Goal: Transaction & Acquisition: Purchase product/service

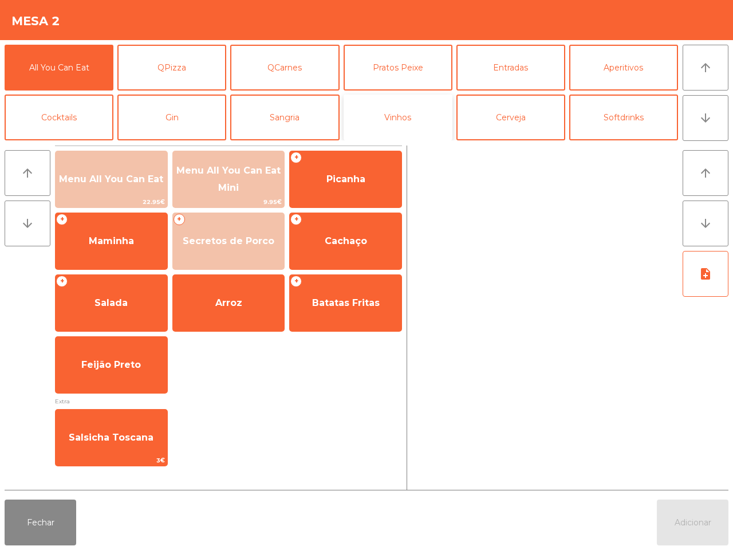
click at [373, 115] on button "Vinhos" at bounding box center [398, 118] width 109 height 46
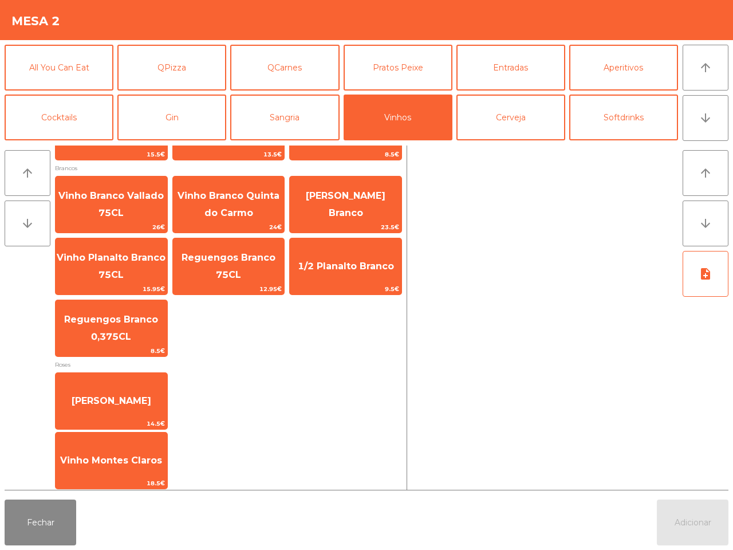
scroll to position [250, 0]
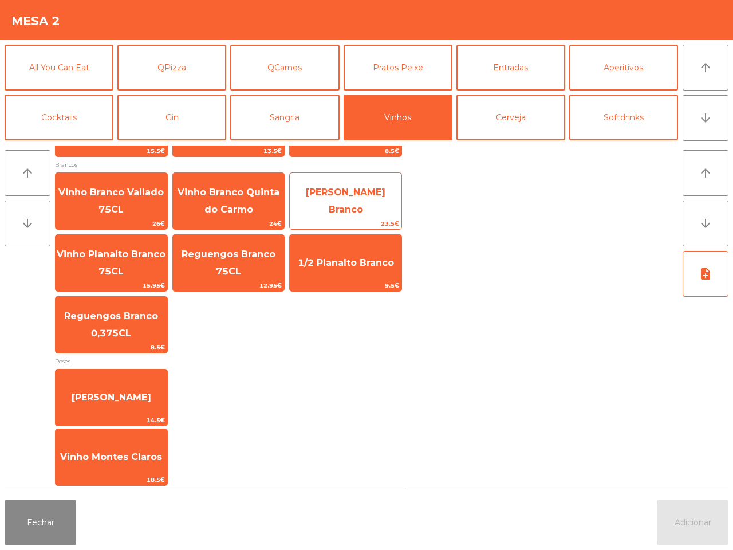
click at [340, 195] on span "[PERSON_NAME] Branco" at bounding box center [346, 201] width 80 height 28
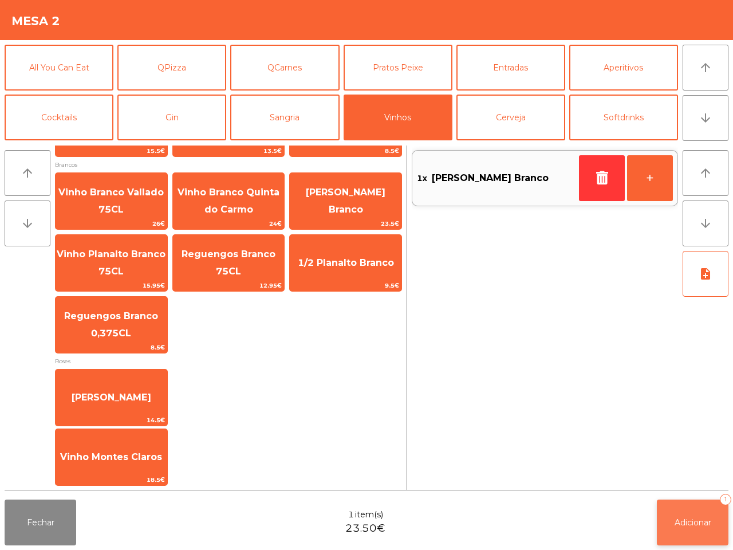
click at [703, 536] on button "Adicionar 1" at bounding box center [693, 522] width 72 height 46
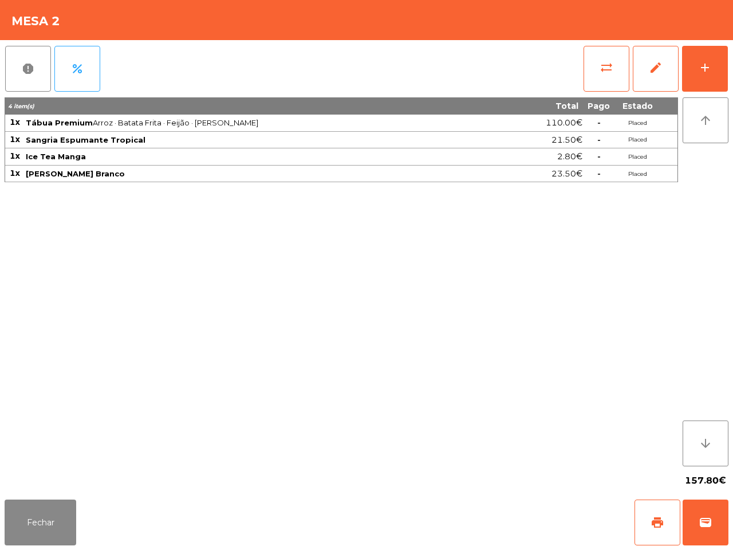
drag, startPoint x: 427, startPoint y: 467, endPoint x: 539, endPoint y: 336, distance: 172.7
click at [427, 467] on div "157.80€" at bounding box center [367, 480] width 724 height 29
click at [24, 516] on button "Fechar" at bounding box center [41, 522] width 72 height 46
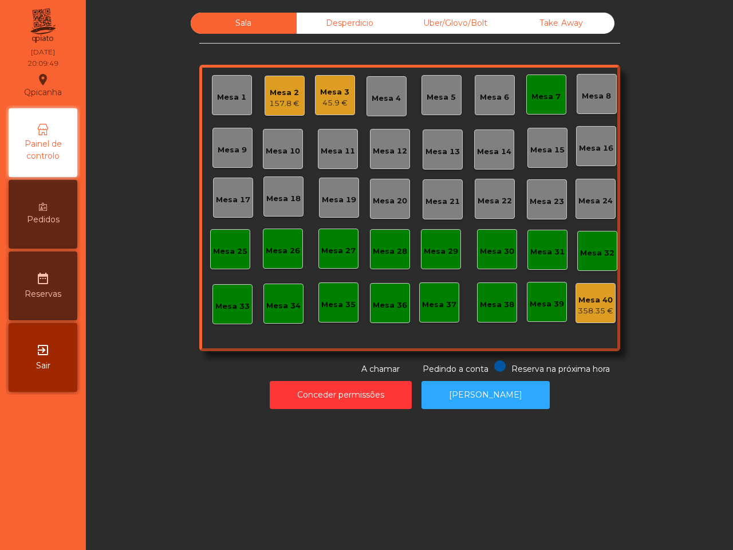
click at [267, 188] on div "Mesa 18" at bounding box center [283, 196] width 34 height 16
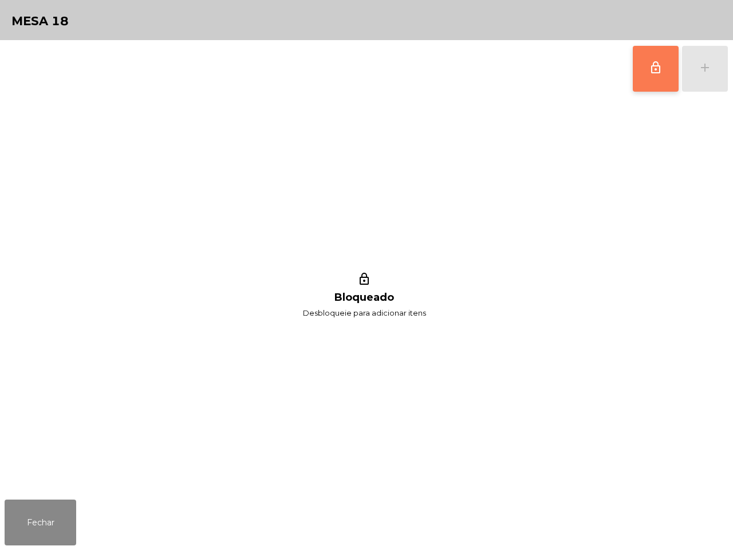
click at [643, 82] on button "lock_outline" at bounding box center [656, 69] width 46 height 46
click at [719, 76] on button "add" at bounding box center [705, 69] width 46 height 46
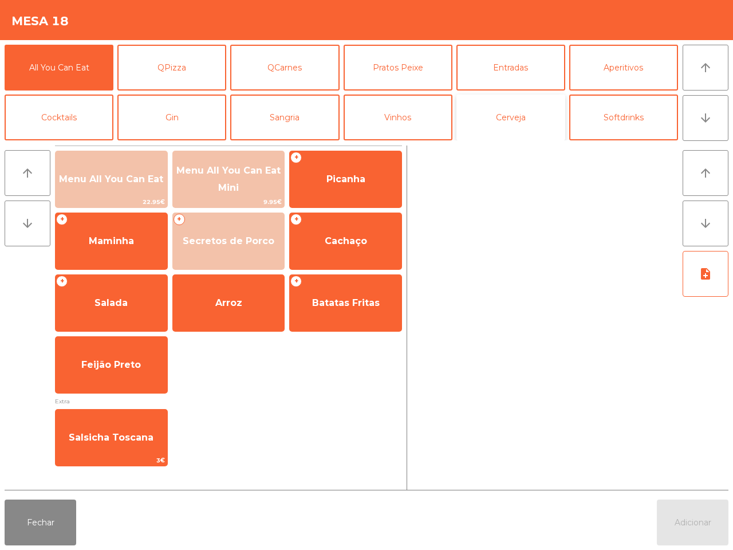
click at [493, 119] on button "Cerveja" at bounding box center [510, 118] width 109 height 46
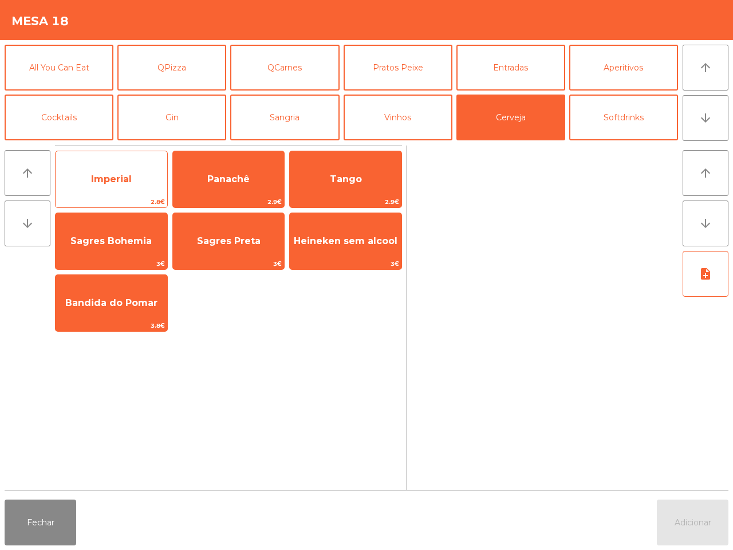
click at [119, 162] on div "Imperial 2.8€" at bounding box center [111, 179] width 113 height 57
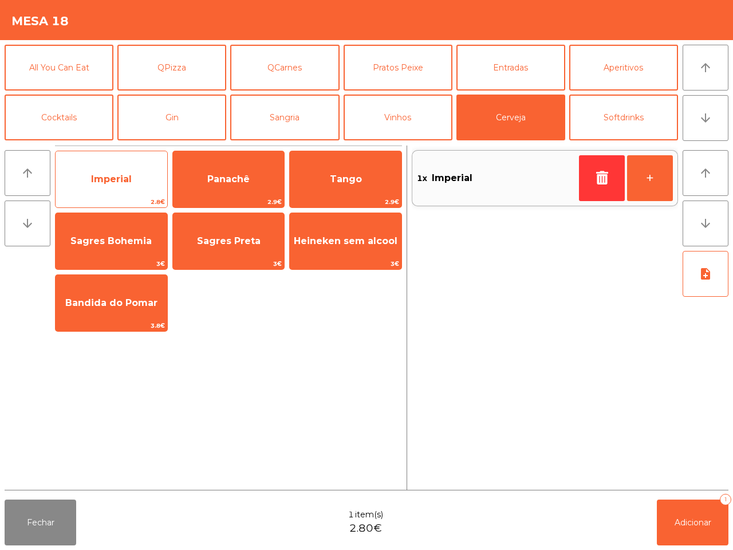
click at [119, 162] on div "Imperial 2.8€" at bounding box center [111, 179] width 113 height 57
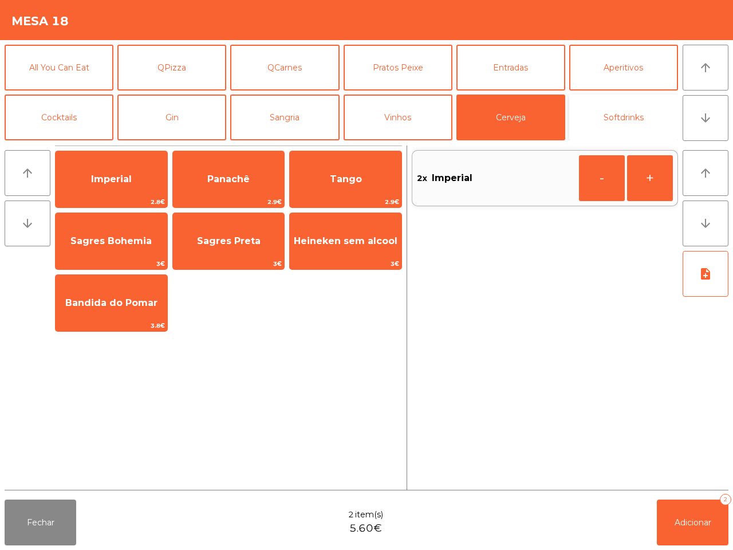
click at [647, 115] on button "Softdrinks" at bounding box center [623, 118] width 109 height 46
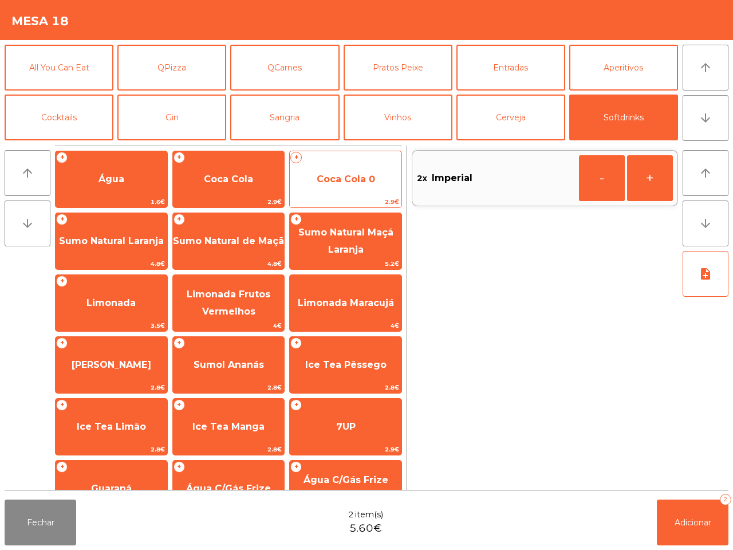
click at [341, 190] on span "Coca Cola 0" at bounding box center [346, 179] width 112 height 31
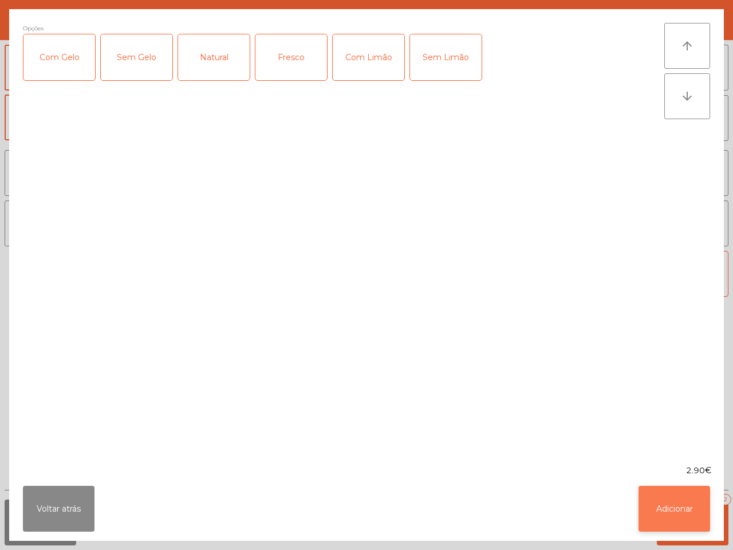
click at [682, 503] on button "Adicionar" at bounding box center [675, 509] width 72 height 46
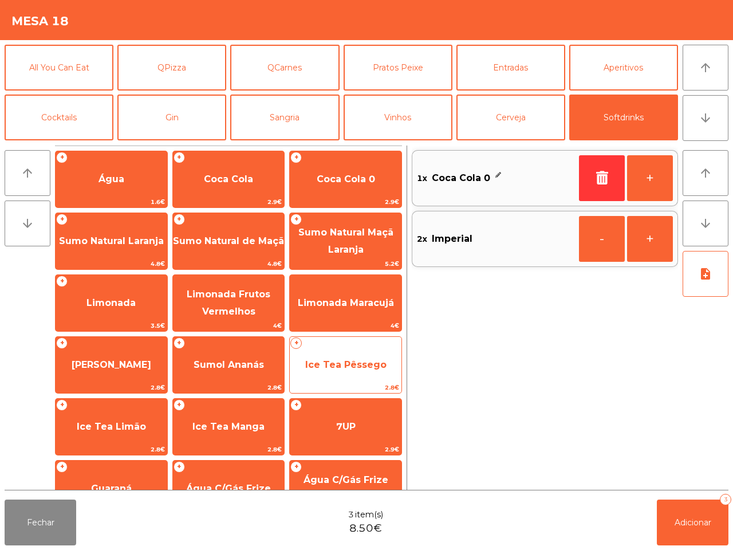
click at [365, 367] on span "Ice Tea Pêssego" at bounding box center [345, 364] width 81 height 11
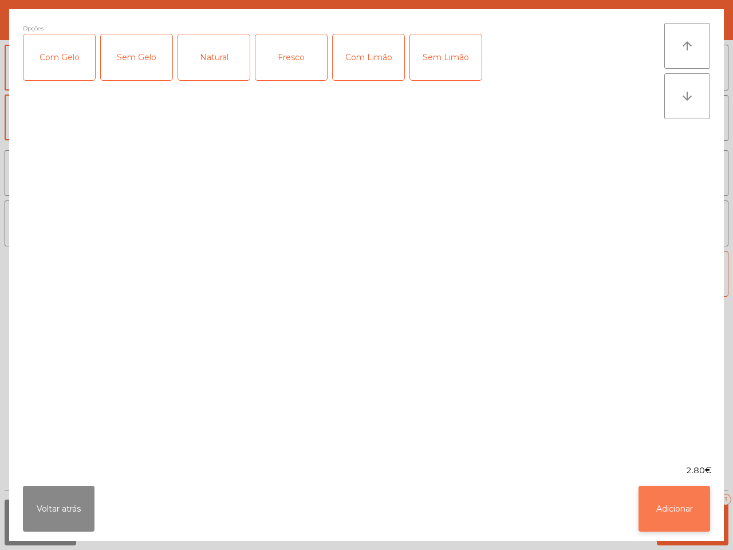
click at [647, 501] on button "Adicionar" at bounding box center [675, 509] width 72 height 46
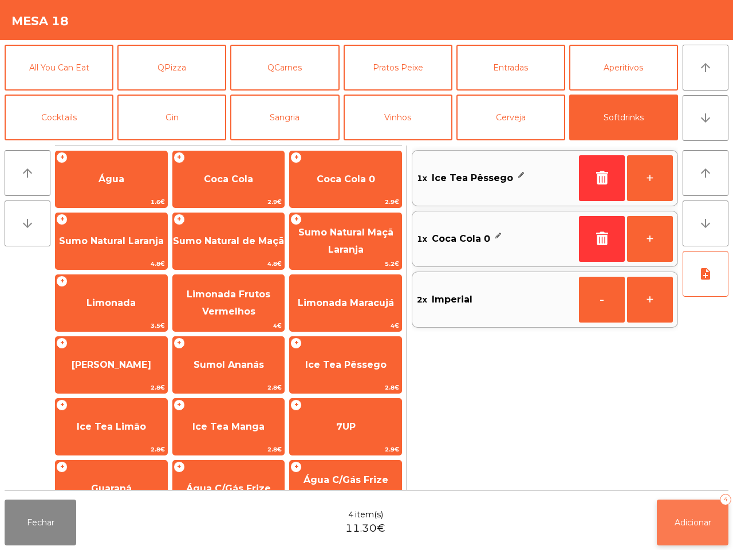
click at [695, 523] on span "Adicionar" at bounding box center [693, 522] width 37 height 10
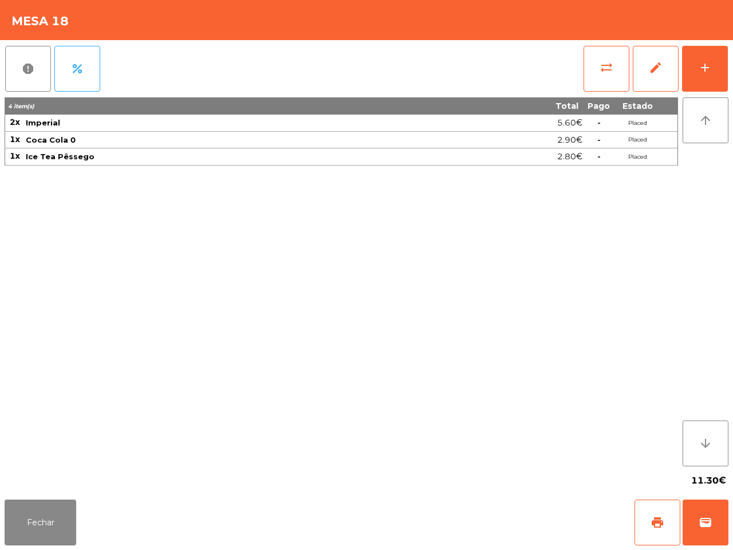
click at [654, 453] on div "4 item(s) Total Pago Estado 2x Imperial 5.60€ - Placed 1x Coca Cola 0 2.90€ - P…" at bounding box center [342, 281] width 674 height 369
click at [62, 510] on button "Fechar" at bounding box center [41, 522] width 72 height 46
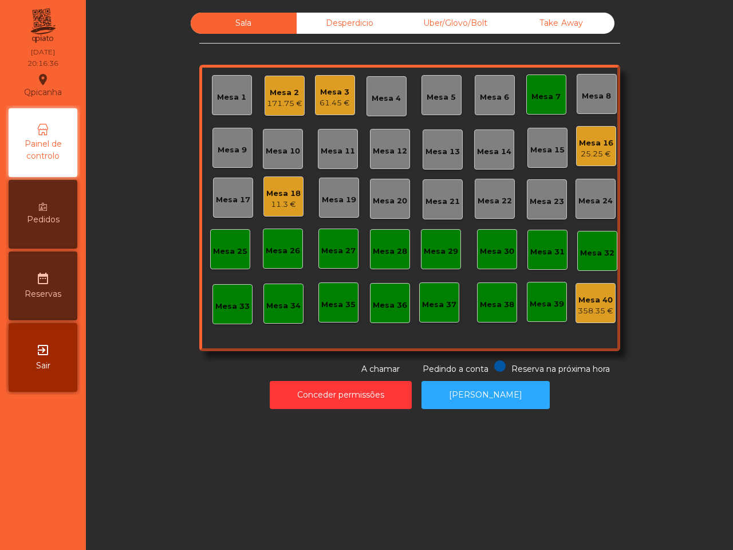
click at [445, 288] on div "Mesa 37" at bounding box center [439, 302] width 40 height 40
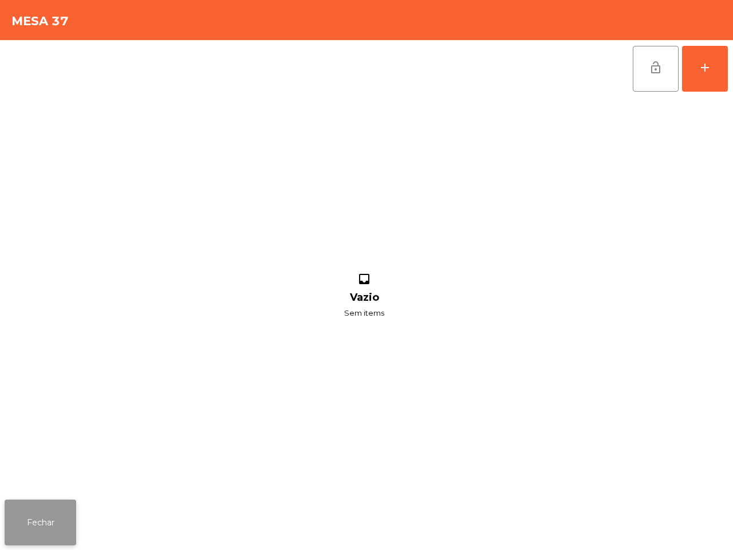
click at [5, 521] on button "Fechar" at bounding box center [41, 522] width 72 height 46
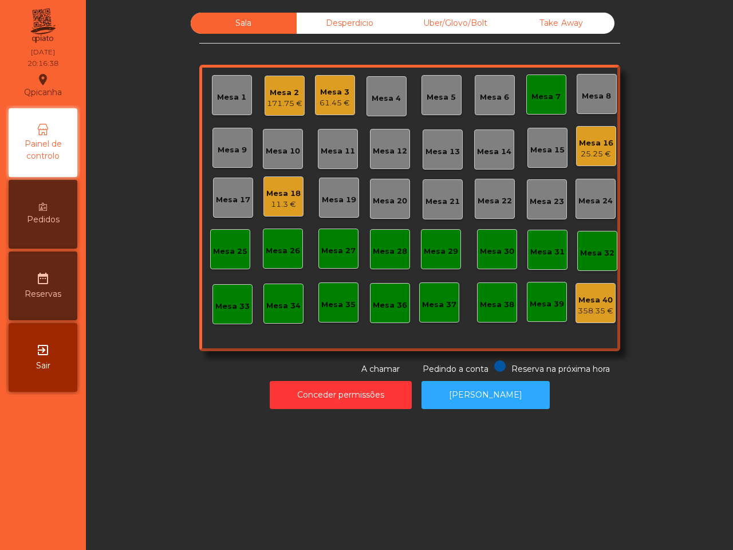
click at [287, 199] on div "11.3 €" at bounding box center [283, 204] width 34 height 11
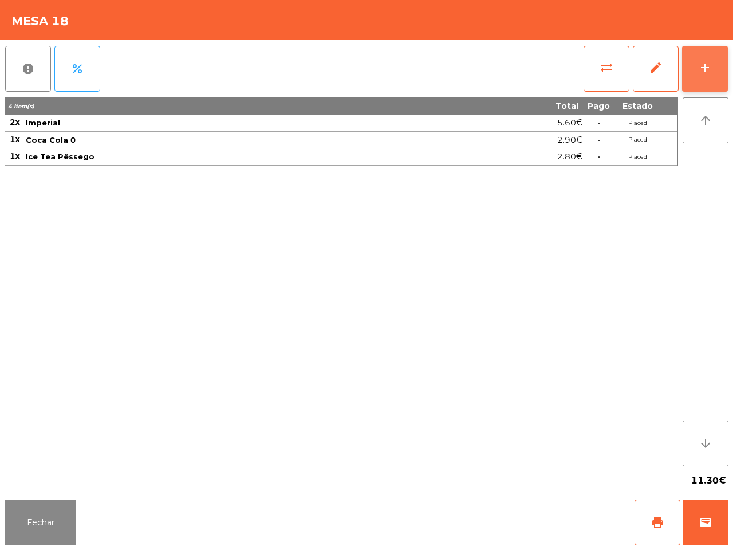
click at [700, 77] on button "add" at bounding box center [705, 69] width 46 height 46
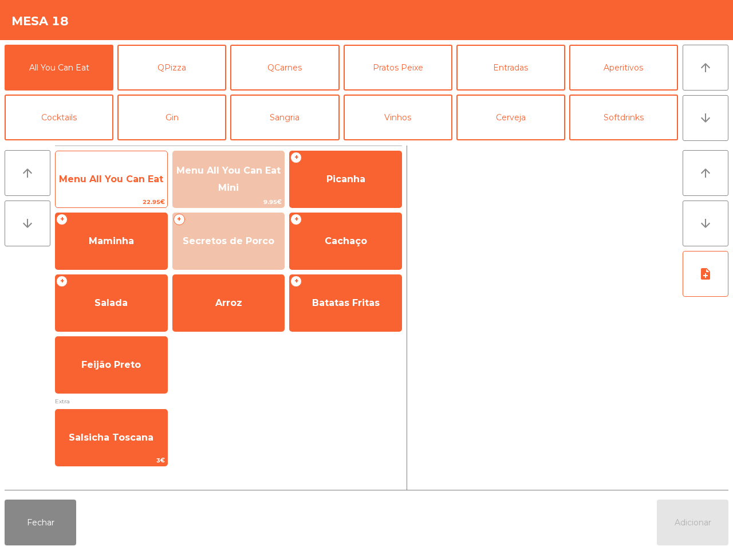
click at [127, 176] on span "Menu All You Can Eat" at bounding box center [111, 179] width 104 height 11
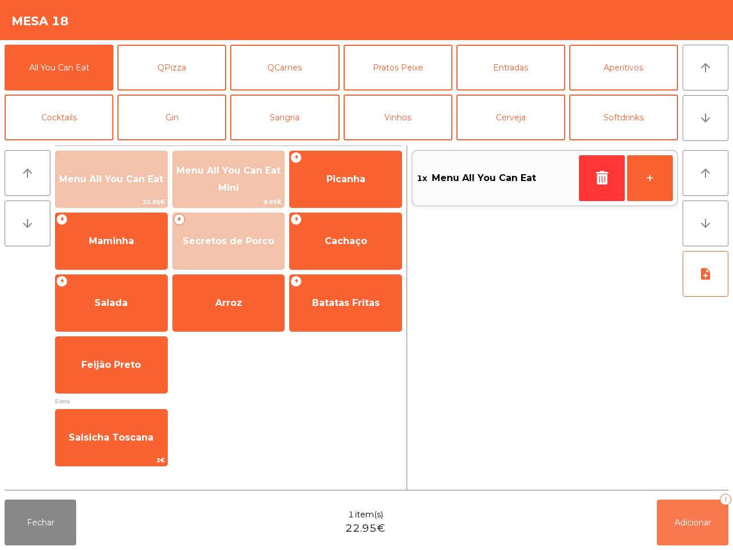
click at [686, 511] on button "Adicionar 1" at bounding box center [693, 522] width 72 height 46
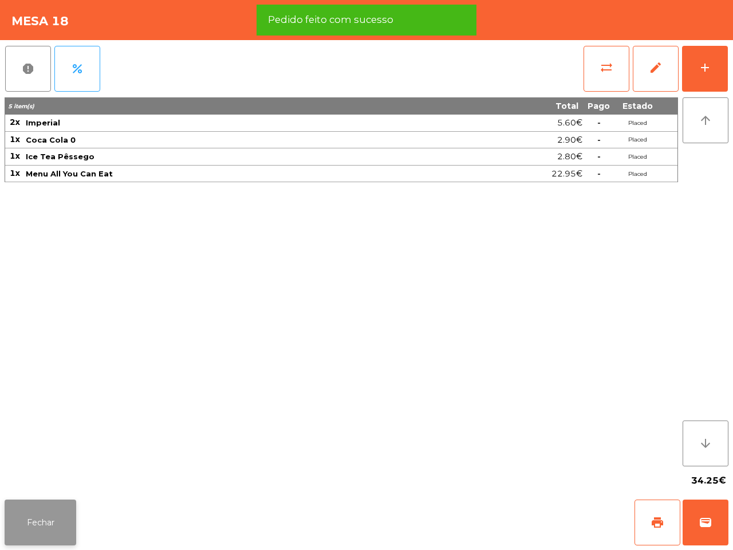
click at [55, 524] on button "Fechar" at bounding box center [41, 522] width 72 height 46
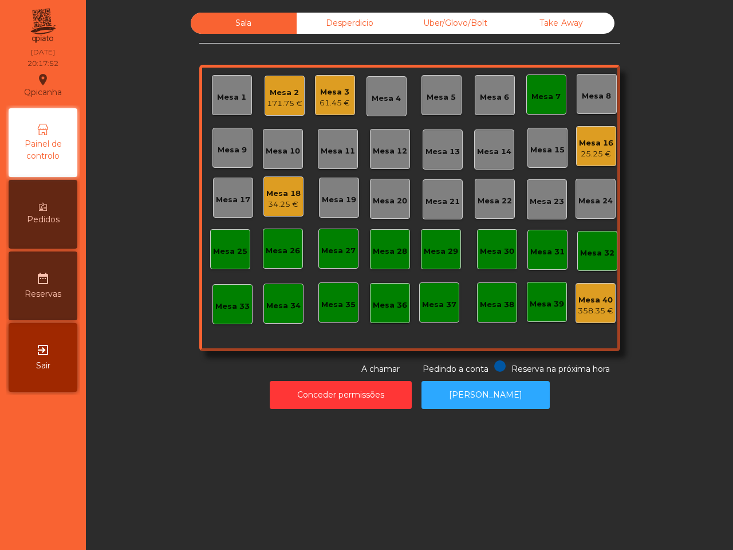
click at [190, 457] on div "Sala Desperdicio Uber/Glovo/Bolt Take Away Mesa 1 Mesa 2 171.75 € Mesa 3 61.45 …" at bounding box center [409, 275] width 647 height 550
click at [334, 204] on div "Mesa 19" at bounding box center [339, 199] width 34 height 11
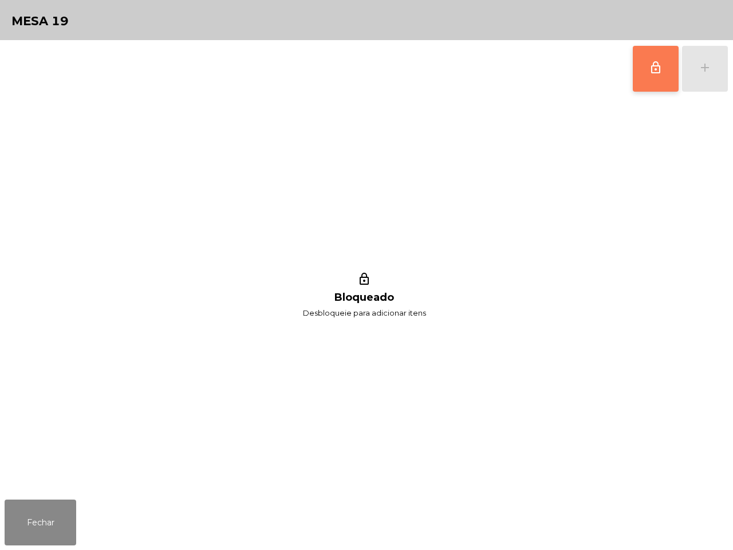
click at [654, 67] on span "lock_outline" at bounding box center [656, 68] width 14 height 14
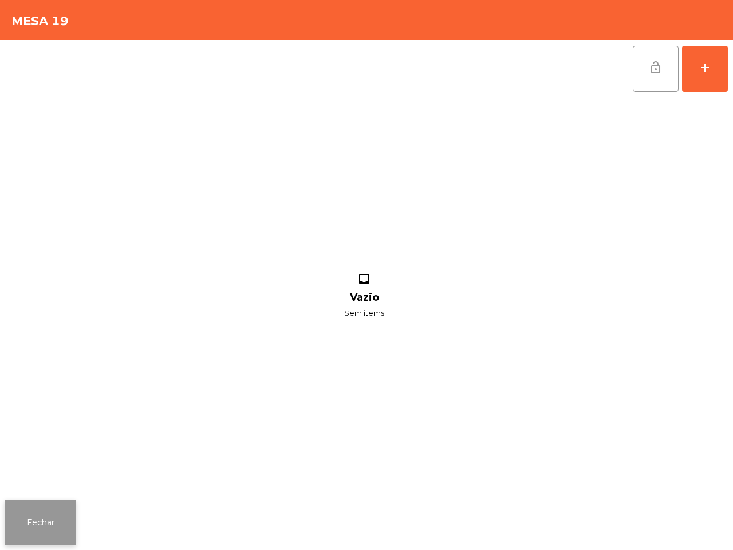
click at [29, 528] on button "Fechar" at bounding box center [41, 522] width 72 height 46
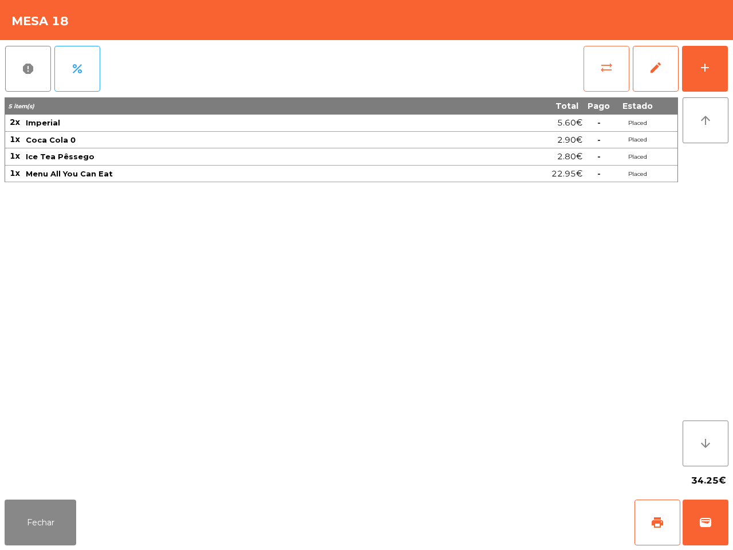
click at [600, 72] on span "sync_alt" at bounding box center [607, 68] width 14 height 14
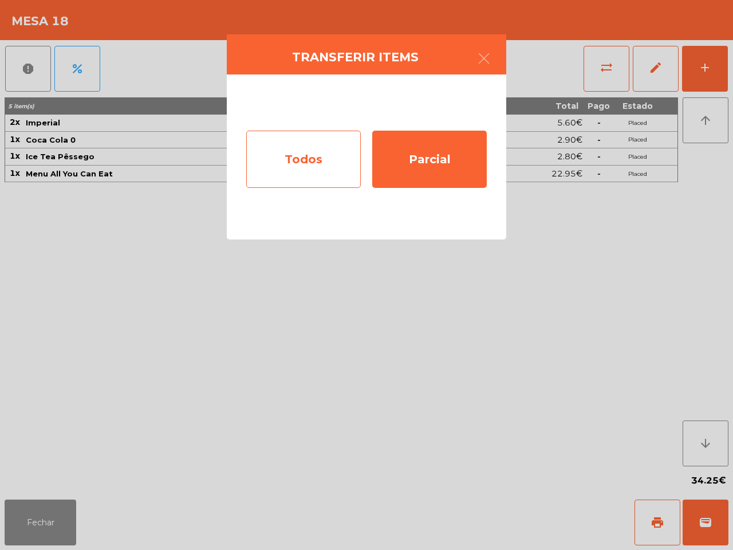
click at [285, 155] on div "Todos" at bounding box center [303, 159] width 115 height 57
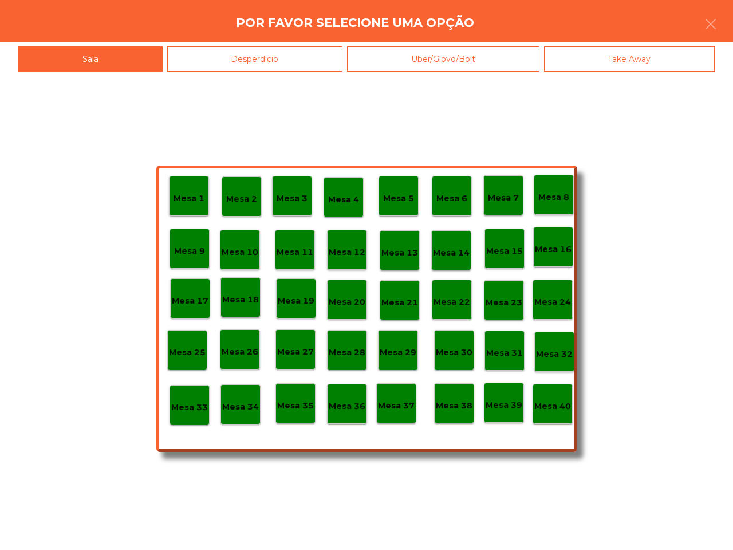
click at [293, 298] on p "Mesa 19" at bounding box center [296, 300] width 37 height 13
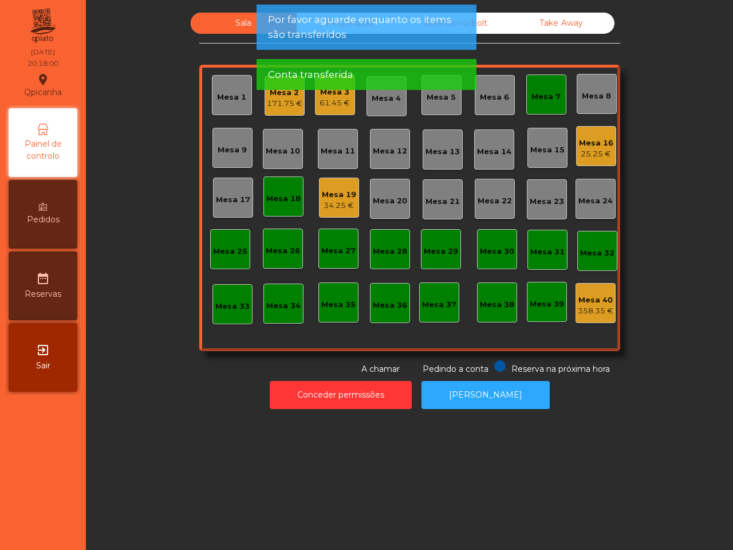
click at [327, 200] on div "34.25 €" at bounding box center [339, 205] width 34 height 11
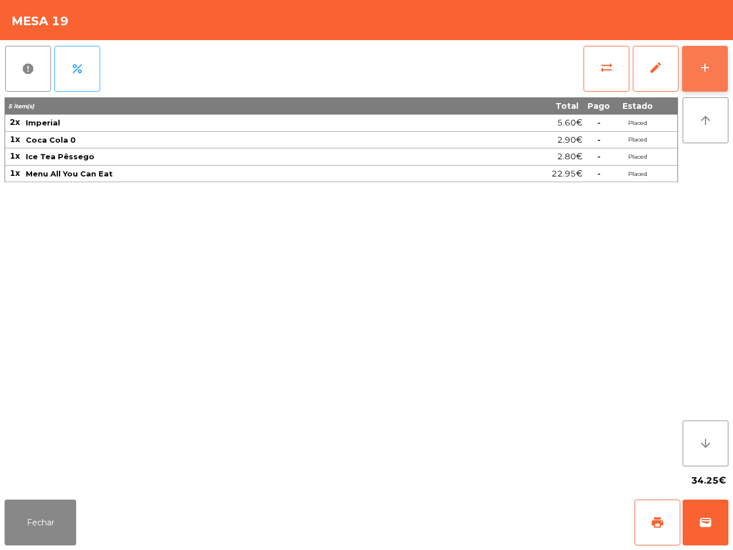
click at [706, 65] on div "add" at bounding box center [705, 68] width 14 height 14
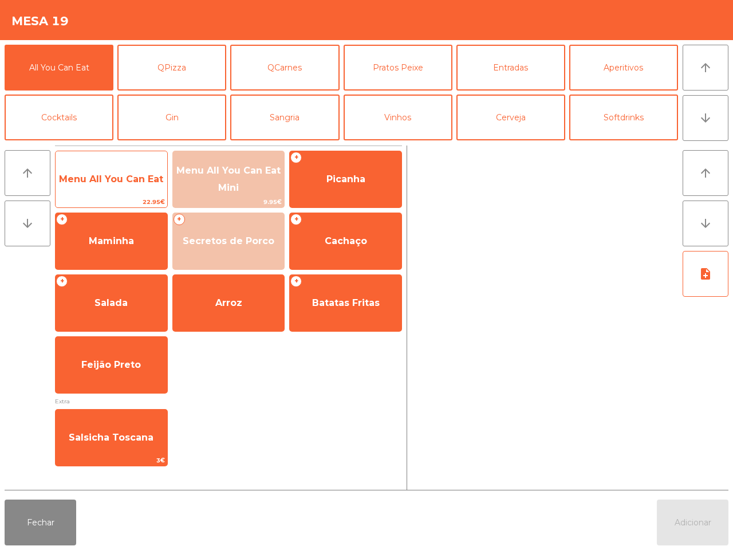
click at [112, 194] on span "Menu All You Can Eat" at bounding box center [112, 179] width 112 height 31
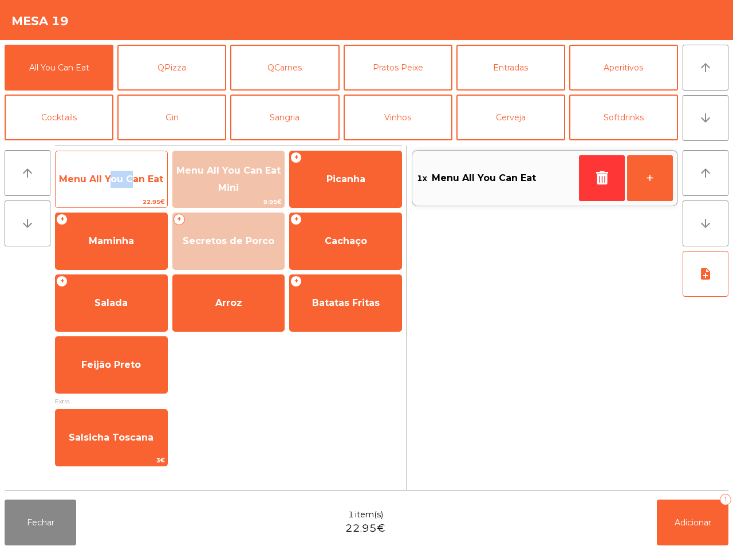
click at [112, 194] on span "Menu All You Can Eat" at bounding box center [112, 179] width 112 height 31
click at [115, 194] on span "Menu All You Can Eat" at bounding box center [112, 179] width 112 height 31
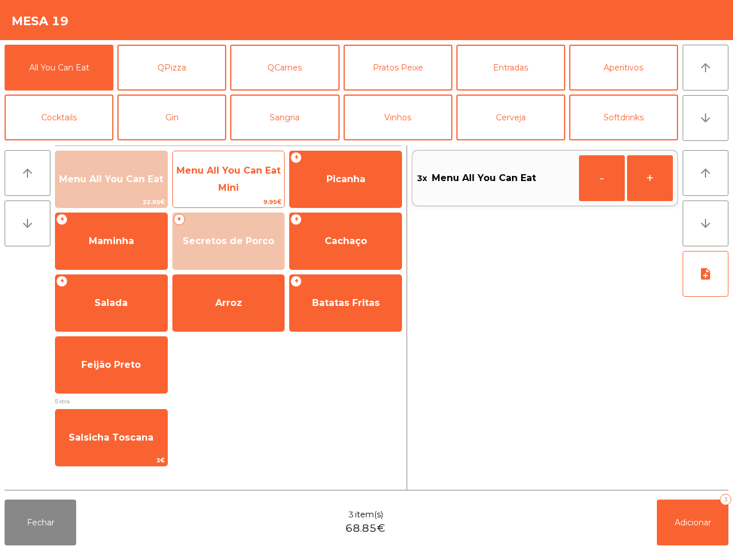
click at [222, 182] on span "Menu All You Can Eat Mini" at bounding box center [228, 179] width 104 height 28
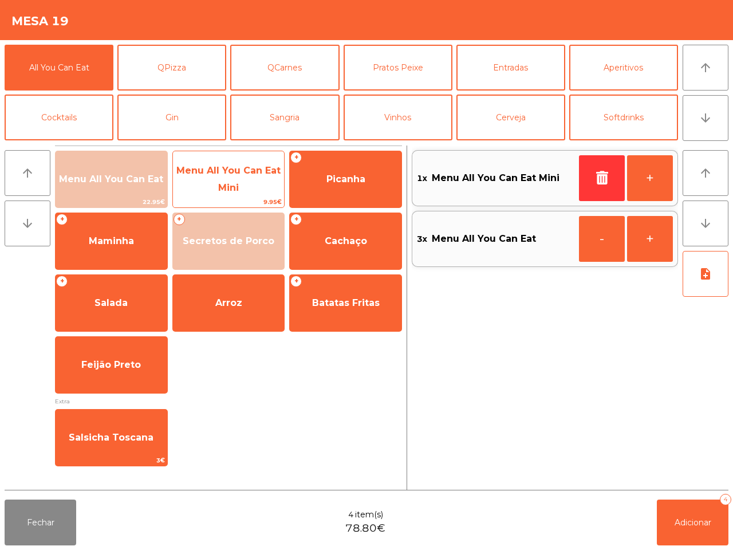
click at [222, 182] on span "Menu All You Can Eat Mini" at bounding box center [228, 179] width 104 height 28
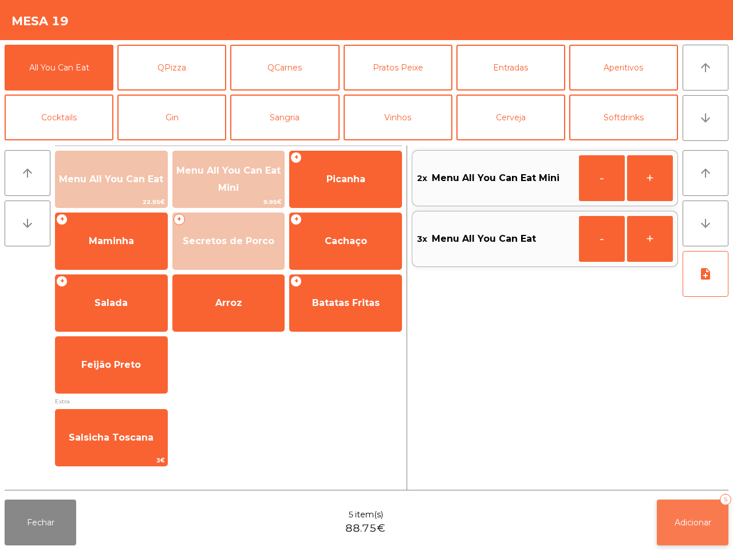
click at [713, 517] on button "Adicionar 5" at bounding box center [693, 522] width 72 height 46
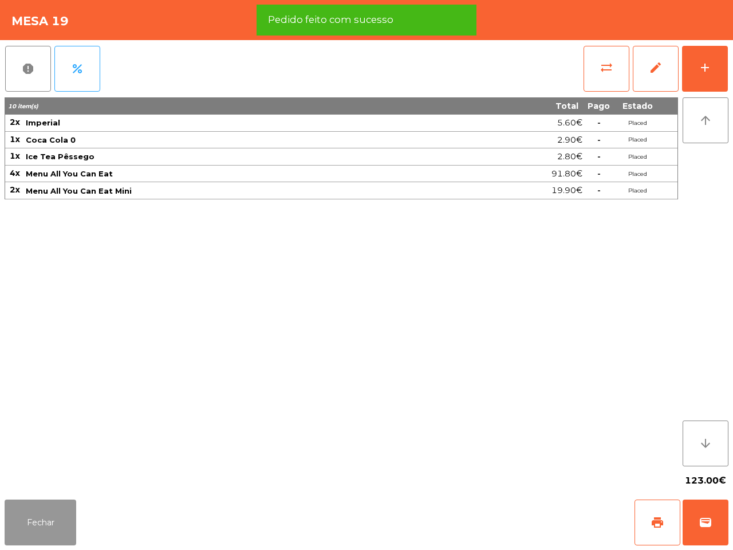
click at [58, 529] on button "Fechar" at bounding box center [41, 522] width 72 height 46
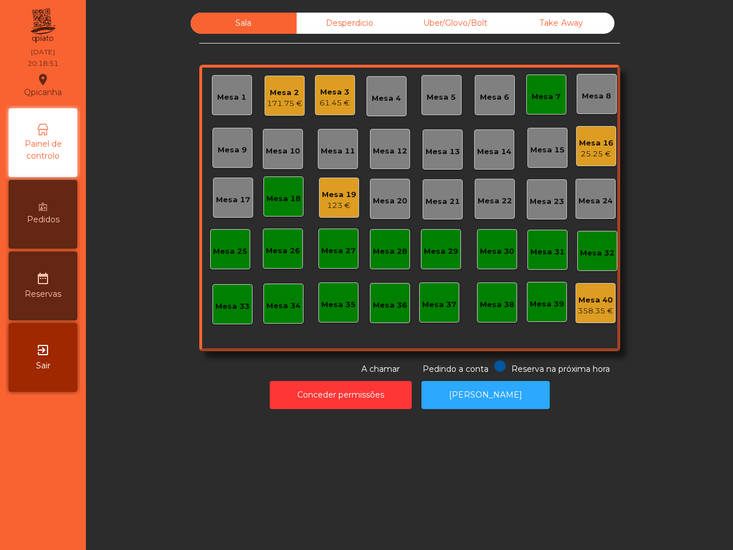
click at [159, 396] on div "Conceder permissões Abrir [PERSON_NAME]" at bounding box center [409, 395] width 616 height 40
click at [435, 23] on div "Uber/Glovo/Bolt" at bounding box center [456, 23] width 106 height 21
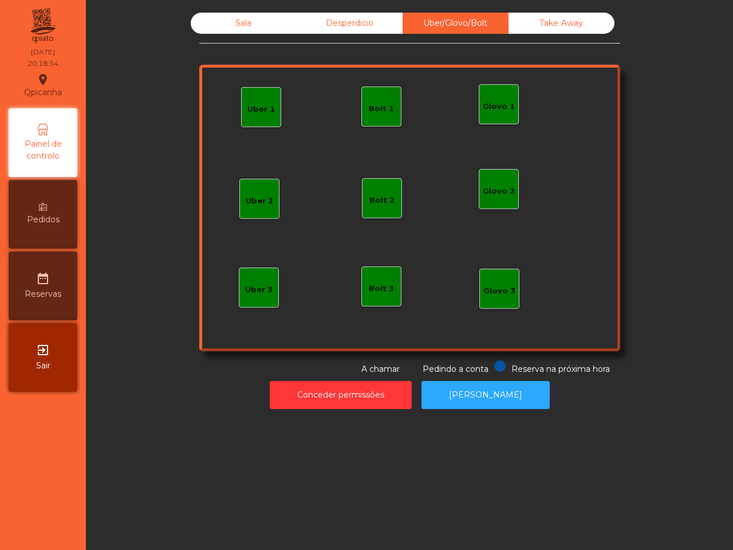
click at [259, 109] on div "Uber 1" at bounding box center [260, 109] width 27 height 11
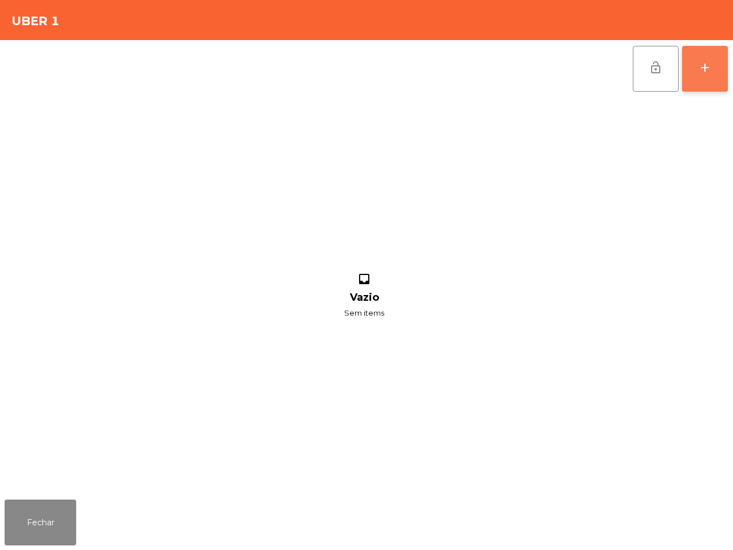
click at [686, 75] on button "add" at bounding box center [705, 69] width 46 height 46
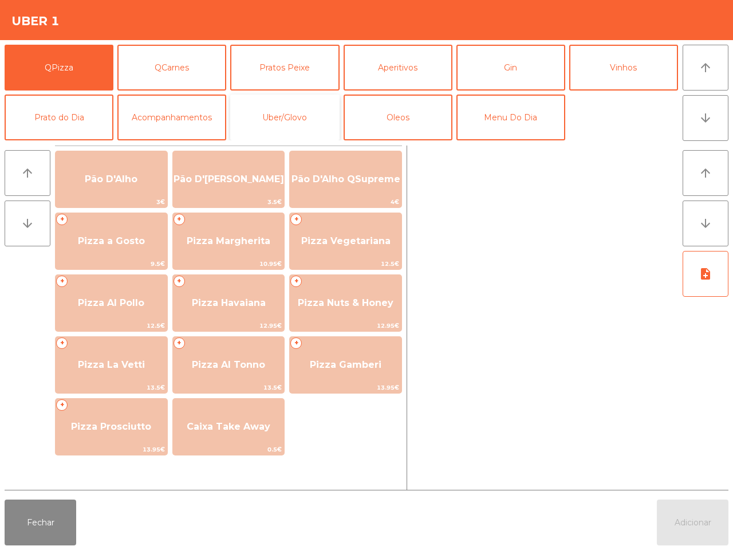
click at [282, 129] on button "Uber/Glovo" at bounding box center [284, 118] width 109 height 46
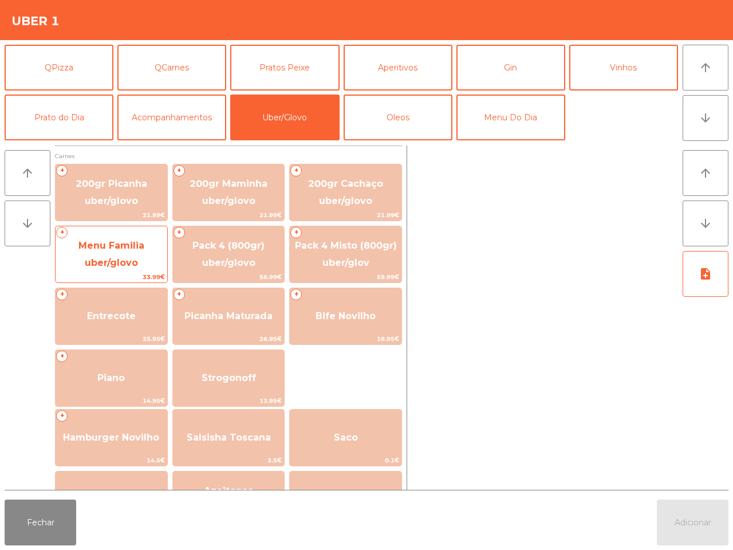
click at [128, 265] on span "Menu Familia uber/glovo" at bounding box center [111, 254] width 66 height 28
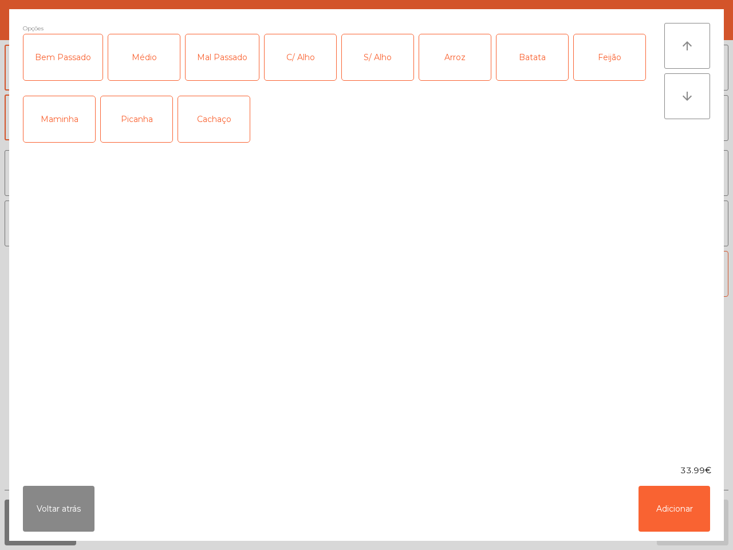
click at [128, 116] on div "Picanha" at bounding box center [137, 119] width 72 height 46
click at [135, 58] on div "Médio" at bounding box center [144, 57] width 72 height 46
click at [365, 62] on div "S/ Alho" at bounding box center [378, 57] width 72 height 46
click at [442, 61] on div "Arroz" at bounding box center [455, 57] width 72 height 46
click at [552, 63] on div "Batata" at bounding box center [533, 57] width 72 height 46
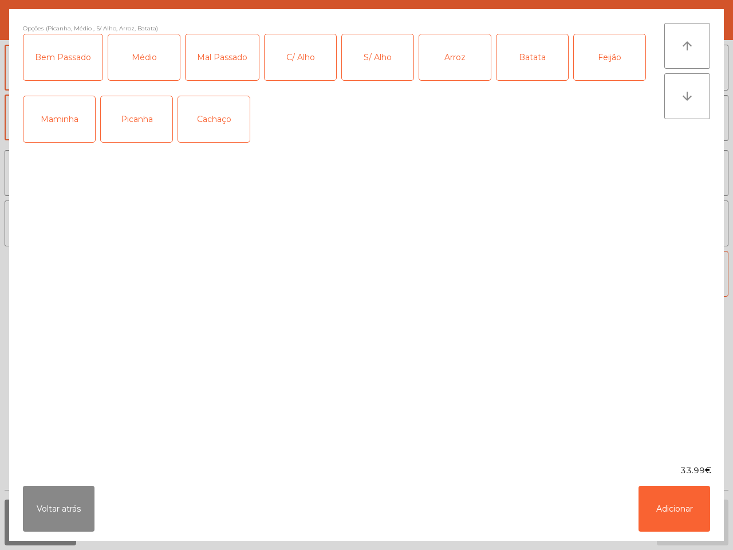
click at [599, 62] on div "Feijão" at bounding box center [610, 57] width 72 height 46
click at [659, 507] on button "Adicionar" at bounding box center [675, 509] width 72 height 46
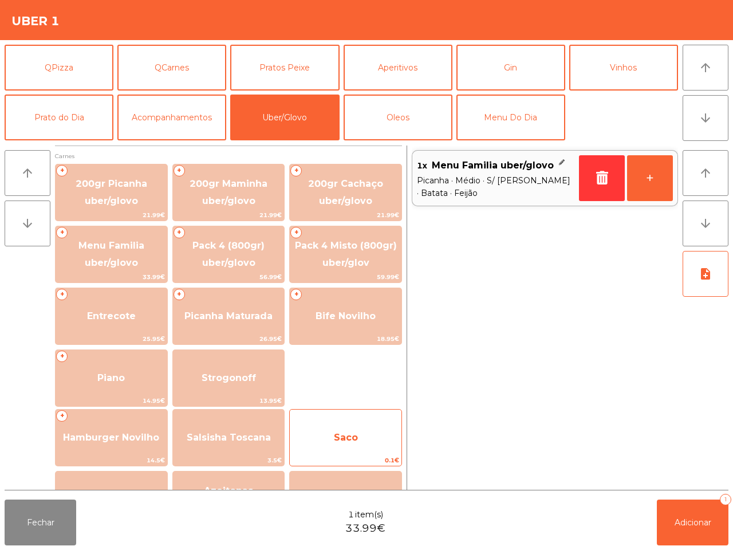
scroll to position [72, 0]
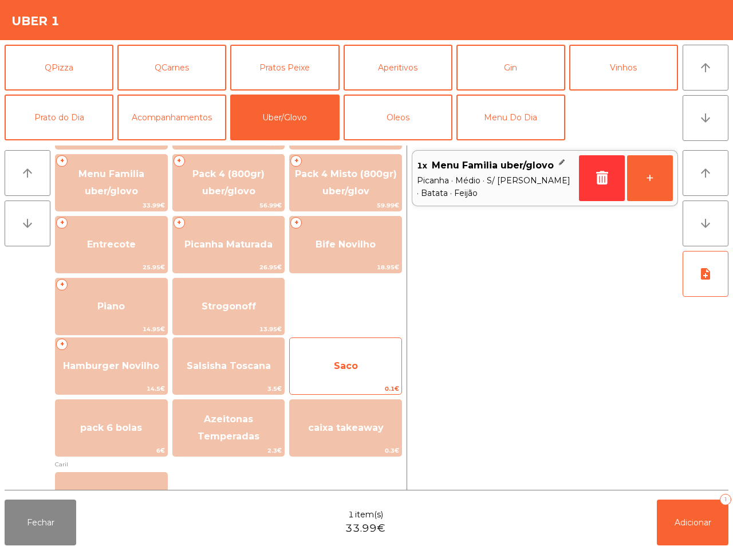
click at [358, 370] on span "Saco" at bounding box center [346, 365] width 24 height 11
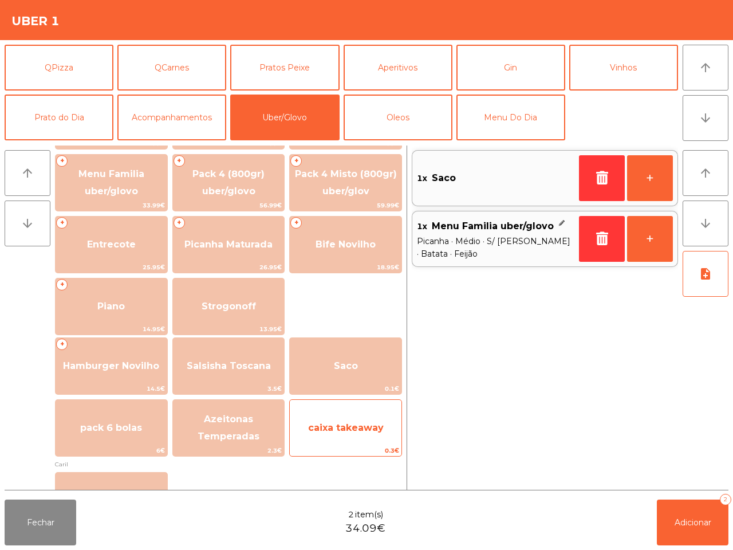
click at [370, 432] on span "caixa takeaway" at bounding box center [346, 427] width 76 height 11
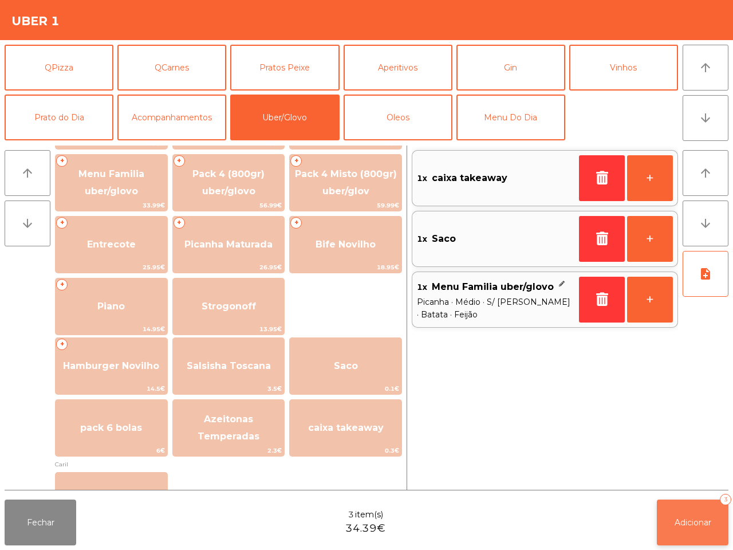
click at [693, 527] on span "Adicionar" at bounding box center [693, 522] width 37 height 10
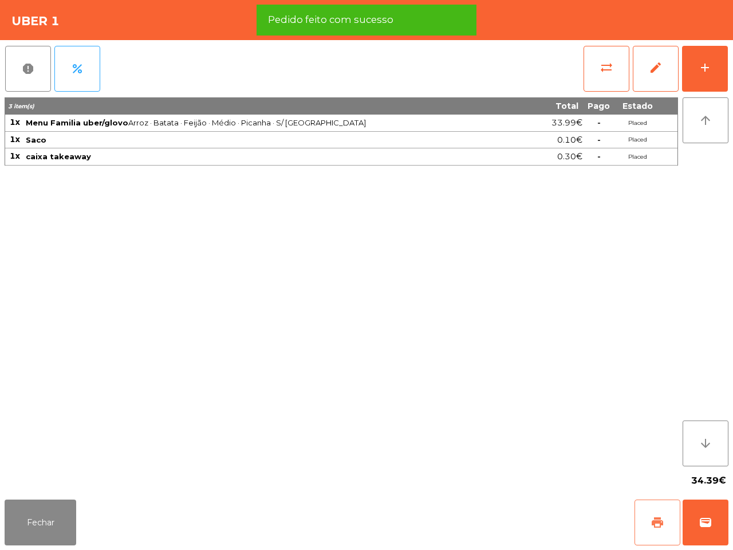
click at [672, 520] on button "print" at bounding box center [658, 522] width 46 height 46
click at [699, 526] on span "wallet" at bounding box center [706, 522] width 14 height 14
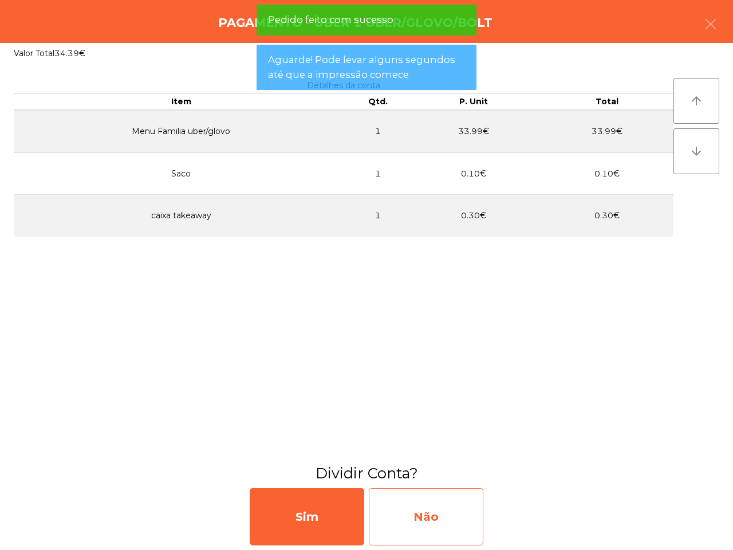
click at [451, 519] on div "Não" at bounding box center [426, 516] width 115 height 57
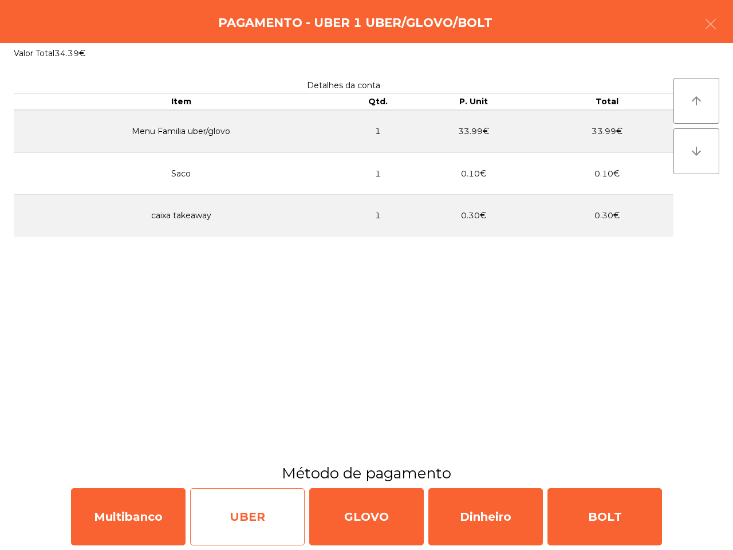
click at [264, 498] on div "UBER" at bounding box center [247, 516] width 115 height 57
select select "**"
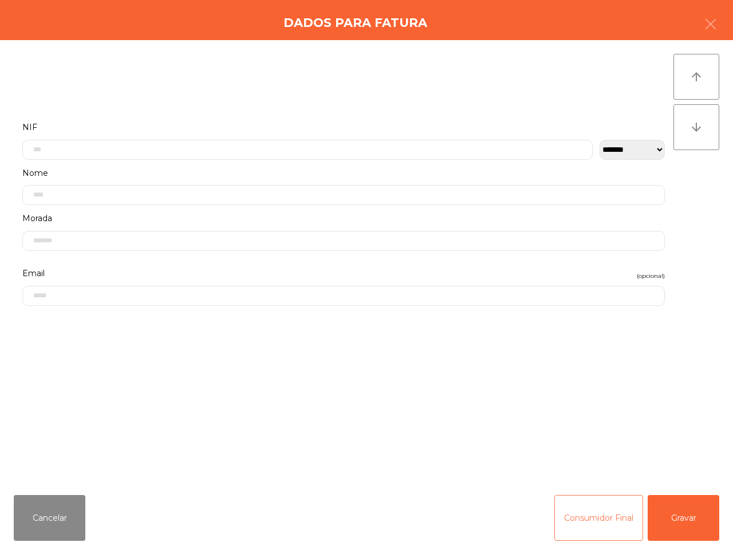
click at [600, 520] on button "Consumidor Final" at bounding box center [598, 518] width 89 height 46
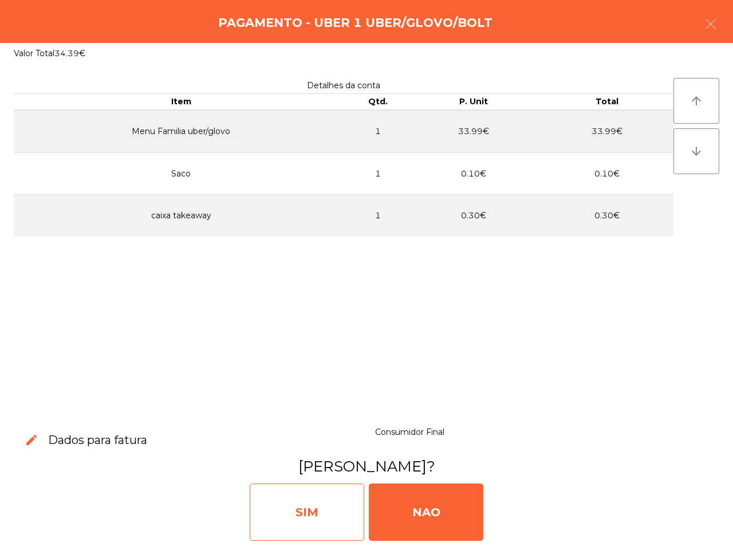
click at [302, 498] on div "SIM" at bounding box center [307, 511] width 115 height 57
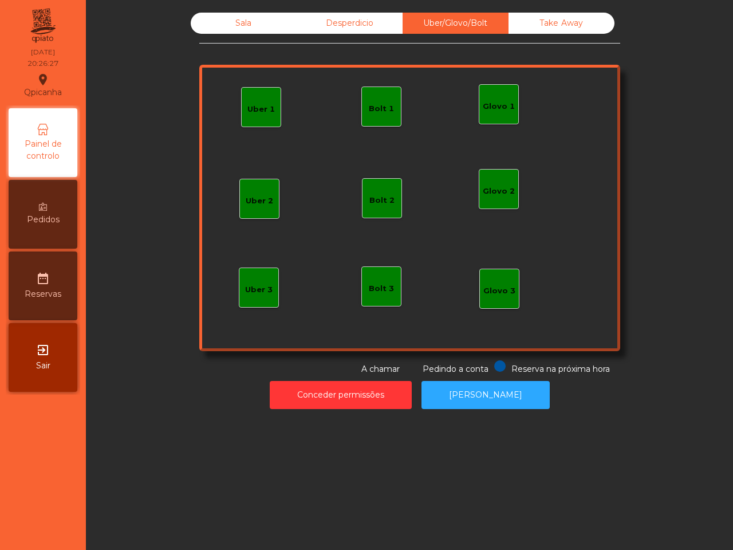
click at [299, 493] on div "Sala Desperdicio Uber/Glovo/Bolt Take Away Uber 1 Glovo 1 Uber 2 Uber 3 Glovo 2…" at bounding box center [409, 275] width 647 height 550
click at [257, 24] on div "Sala" at bounding box center [244, 23] width 106 height 21
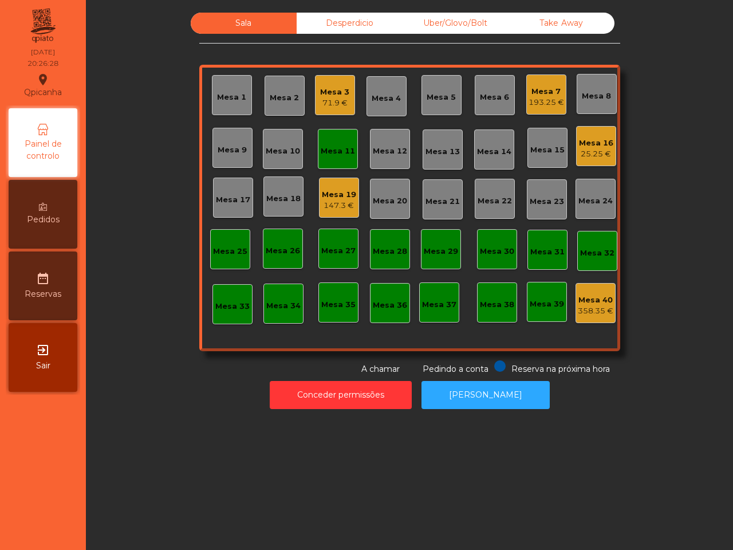
click at [330, 199] on div "Mesa 19" at bounding box center [339, 194] width 34 height 11
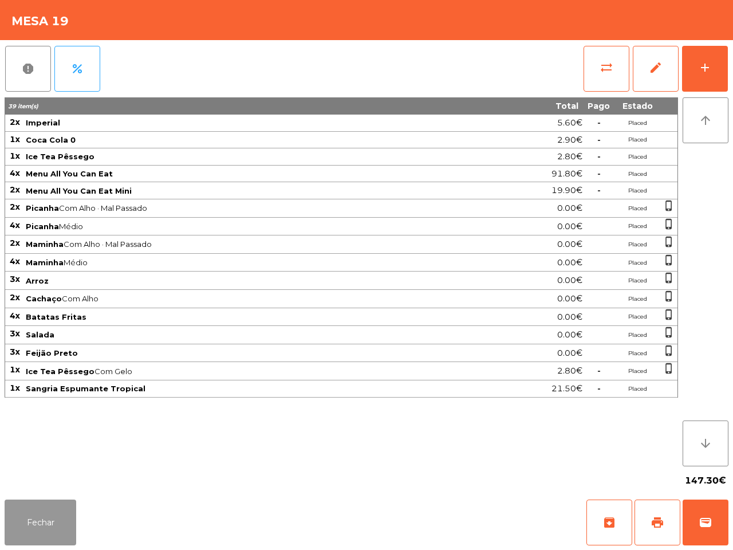
click at [62, 513] on button "Fechar" at bounding box center [41, 522] width 72 height 46
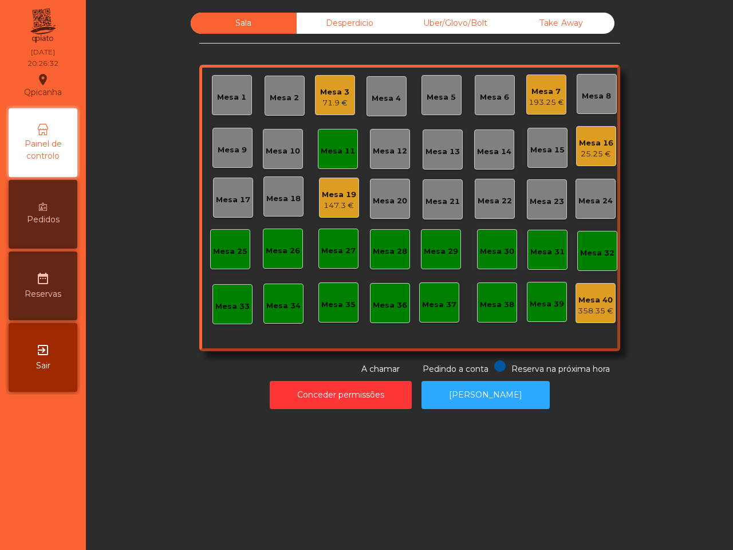
click at [361, 10] on div "Sala Desperdicio Uber/Glovo/Bolt Take Away Mesa 1 Mesa 2 Mesa 3 71.9 € Mesa 4 M…" at bounding box center [409, 211] width 633 height 408
click at [359, 15] on div "Desperdicio" at bounding box center [350, 23] width 106 height 21
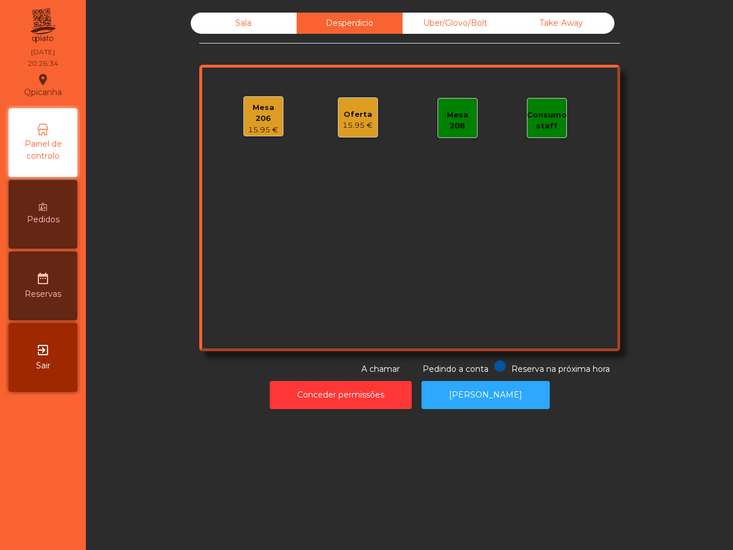
click at [241, 21] on div "Sala" at bounding box center [244, 23] width 106 height 21
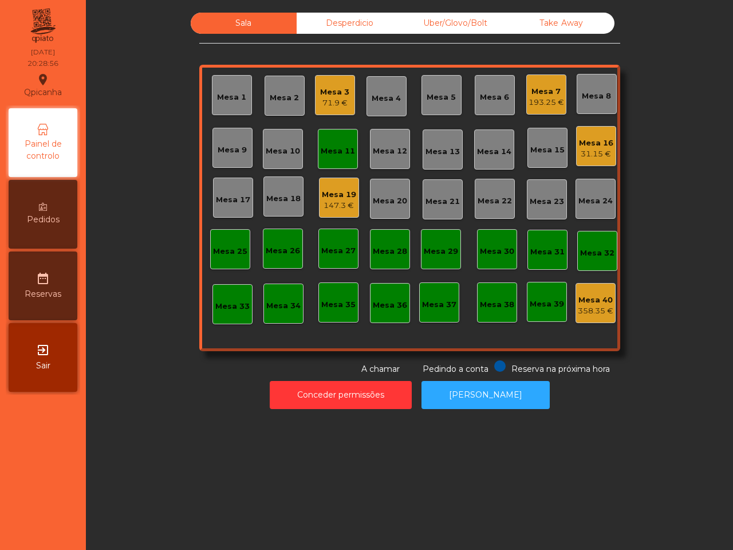
click at [379, 215] on div "Mesa 20" at bounding box center [390, 199] width 40 height 40
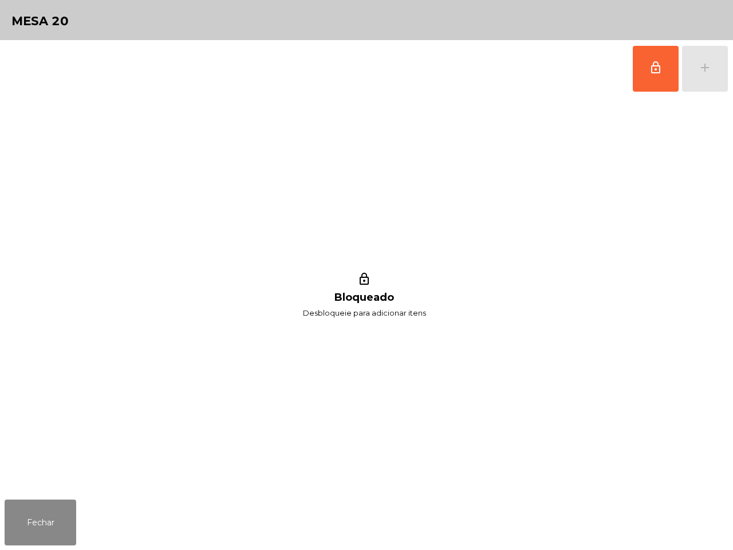
click at [339, 204] on div "lock_outline Bloqueado Desbloqueie para adicionar itens" at bounding box center [364, 296] width 719 height 398
click at [58, 520] on button "Fechar" at bounding box center [41, 522] width 72 height 46
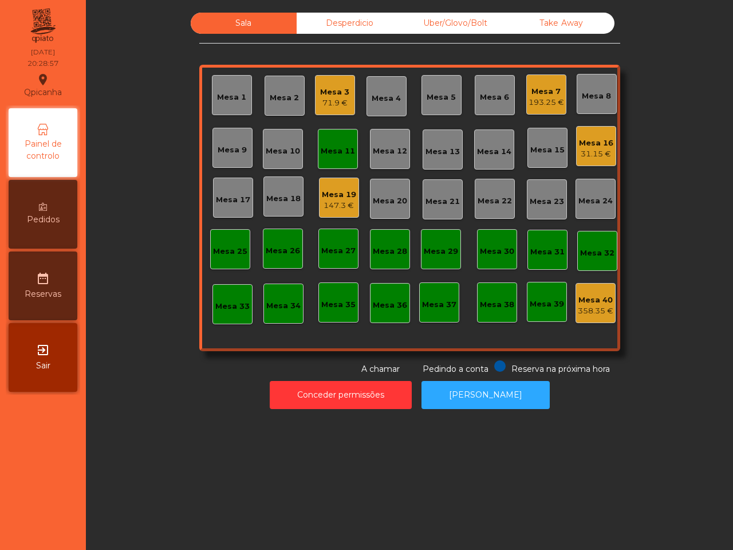
click at [324, 189] on div "Mesa 19" at bounding box center [339, 194] width 34 height 11
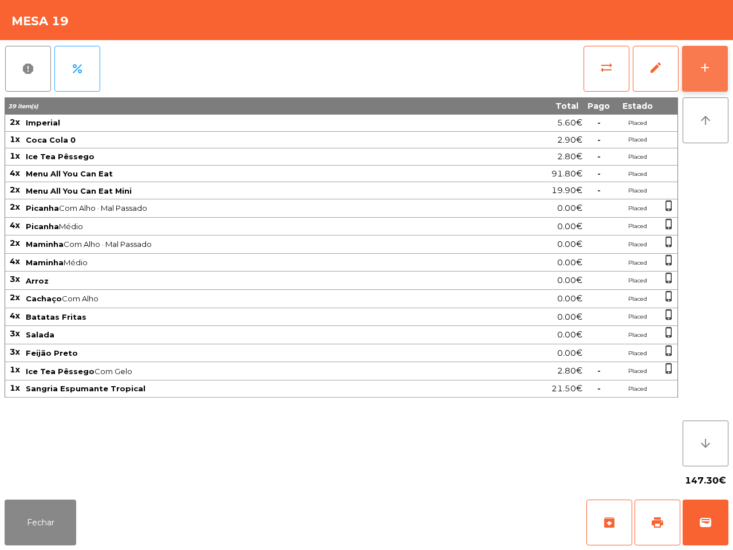
click at [714, 60] on button "add" at bounding box center [705, 69] width 46 height 46
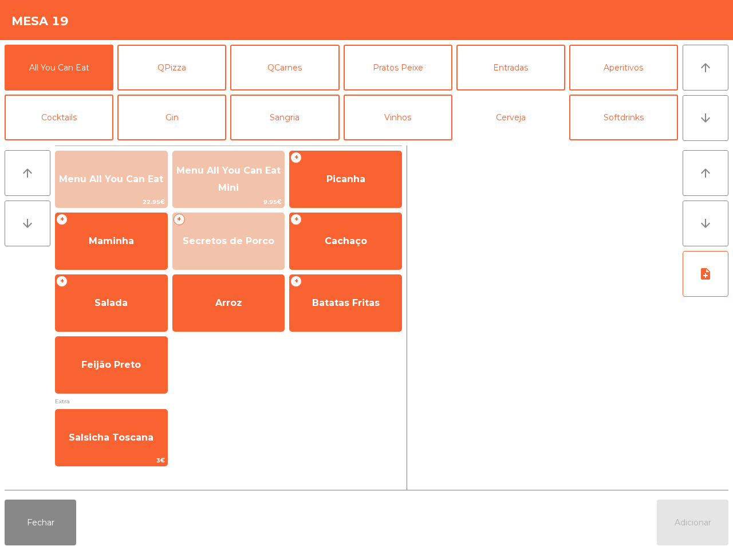
click at [493, 112] on button "Cerveja" at bounding box center [510, 118] width 109 height 46
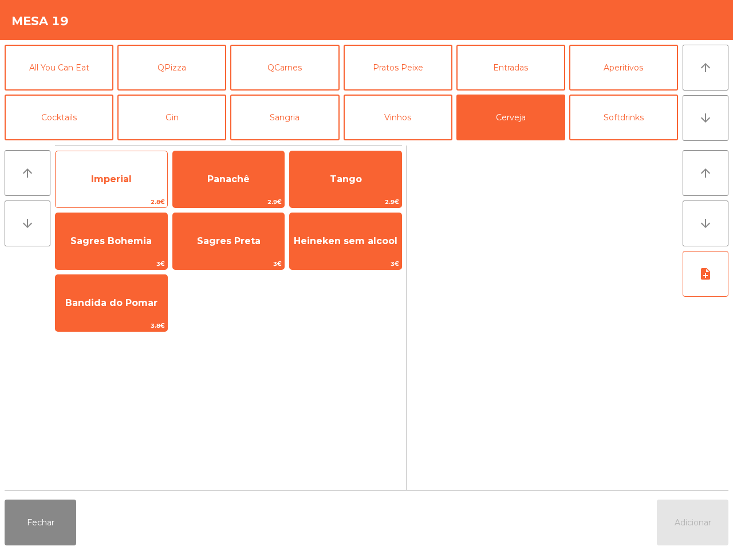
click at [163, 176] on span "Imperial" at bounding box center [112, 179] width 112 height 31
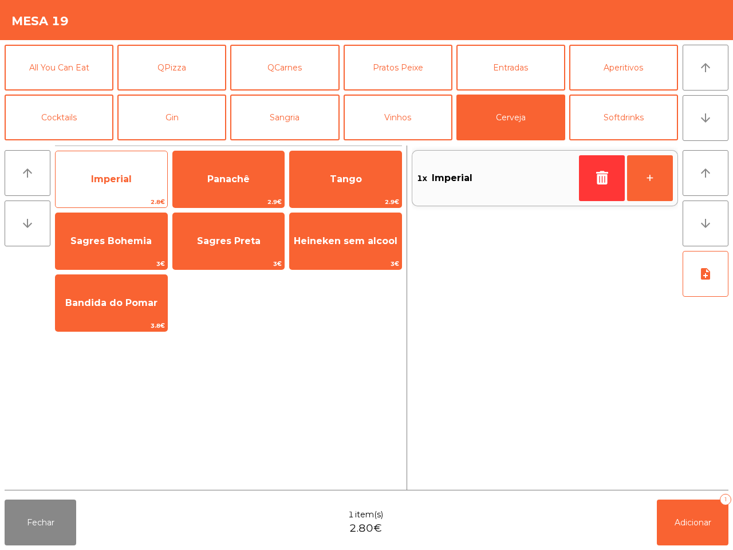
click at [162, 176] on span "Imperial" at bounding box center [112, 179] width 112 height 31
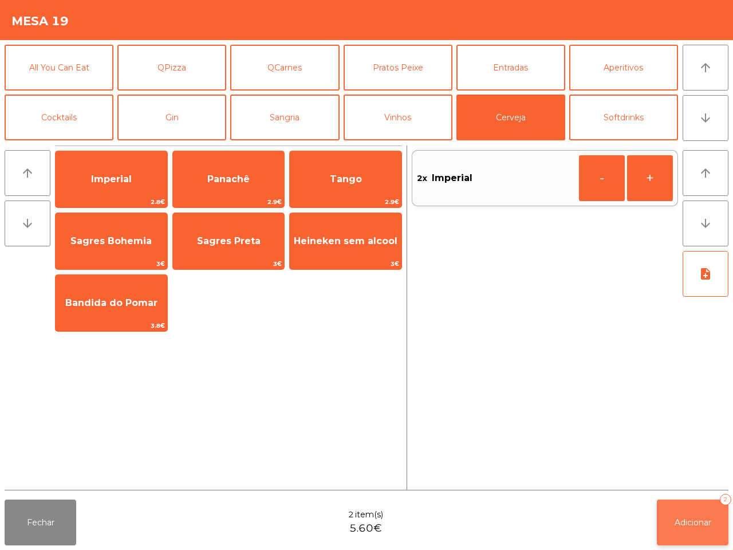
click at [680, 516] on button "Adicionar 2" at bounding box center [693, 522] width 72 height 46
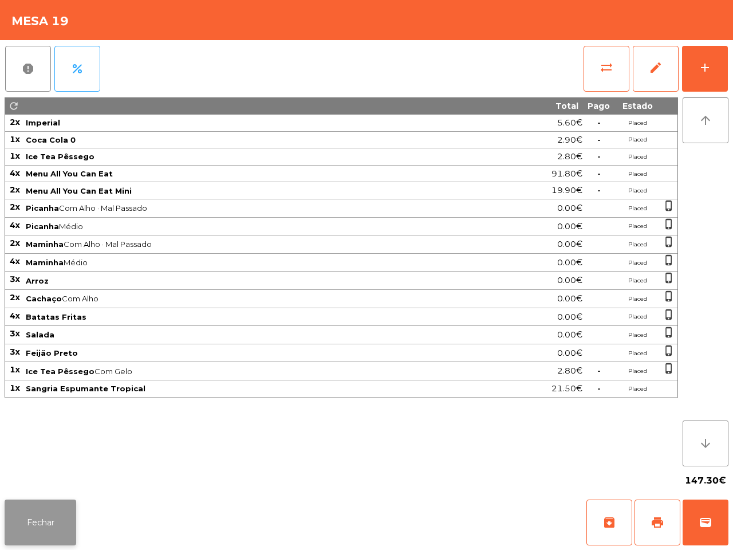
click at [46, 517] on button "Fechar" at bounding box center [41, 522] width 72 height 46
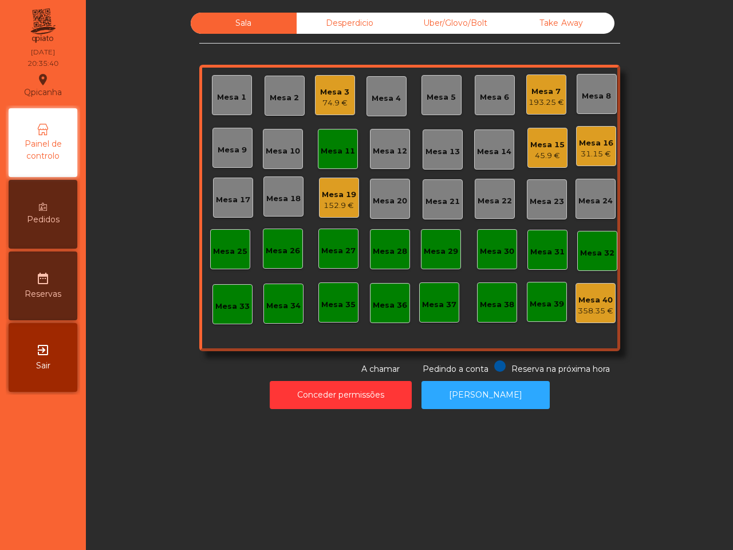
click at [541, 310] on div "Mesa 39" at bounding box center [547, 302] width 40 height 40
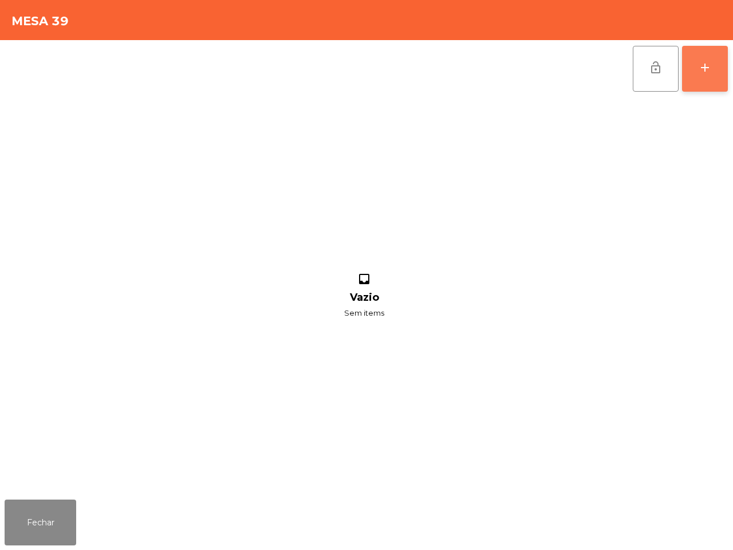
click at [696, 66] on button "add" at bounding box center [705, 69] width 46 height 46
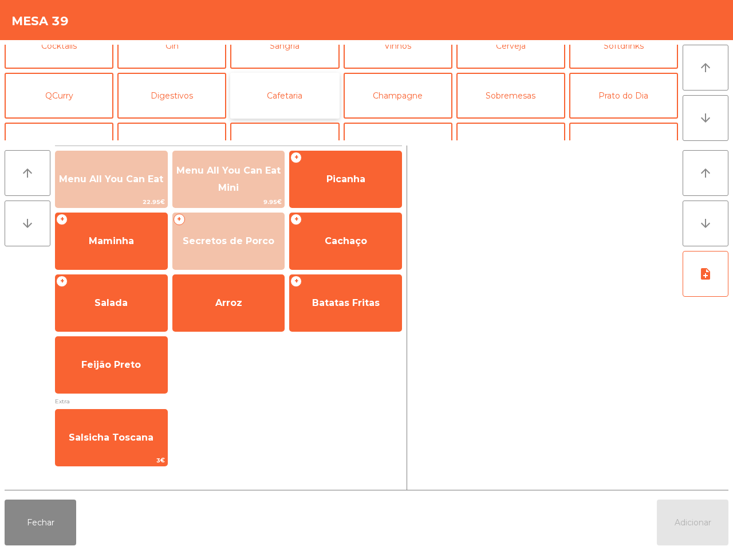
click at [287, 99] on button "Cafetaria" at bounding box center [284, 96] width 109 height 46
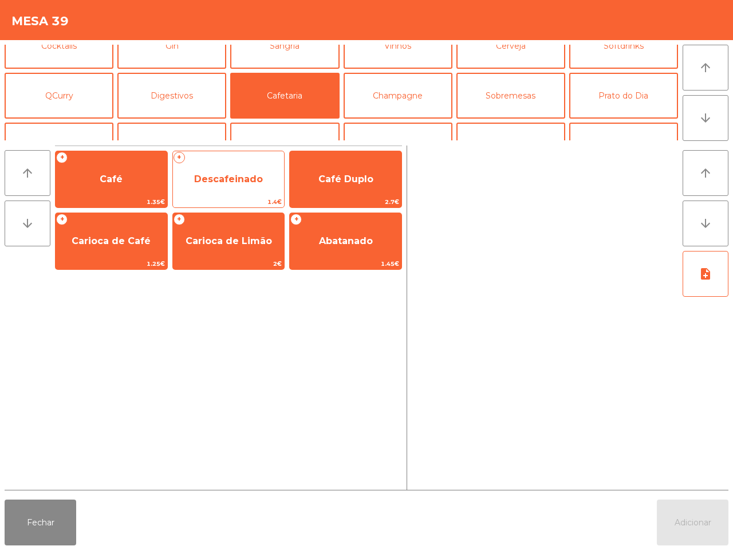
click at [223, 172] on span "Descafeinado" at bounding box center [229, 179] width 112 height 31
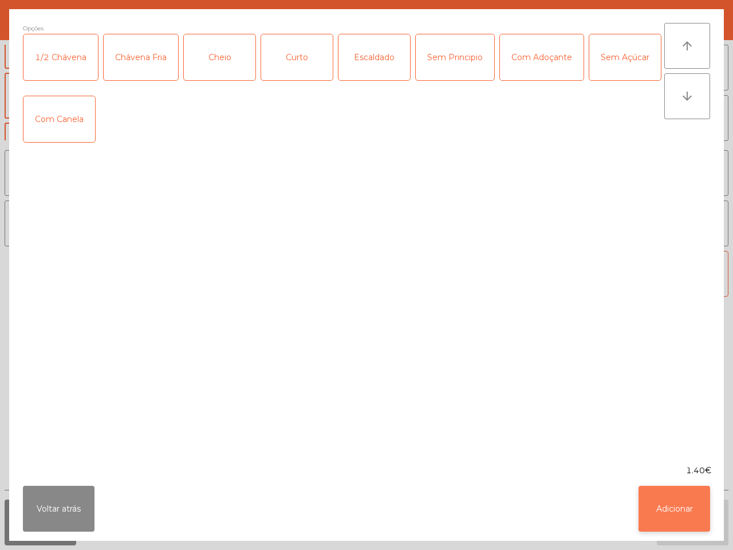
click at [702, 516] on button "Adicionar" at bounding box center [675, 509] width 72 height 46
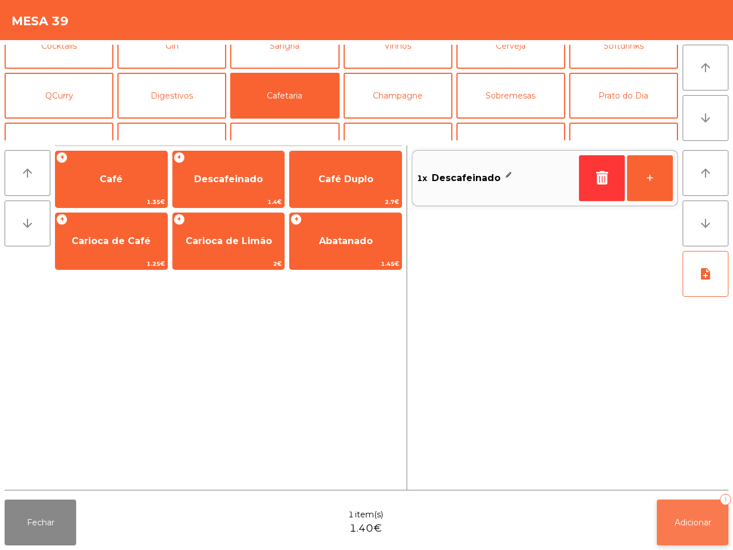
click at [703, 529] on button "Adicionar 1" at bounding box center [693, 522] width 72 height 46
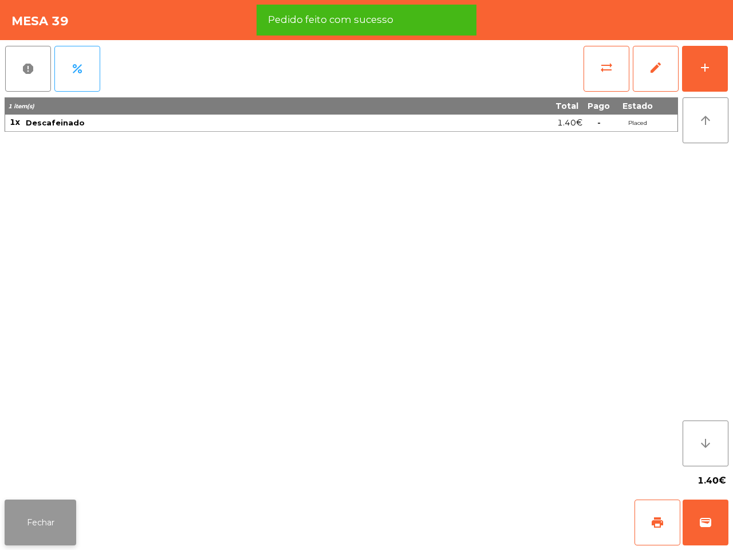
click at [54, 521] on button "Fechar" at bounding box center [41, 522] width 72 height 46
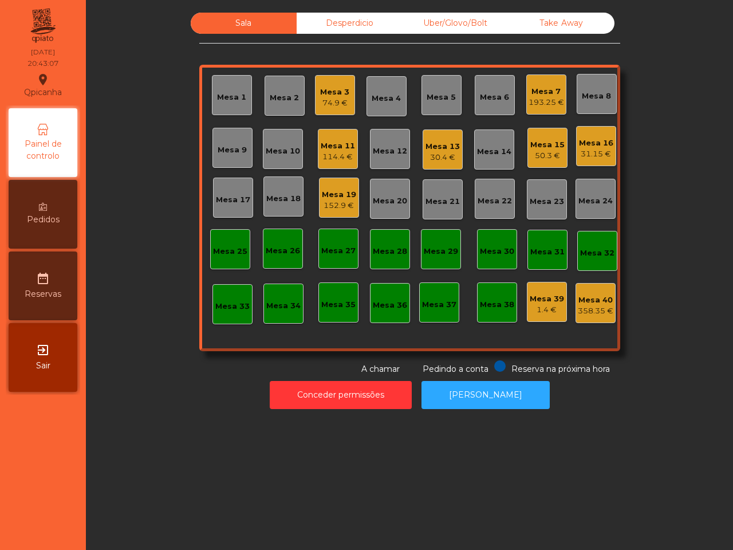
click at [544, 313] on div "1.4 €" at bounding box center [547, 309] width 34 height 11
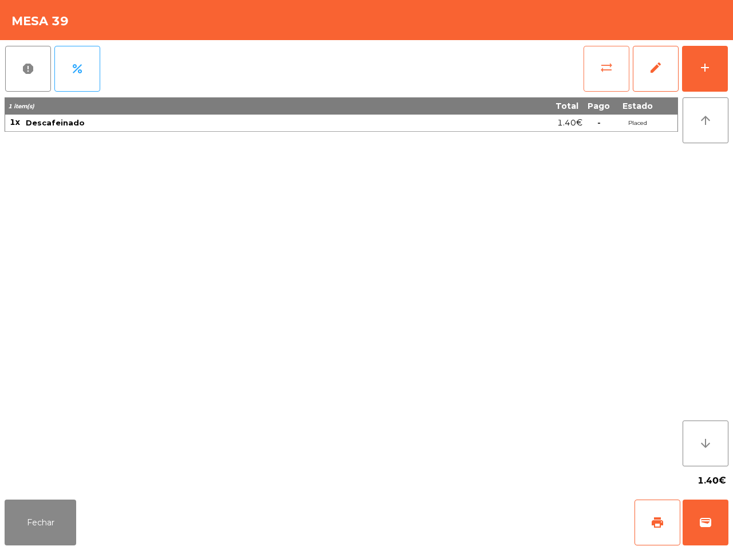
click at [596, 75] on button "sync_alt" at bounding box center [607, 69] width 46 height 46
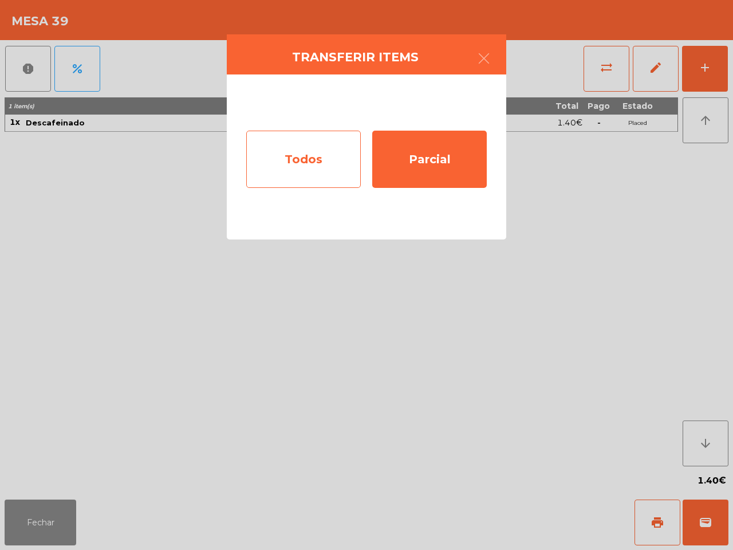
click at [329, 163] on div "Todos" at bounding box center [303, 159] width 115 height 57
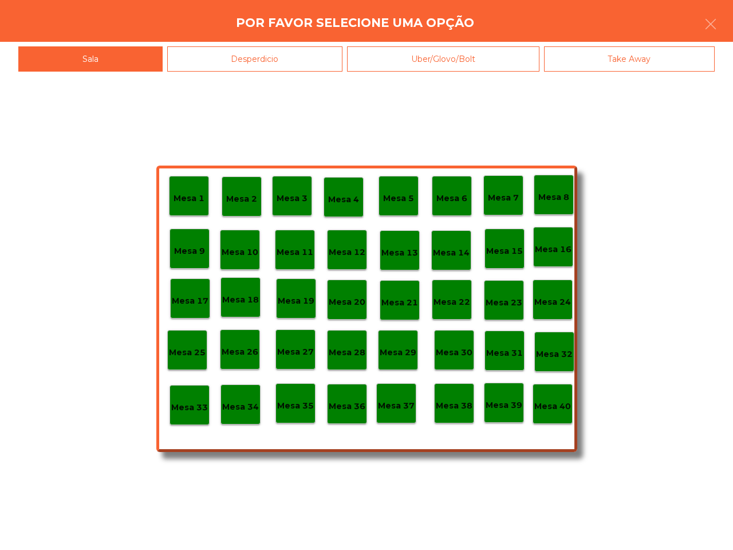
click at [233, 63] on div "Desperdicio" at bounding box center [255, 59] width 176 height 26
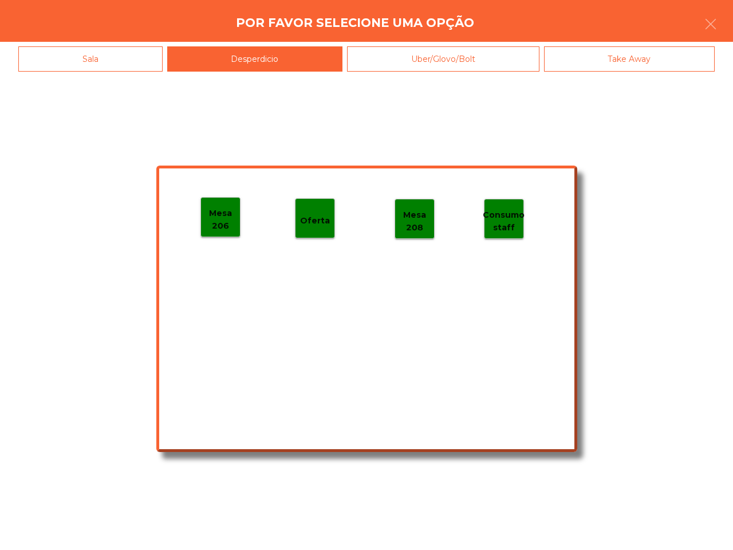
click at [228, 210] on p "Mesa 206" at bounding box center [220, 220] width 39 height 26
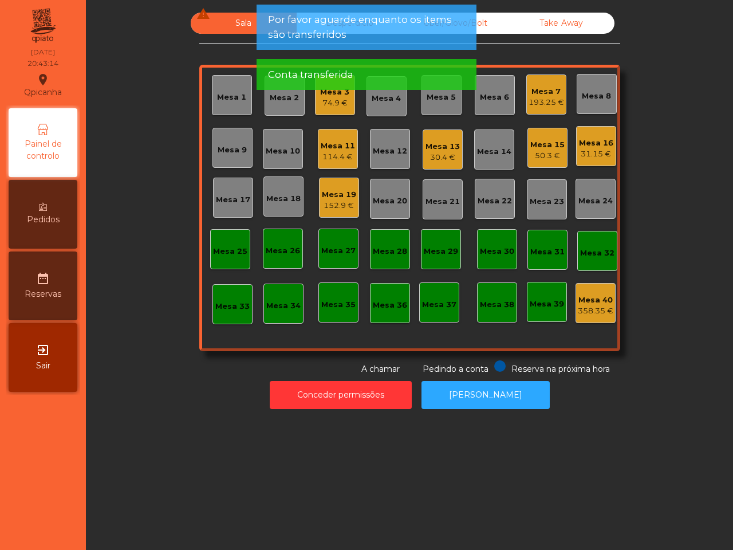
click at [438, 152] on div "30.4 €" at bounding box center [443, 157] width 34 height 11
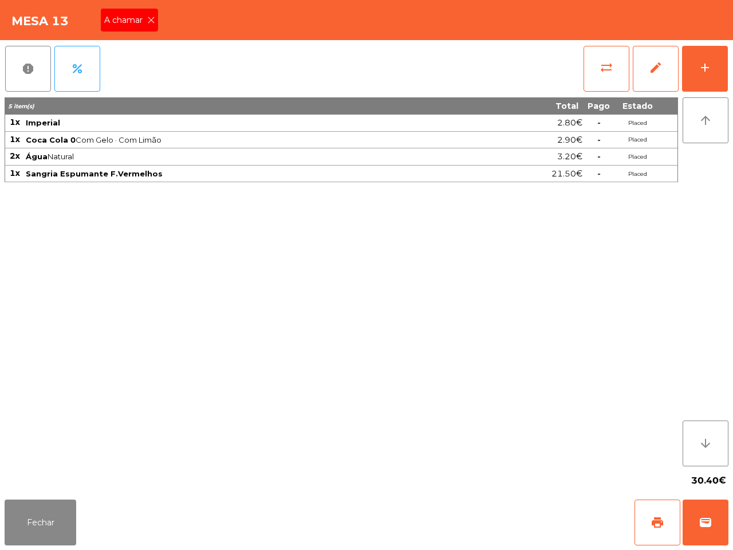
click at [147, 16] on icon at bounding box center [151, 20] width 8 height 8
click at [714, 65] on button "add" at bounding box center [705, 69] width 46 height 46
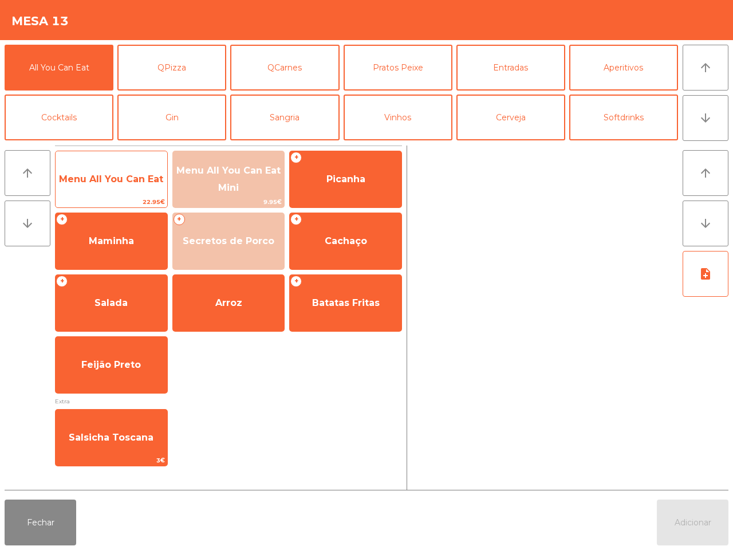
click at [107, 187] on span "Menu All You Can Eat" at bounding box center [112, 179] width 112 height 31
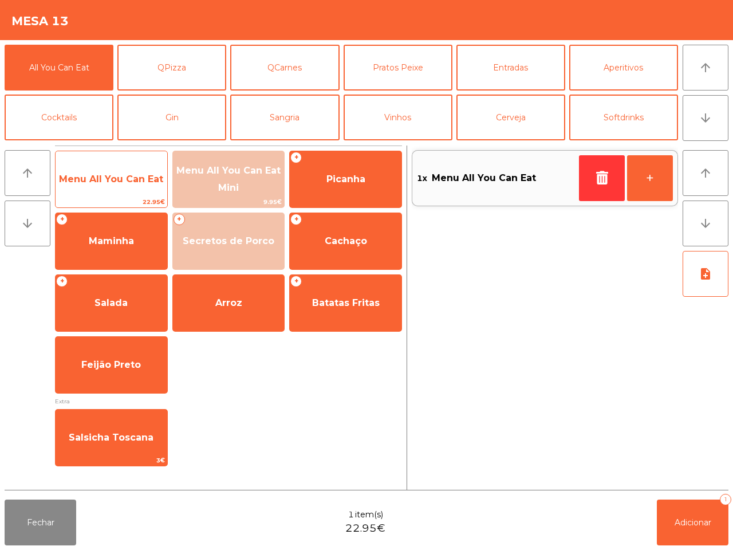
click at [103, 184] on span "Menu All You Can Eat" at bounding box center [112, 179] width 112 height 31
click at [103, 183] on span "Menu All You Can Eat" at bounding box center [111, 179] width 104 height 11
click at [107, 184] on span "Menu All You Can Eat" at bounding box center [112, 179] width 112 height 31
click at [113, 189] on span "Menu All You Can Eat" at bounding box center [112, 179] width 112 height 31
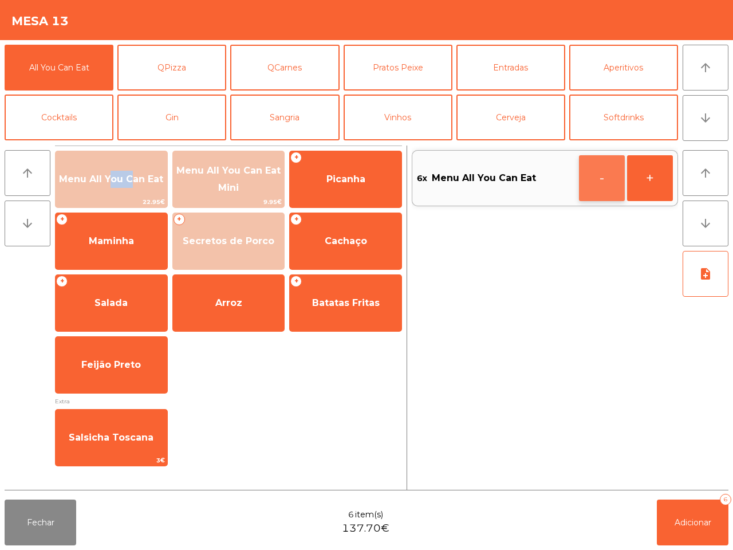
click at [585, 172] on button "-" at bounding box center [602, 178] width 46 height 46
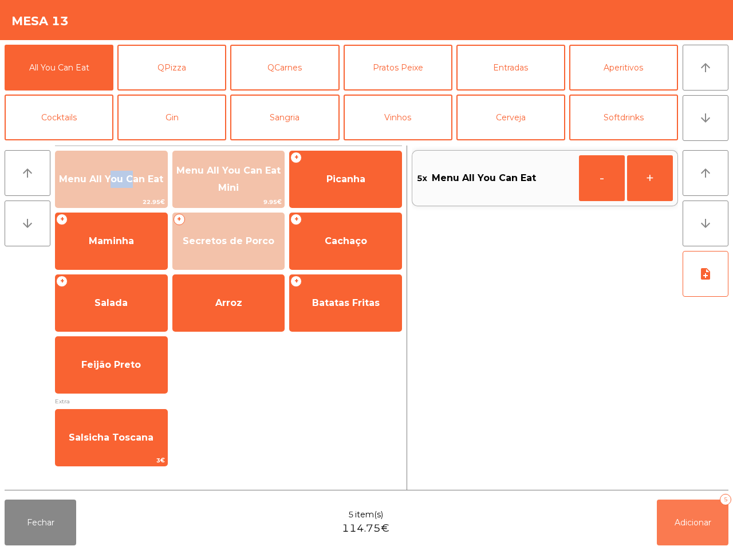
click at [687, 511] on button "Adicionar 5" at bounding box center [693, 522] width 72 height 46
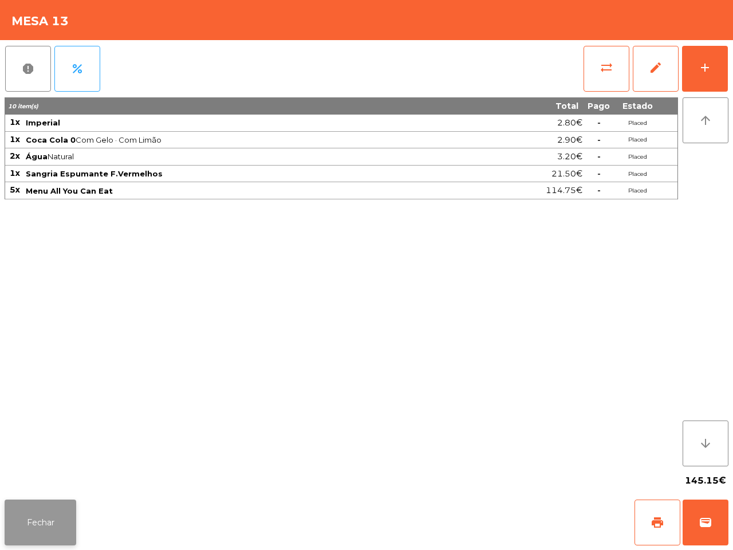
click at [50, 514] on button "Fechar" at bounding box center [41, 522] width 72 height 46
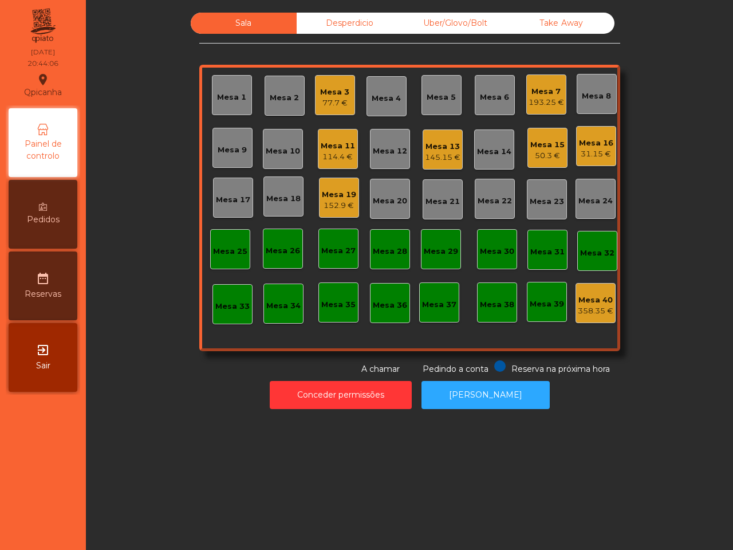
click at [335, 152] on div "114.4 €" at bounding box center [338, 156] width 34 height 11
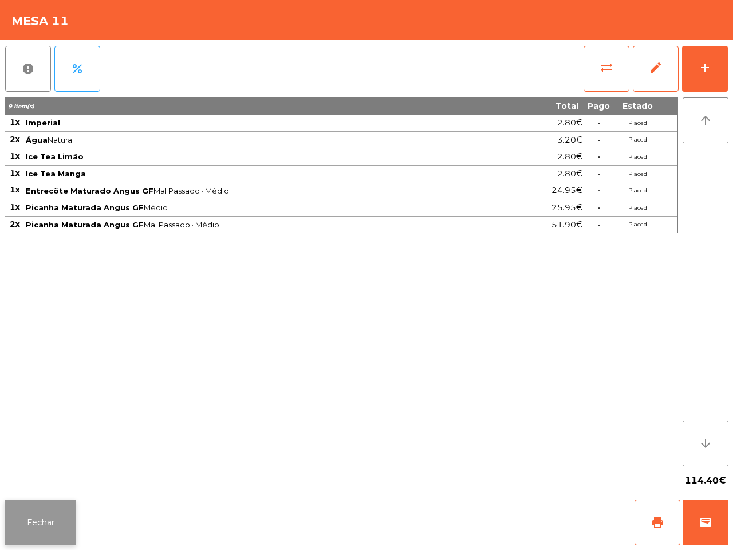
click at [62, 516] on button "Fechar" at bounding box center [41, 522] width 72 height 46
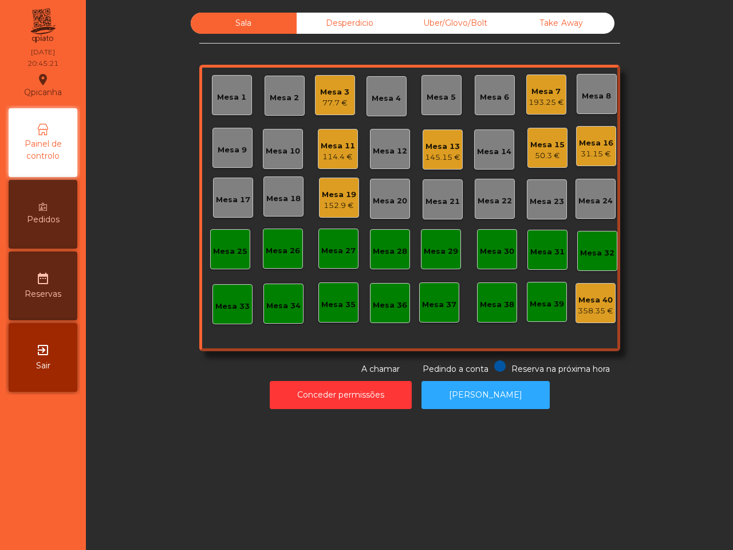
drag, startPoint x: 254, startPoint y: 388, endPoint x: 307, endPoint y: 333, distance: 76.1
click at [301, 357] on div "Sala Desperdicio Uber/Glovo/Bolt Take Away Mesa 1 Mesa 2 Mesa 3 77.7 € Mesa 4 M…" at bounding box center [409, 214] width 633 height 402
click at [324, 89] on div "Mesa 3" at bounding box center [334, 91] width 29 height 11
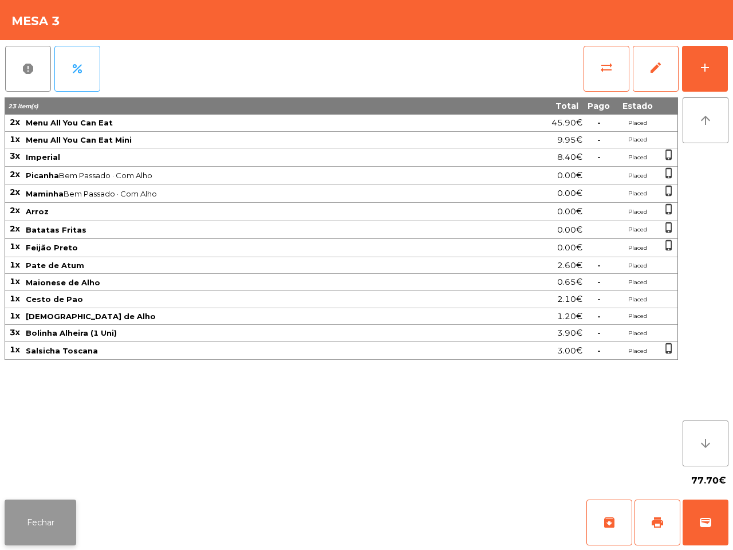
drag, startPoint x: 39, startPoint y: 549, endPoint x: 52, endPoint y: 540, distance: 15.7
click at [39, 548] on div "Fechar archive print wallet" at bounding box center [366, 522] width 733 height 55
drag, startPoint x: 57, startPoint y: 522, endPoint x: 64, endPoint y: 521, distance: 7.0
click at [61, 523] on button "Fechar" at bounding box center [41, 522] width 72 height 46
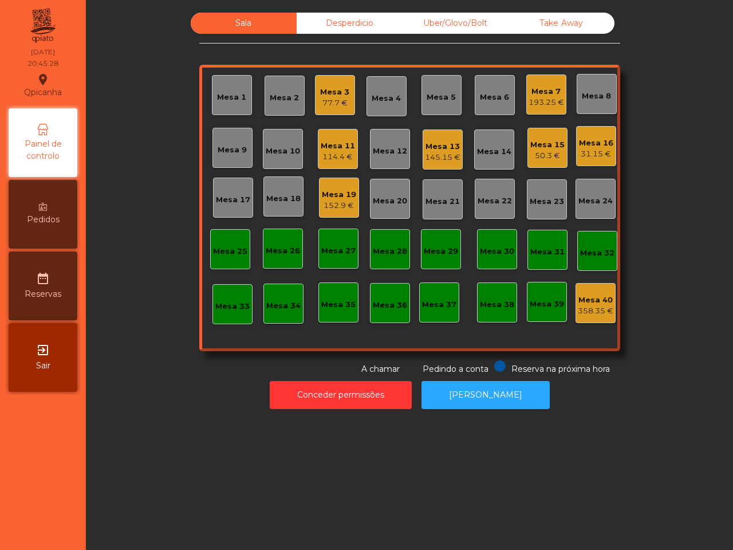
click at [324, 148] on div "Mesa 11" at bounding box center [338, 145] width 34 height 11
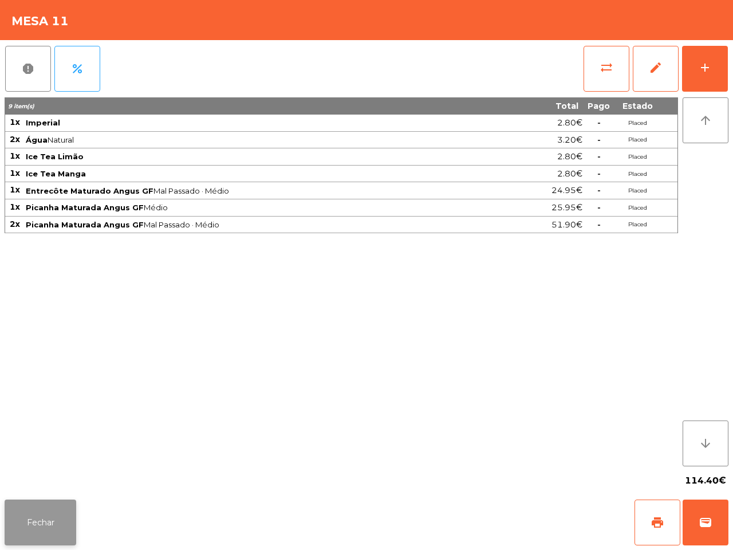
click at [59, 516] on button "Fechar" at bounding box center [41, 522] width 72 height 46
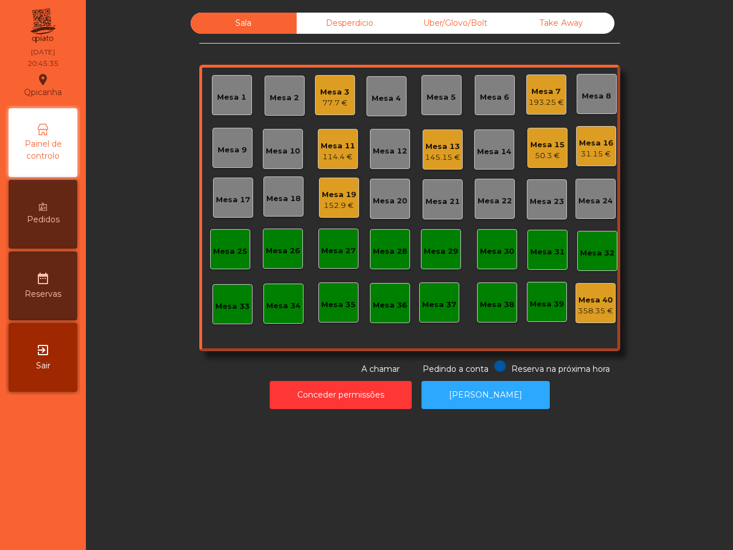
click at [540, 152] on div "50.3 €" at bounding box center [547, 155] width 34 height 11
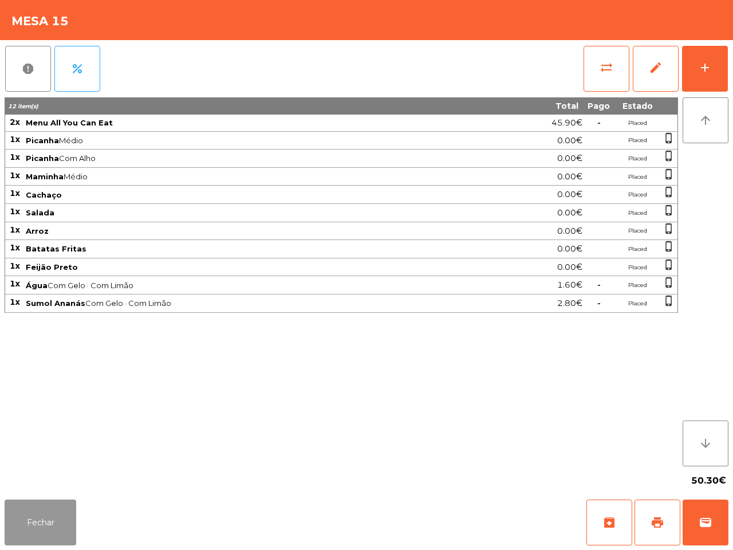
drag, startPoint x: 44, startPoint y: 510, endPoint x: 53, endPoint y: 500, distance: 14.2
click at [46, 507] on button "Fechar" at bounding box center [41, 522] width 72 height 46
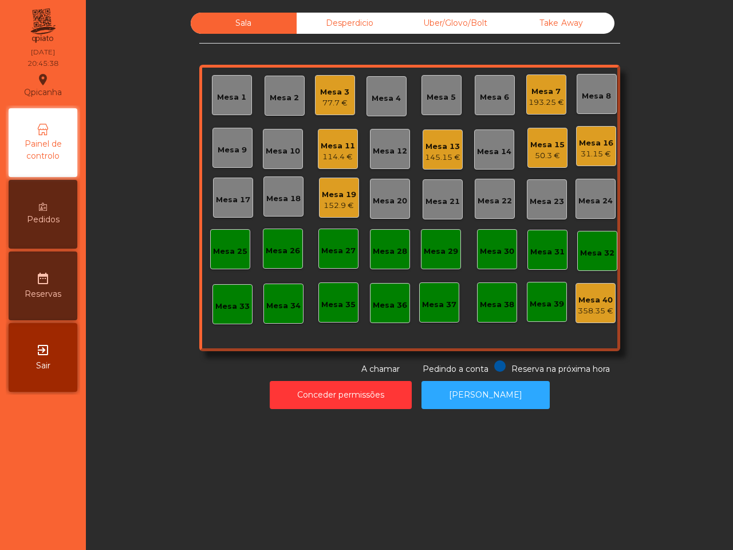
click at [599, 135] on div "Mesa 16 31.15 €" at bounding box center [596, 146] width 34 height 27
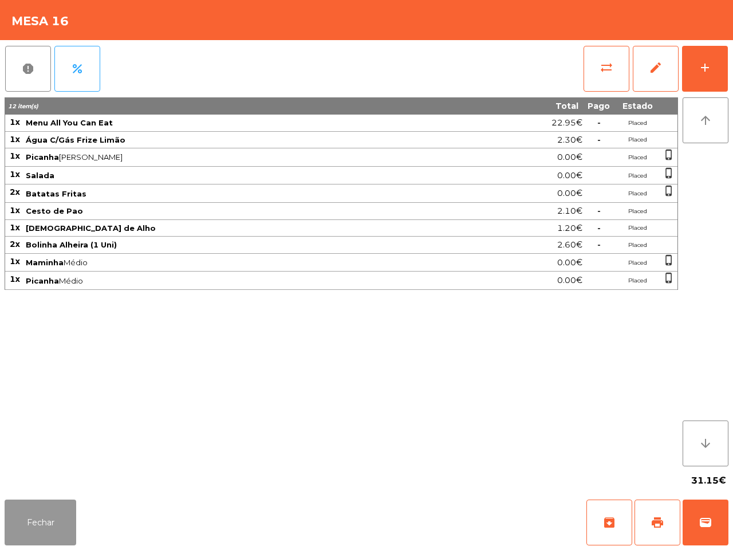
drag, startPoint x: 32, startPoint y: 509, endPoint x: 37, endPoint y: 505, distance: 7.0
click at [33, 510] on button "Fechar" at bounding box center [41, 522] width 72 height 46
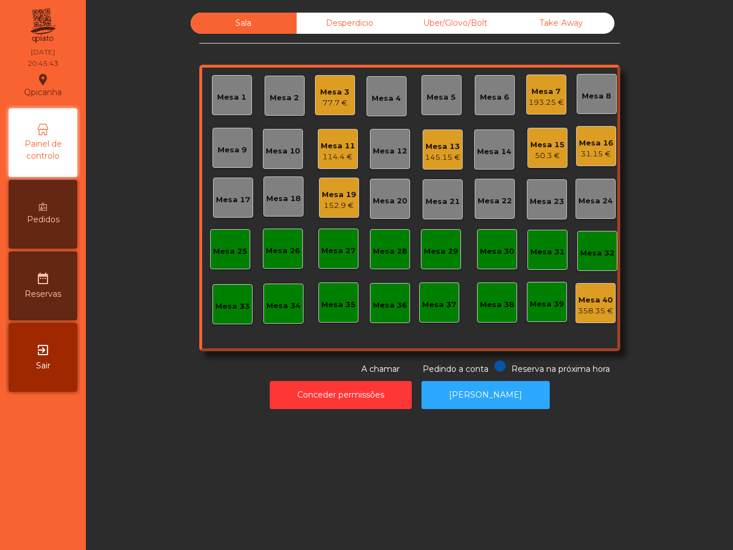
click at [579, 149] on div "31.15 €" at bounding box center [596, 153] width 34 height 11
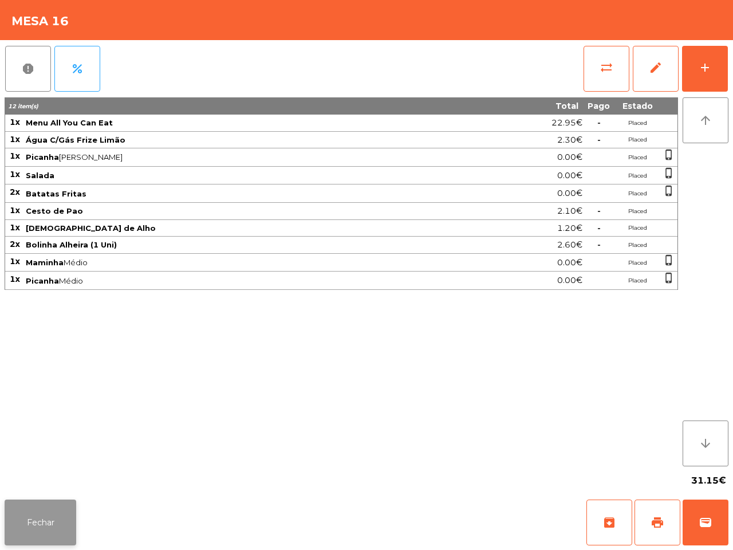
click at [24, 520] on button "Fechar" at bounding box center [41, 522] width 72 height 46
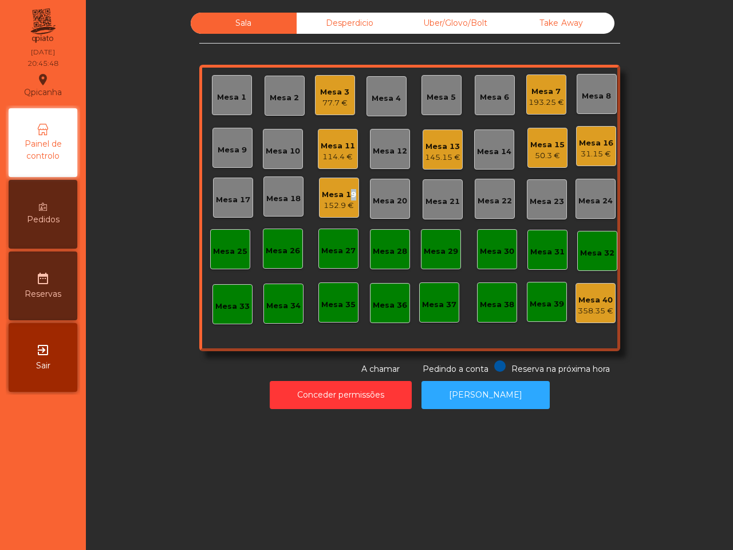
click at [345, 198] on div "Mesa 19" at bounding box center [339, 194] width 34 height 11
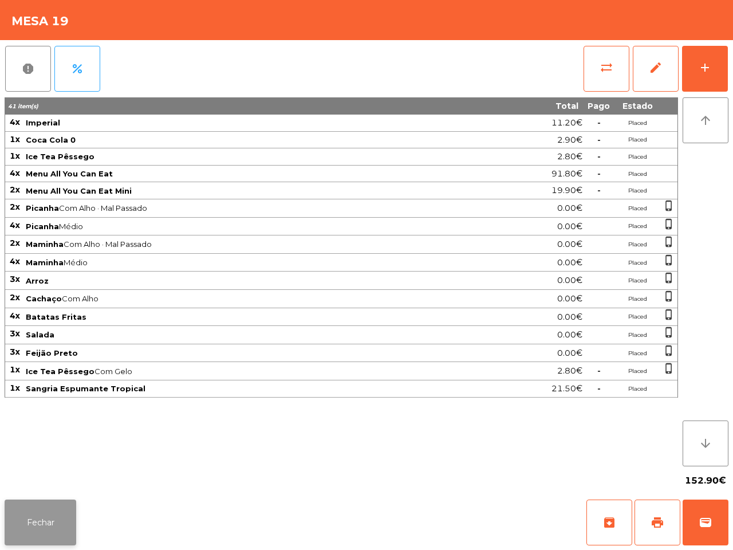
click at [47, 507] on button "Fechar" at bounding box center [41, 522] width 72 height 46
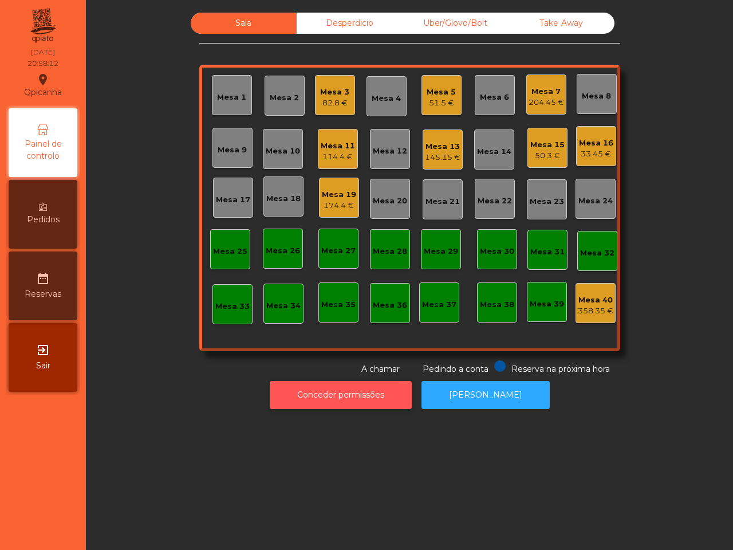
click at [338, 392] on button "Conceder permissões" at bounding box center [341, 395] width 142 height 28
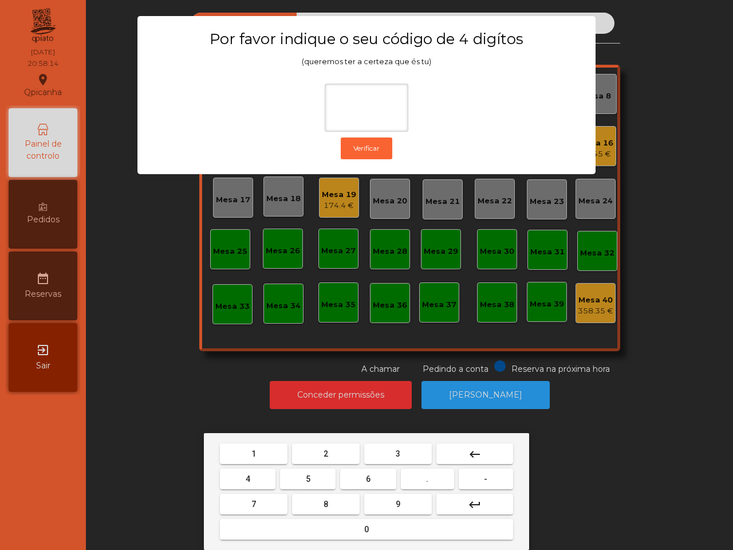
click at [248, 452] on button "1" at bounding box center [254, 453] width 68 height 21
drag, startPoint x: 381, startPoint y: 502, endPoint x: 310, endPoint y: 501, distance: 71.6
click at [380, 502] on button "9" at bounding box center [398, 504] width 68 height 21
click at [255, 477] on button "4" at bounding box center [248, 479] width 56 height 21
click at [268, 529] on button "0" at bounding box center [366, 529] width 293 height 21
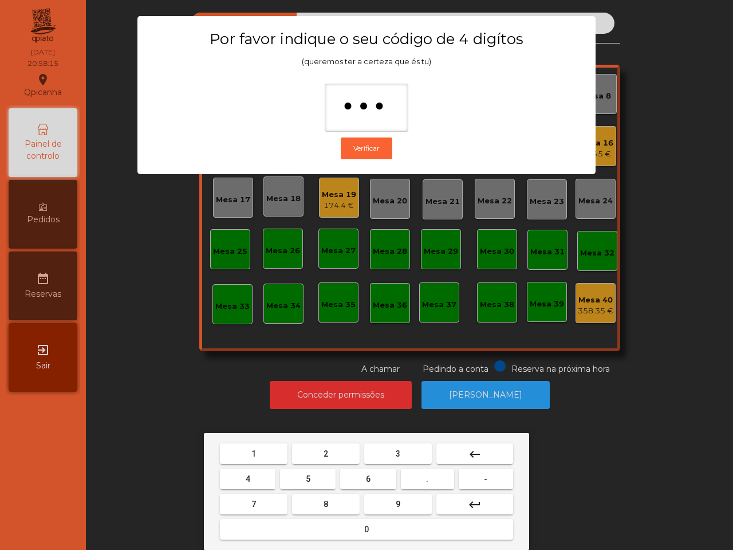
type input "****"
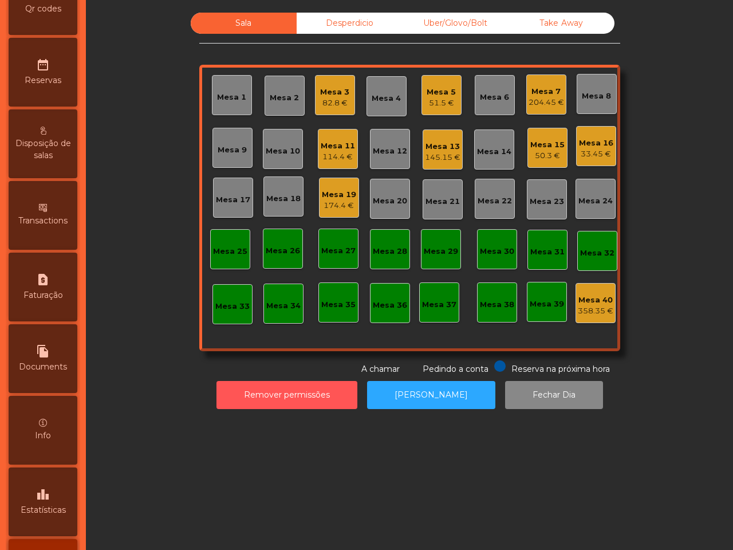
scroll to position [435, 0]
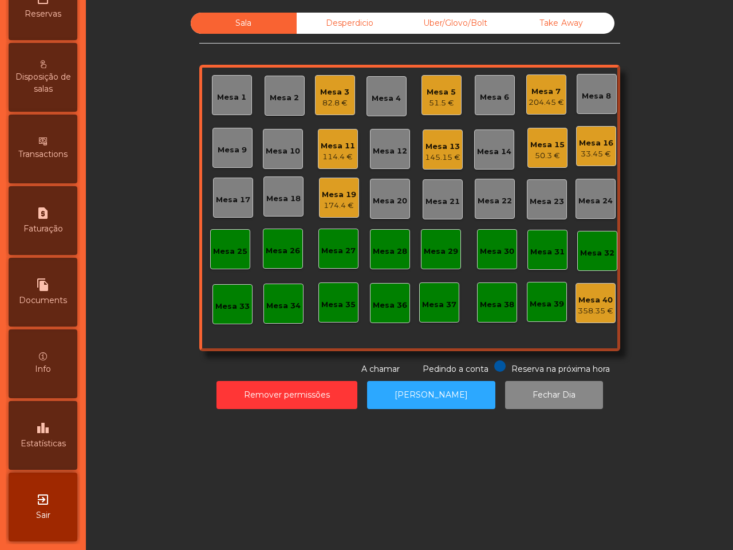
click at [57, 423] on div "leaderboard Estatísticas" at bounding box center [43, 435] width 69 height 69
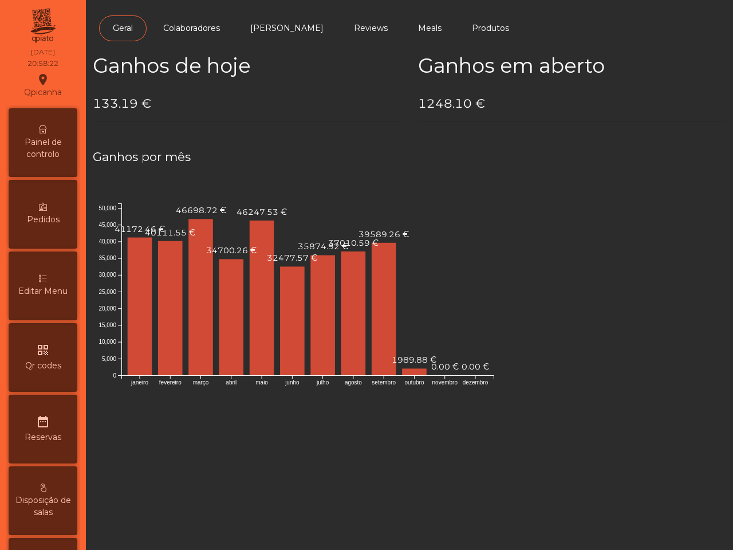
click at [38, 139] on span "Painel de controlo" at bounding box center [42, 148] width 63 height 24
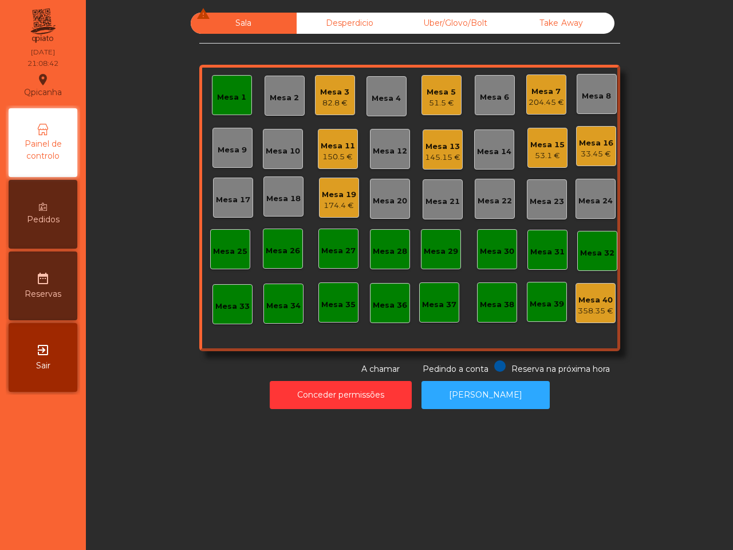
drag, startPoint x: 479, startPoint y: 135, endPoint x: 367, endPoint y: 76, distance: 127.3
click at [465, 124] on div "Mesa 1 Mesa 2 Mesa 3 82.8 € Mesa 4 Mesa 5 51.5 € Mesa 6 Mesa 7 204.45 € Mesa 8 …" at bounding box center [409, 208] width 421 height 286
click at [367, 62] on div "Sala warning Desperdicio Uber/Glovo/Bolt Take Away Mesa 1 Mesa 2 Mesa 3 82.8 € …" at bounding box center [409, 194] width 421 height 363
click at [327, 86] on div "Mesa 3" at bounding box center [334, 91] width 29 height 11
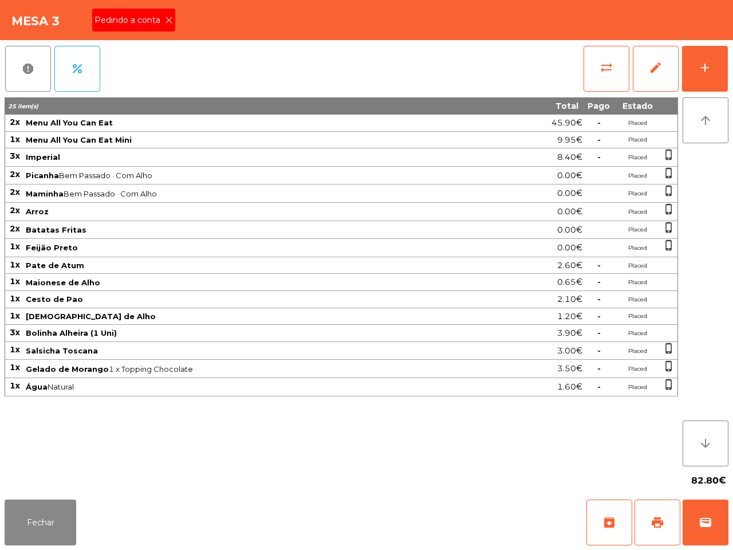
click at [166, 18] on icon at bounding box center [169, 20] width 8 height 8
click at [653, 517] on span "print" at bounding box center [658, 522] width 14 height 14
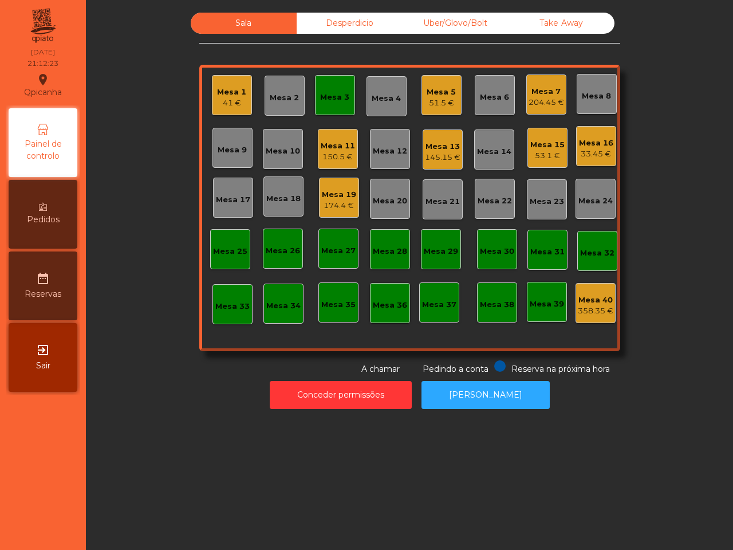
click at [470, 421] on div "Sala Desperdicio Uber/Glovo/Bolt Take Away Mesa 1 41 € Mesa 2 Mesa 3 Mesa 4 Mes…" at bounding box center [409, 275] width 647 height 550
click at [545, 90] on div "Mesa 7" at bounding box center [547, 91] width 36 height 11
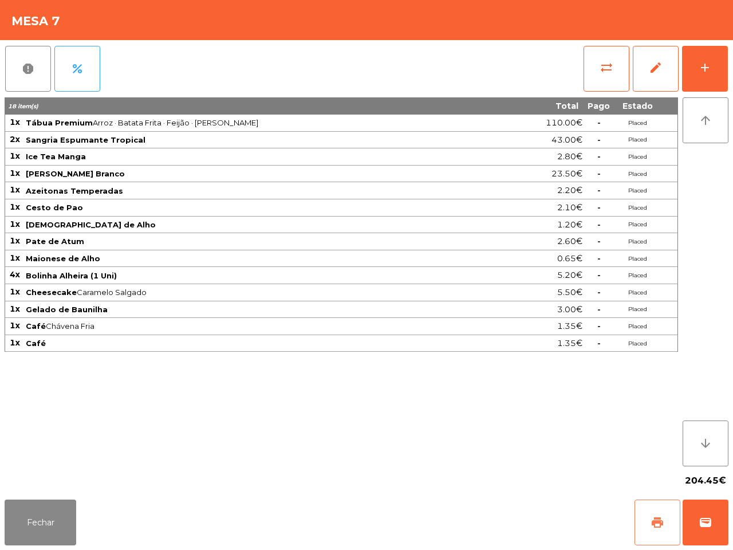
click at [655, 522] on span "print" at bounding box center [658, 522] width 14 height 14
click at [72, 533] on button "Fechar" at bounding box center [41, 522] width 72 height 46
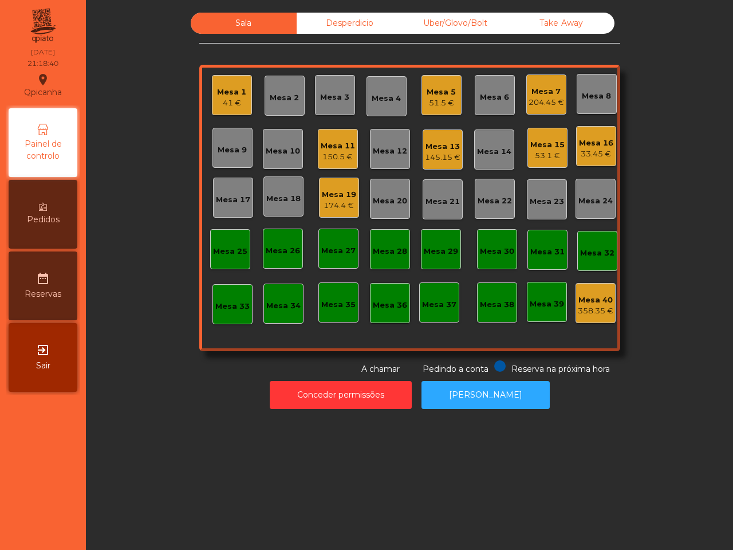
click at [350, 207] on div "174.4 €" at bounding box center [339, 205] width 34 height 11
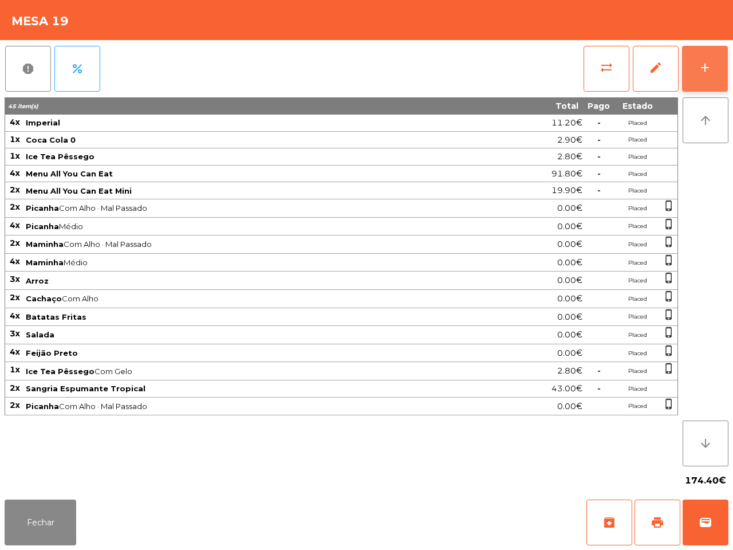
click at [687, 69] on button "add" at bounding box center [705, 69] width 46 height 46
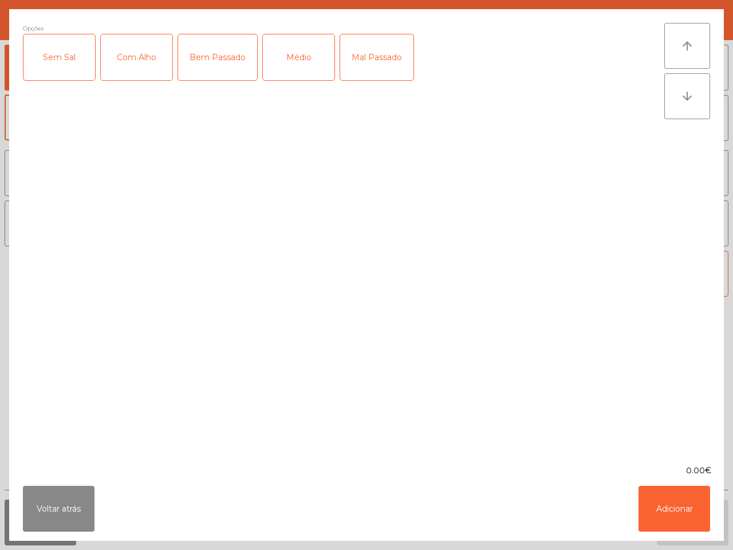
click at [369, 54] on div "Mal Passado" at bounding box center [376, 57] width 73 height 46
click at [132, 56] on div "Com Alho" at bounding box center [137, 57] width 72 height 46
click at [664, 504] on button "Adicionar" at bounding box center [675, 509] width 72 height 46
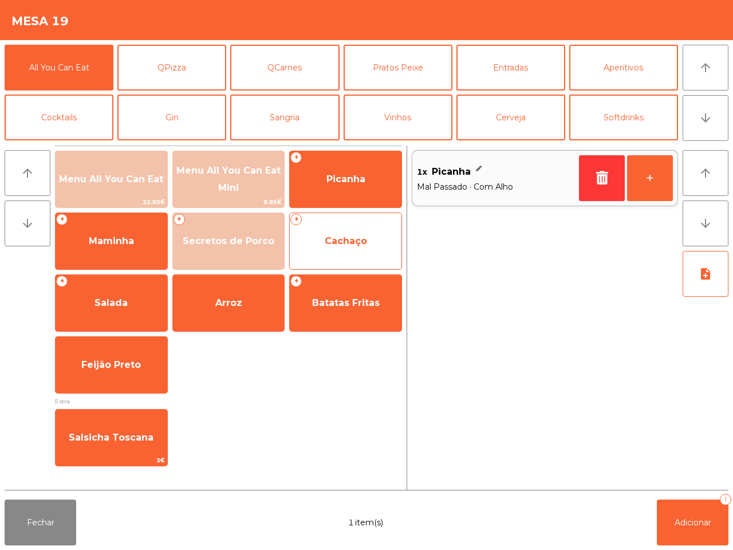
click at [372, 266] on div "+ Cachaço" at bounding box center [345, 240] width 113 height 57
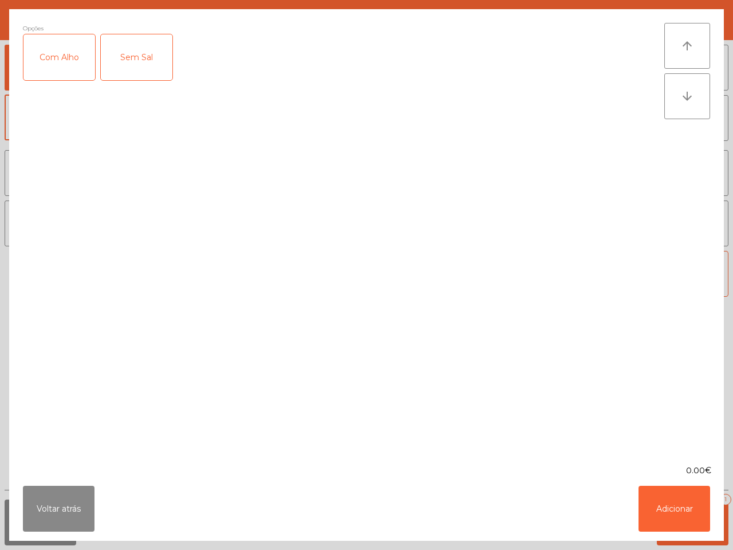
click at [53, 50] on div "Com Alho" at bounding box center [59, 57] width 72 height 46
click at [651, 504] on button "Adicionar" at bounding box center [675, 509] width 72 height 46
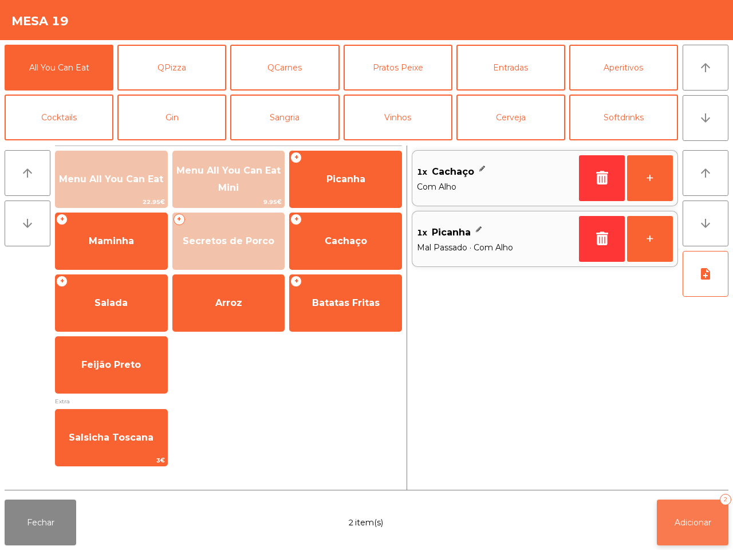
click at [694, 536] on button "Adicionar 2" at bounding box center [693, 522] width 72 height 46
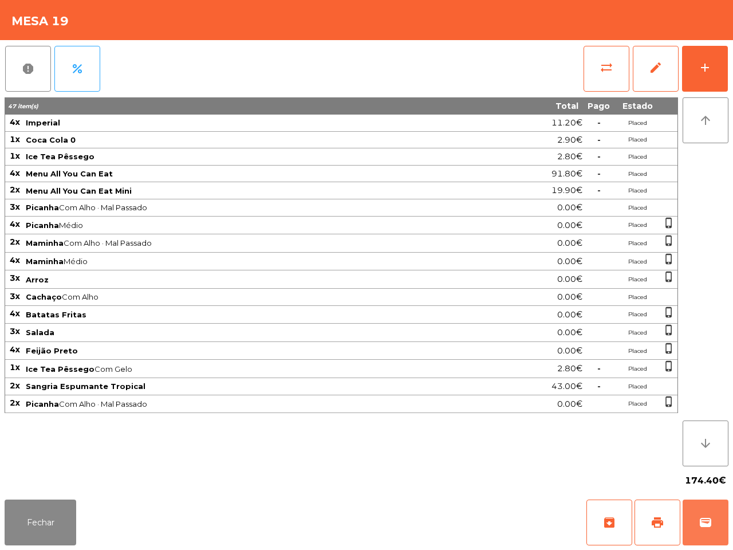
click at [694, 536] on button "wallet" at bounding box center [706, 522] width 46 height 46
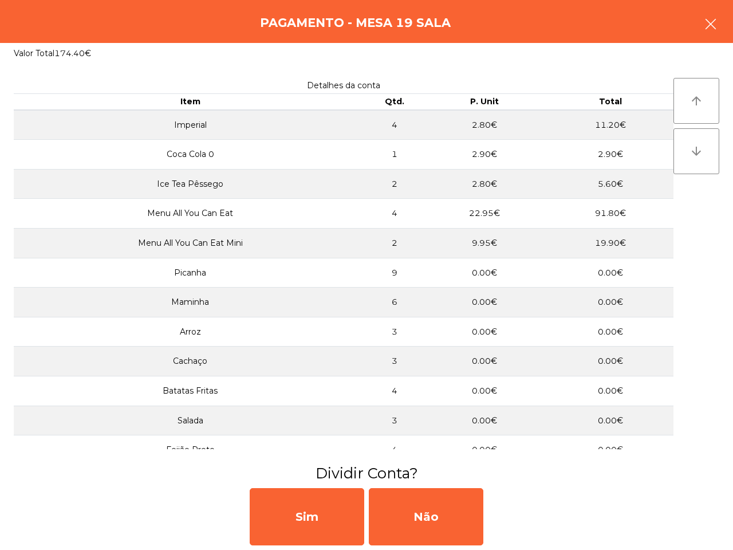
click at [710, 18] on icon "button" at bounding box center [711, 24] width 14 height 14
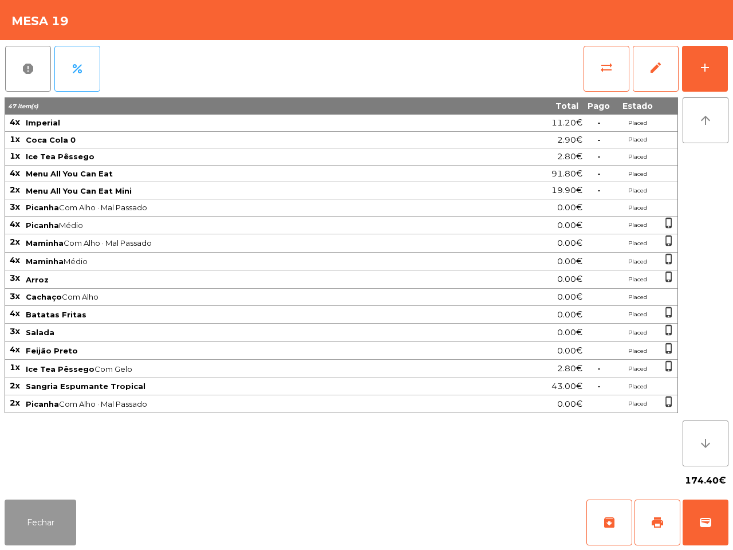
click at [55, 520] on button "Fechar" at bounding box center [41, 522] width 72 height 46
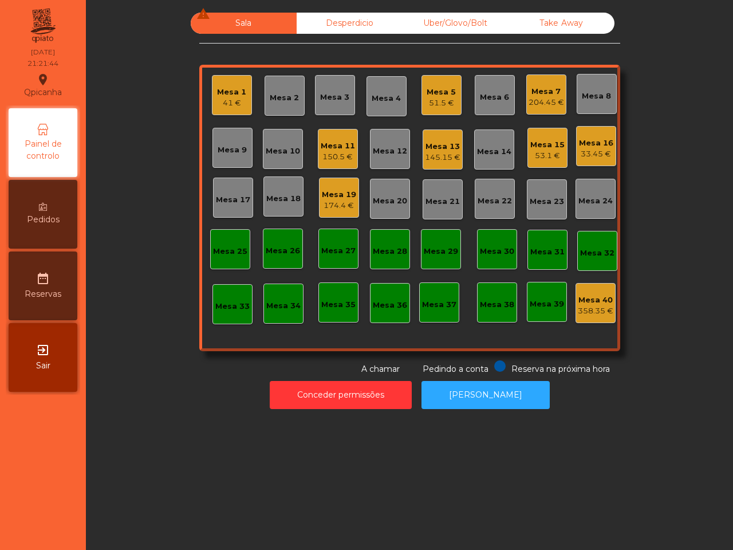
click at [589, 138] on div "Mesa 16" at bounding box center [596, 142] width 34 height 11
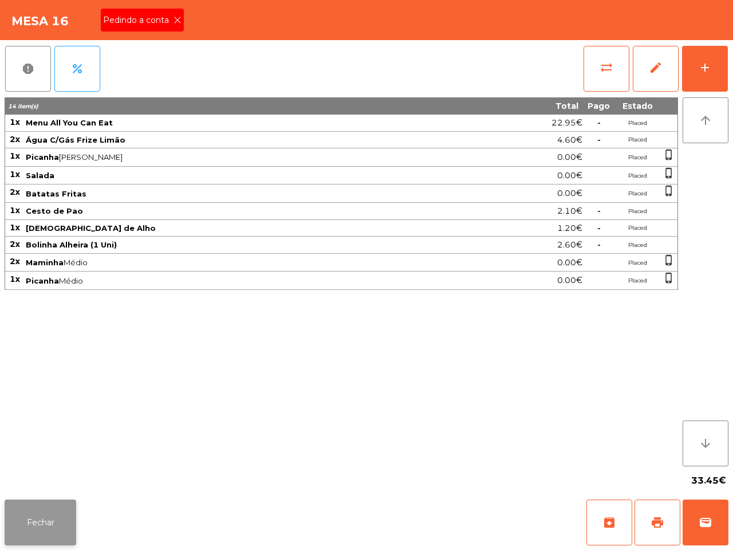
click at [27, 521] on button "Fechar" at bounding box center [41, 522] width 72 height 46
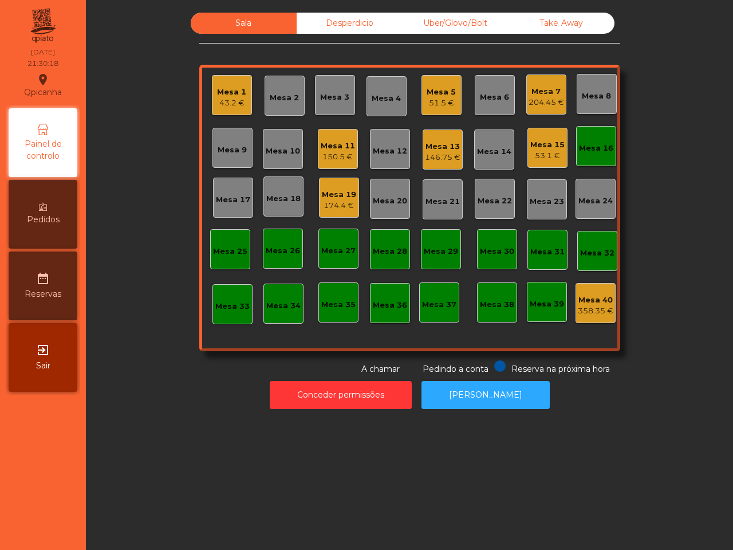
click at [550, 238] on div "Mesa 31" at bounding box center [548, 250] width 40 height 40
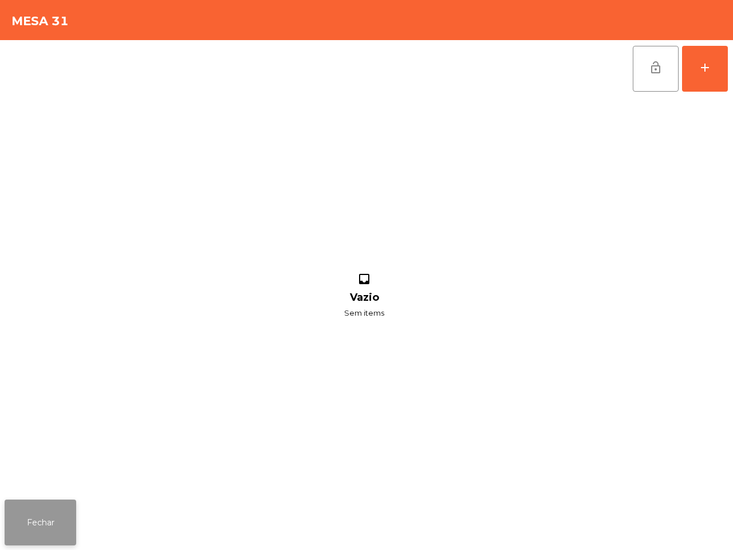
click at [49, 534] on button "Fechar" at bounding box center [41, 522] width 72 height 46
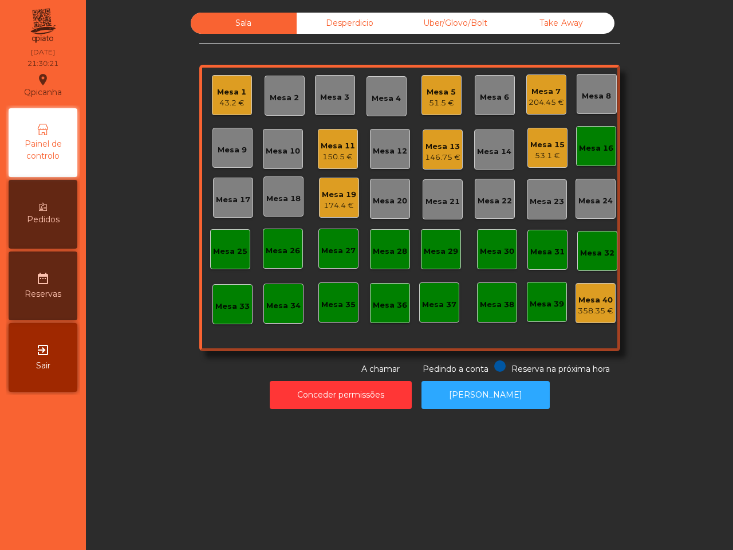
click at [543, 149] on div "Mesa 15" at bounding box center [547, 144] width 34 height 11
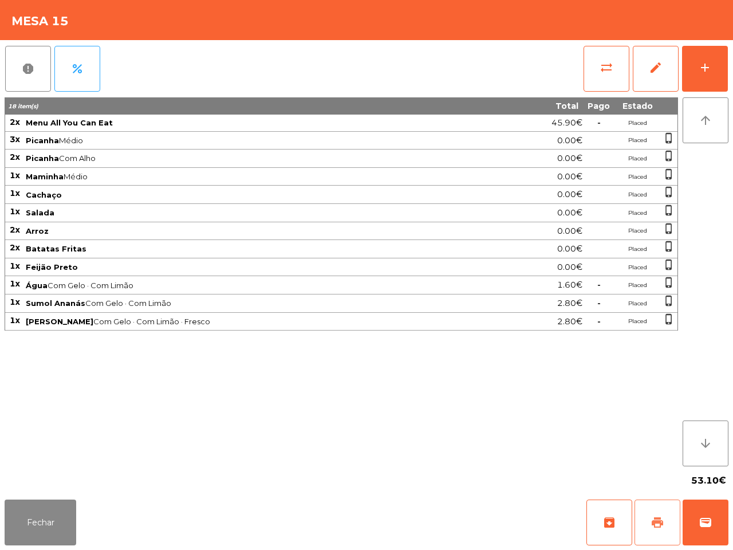
click at [663, 524] on span "print" at bounding box center [658, 522] width 14 height 14
click at [61, 513] on button "Fechar" at bounding box center [41, 522] width 72 height 46
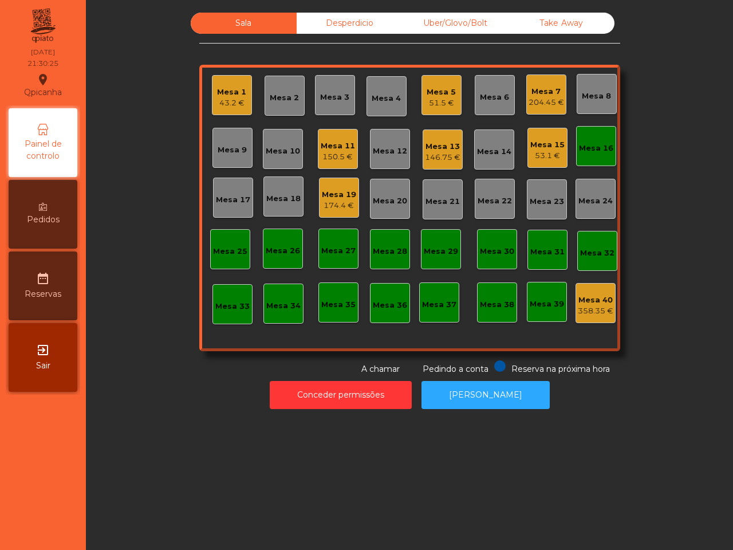
click at [547, 100] on div "204.45 €" at bounding box center [547, 102] width 36 height 11
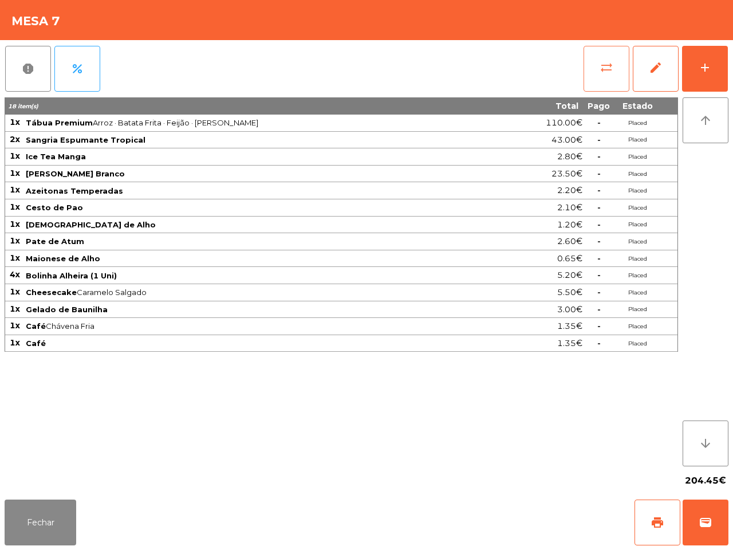
click at [610, 56] on button "sync_alt" at bounding box center [607, 69] width 46 height 46
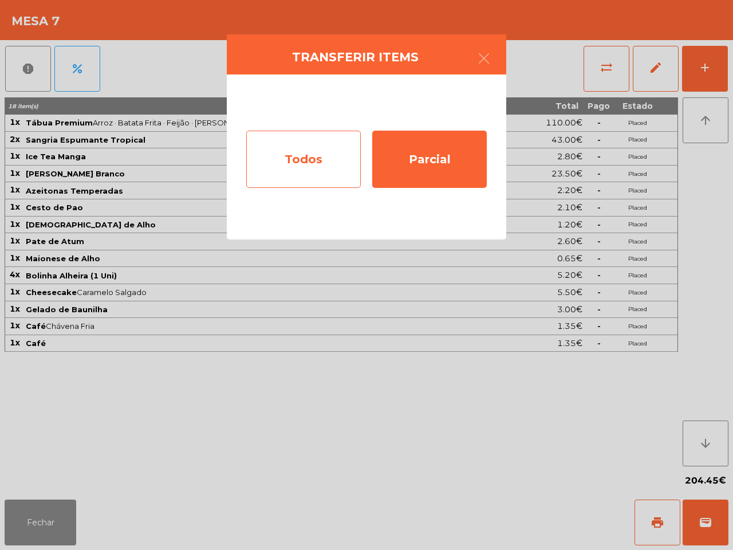
click at [282, 147] on div "Todos" at bounding box center [303, 159] width 115 height 57
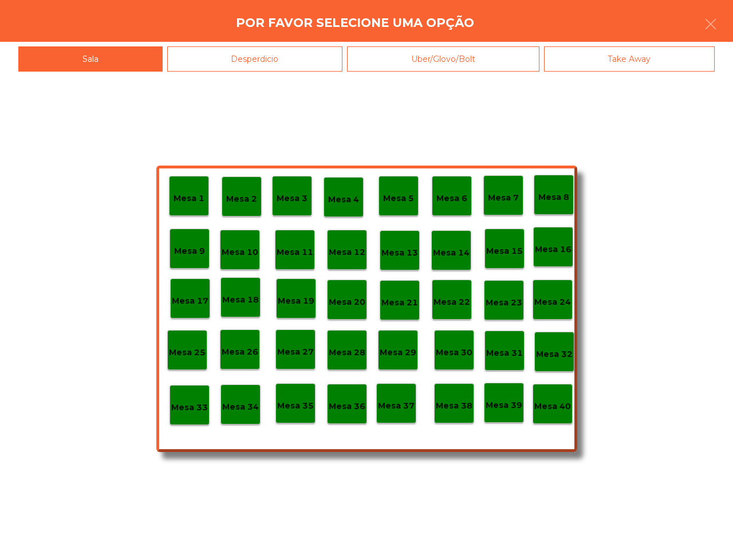
click at [569, 410] on p "Mesa 40" at bounding box center [552, 406] width 37 height 13
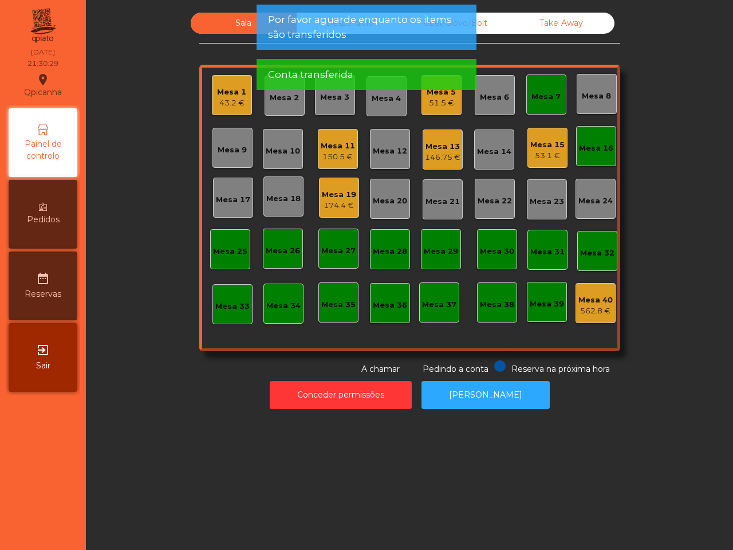
click at [532, 90] on div "Mesa 7" at bounding box center [546, 94] width 29 height 16
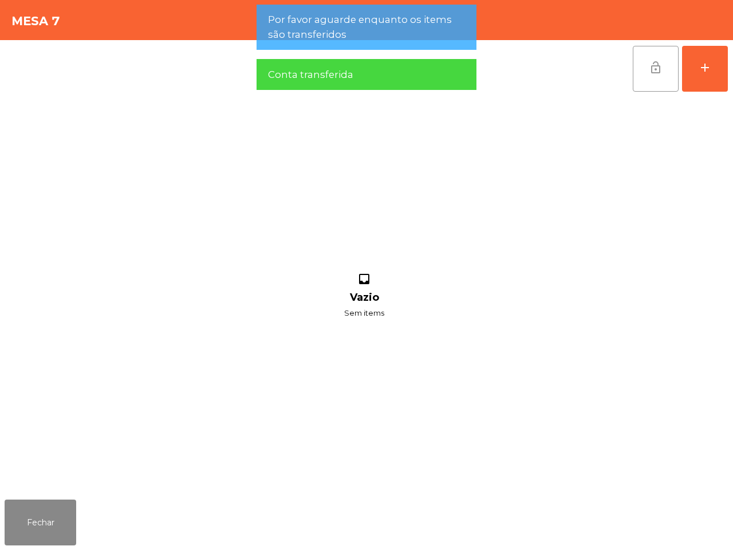
click at [658, 69] on span "lock_open" at bounding box center [656, 68] width 14 height 14
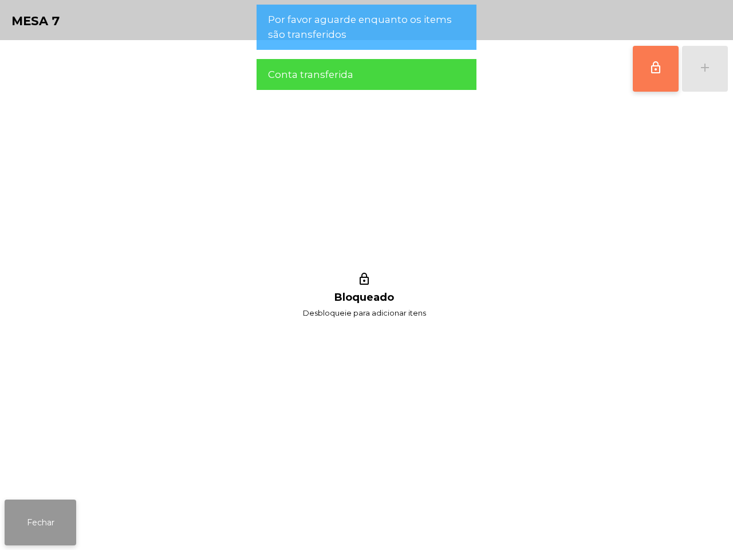
click at [49, 523] on button "Fechar" at bounding box center [41, 522] width 72 height 46
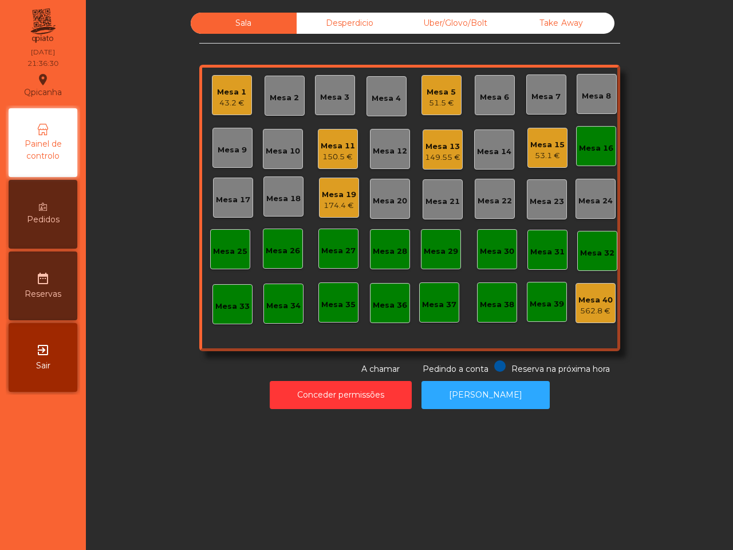
click at [333, 194] on div "Mesa 19" at bounding box center [339, 194] width 34 height 11
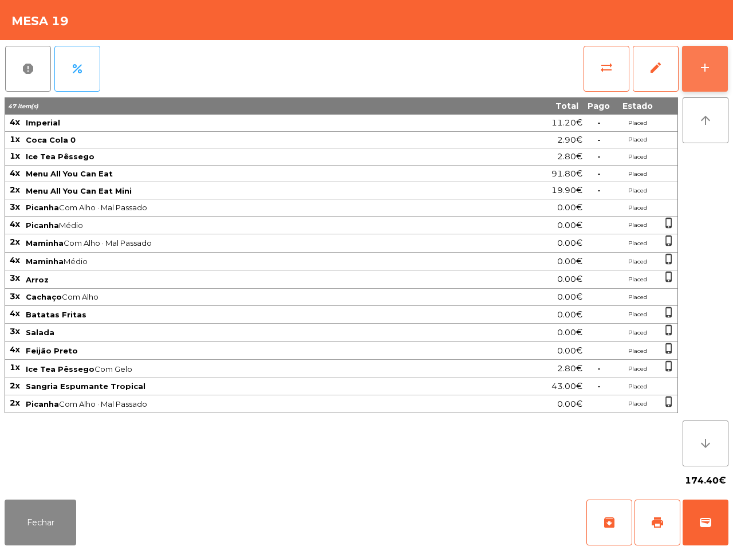
click at [709, 68] on div "add" at bounding box center [705, 68] width 14 height 14
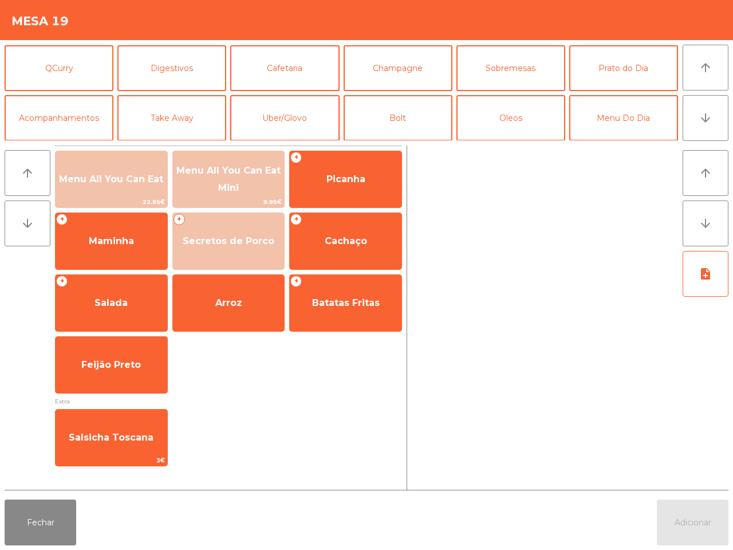
scroll to position [27, 0]
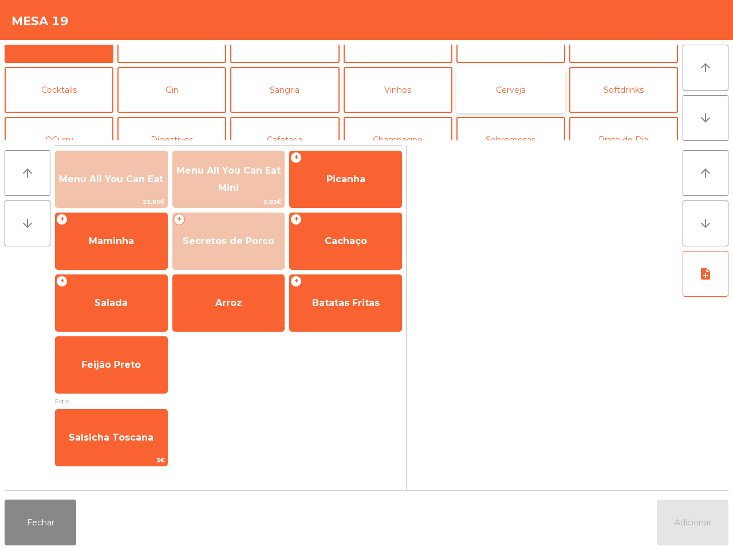
click at [514, 98] on button "Cerveja" at bounding box center [510, 90] width 109 height 46
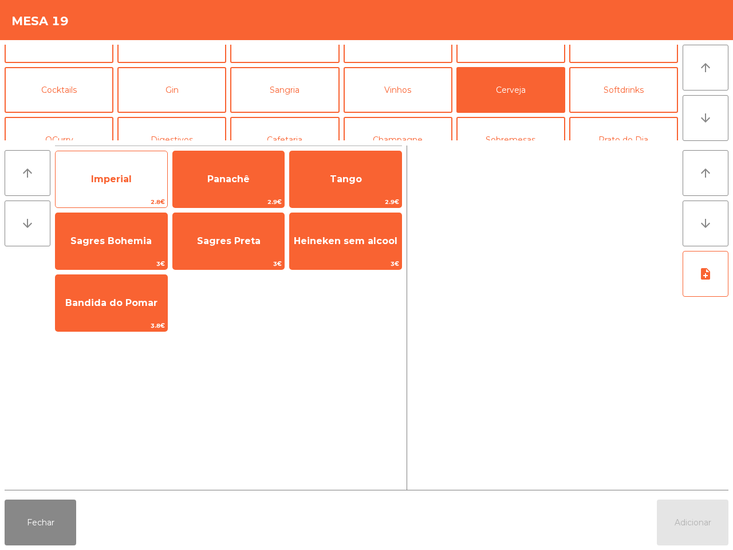
click at [148, 183] on span "Imperial" at bounding box center [112, 179] width 112 height 31
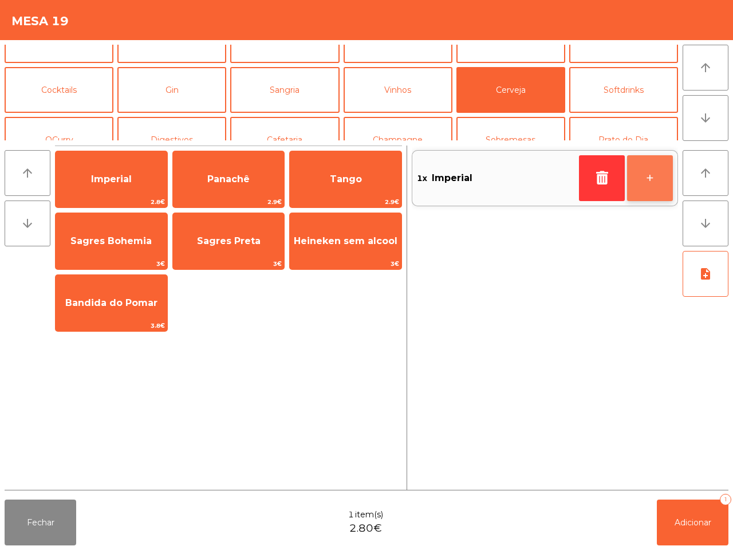
click at [642, 162] on button "+" at bounding box center [650, 178] width 46 height 46
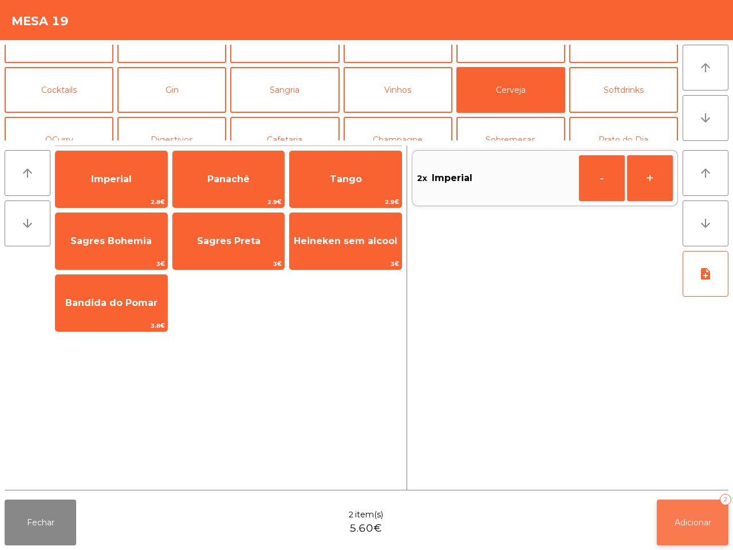
click at [707, 514] on button "Adicionar 2" at bounding box center [693, 522] width 72 height 46
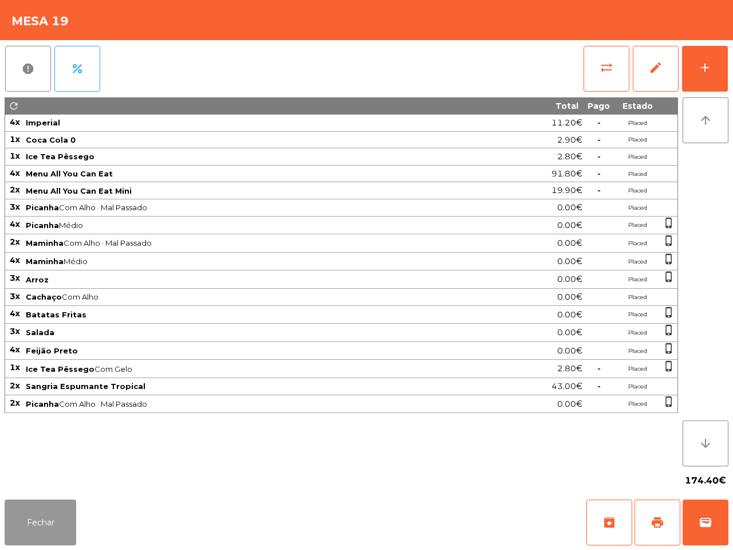
click at [38, 507] on button "Fechar" at bounding box center [41, 522] width 72 height 46
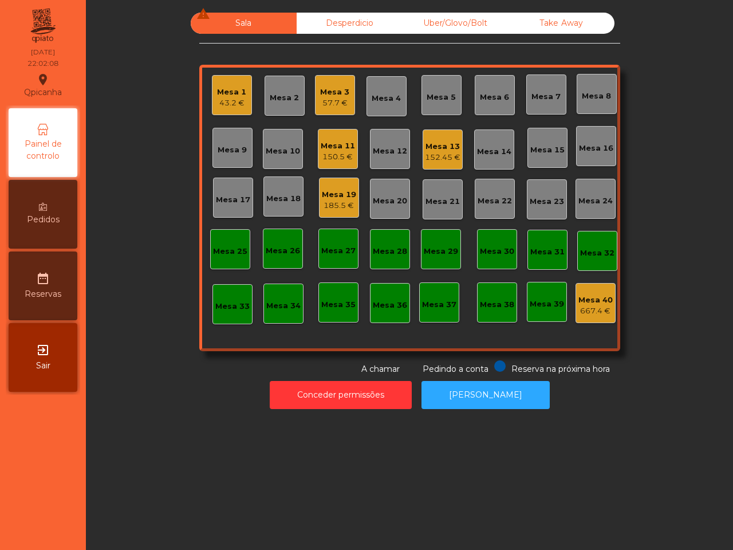
click at [425, 150] on div "Mesa 13" at bounding box center [443, 146] width 36 height 11
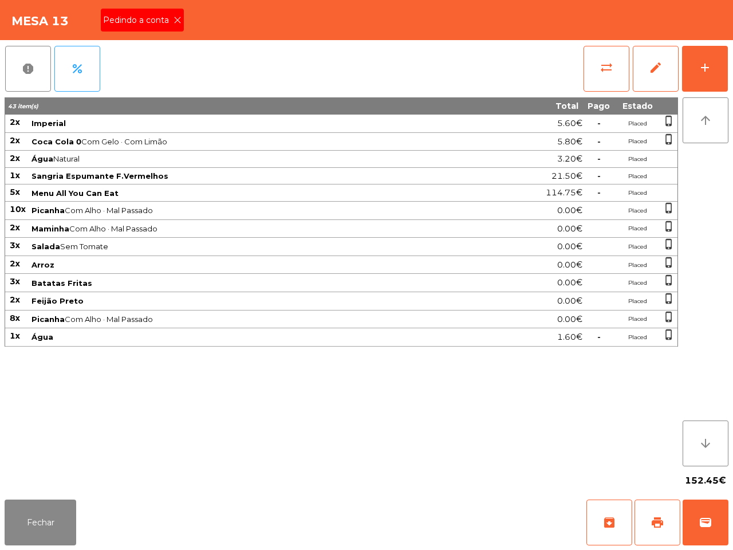
click at [174, 18] on icon at bounding box center [178, 20] width 8 height 8
click at [76, 518] on div "Fechar archive print wallet" at bounding box center [366, 522] width 733 height 55
click at [53, 522] on button "Fechar" at bounding box center [41, 522] width 72 height 46
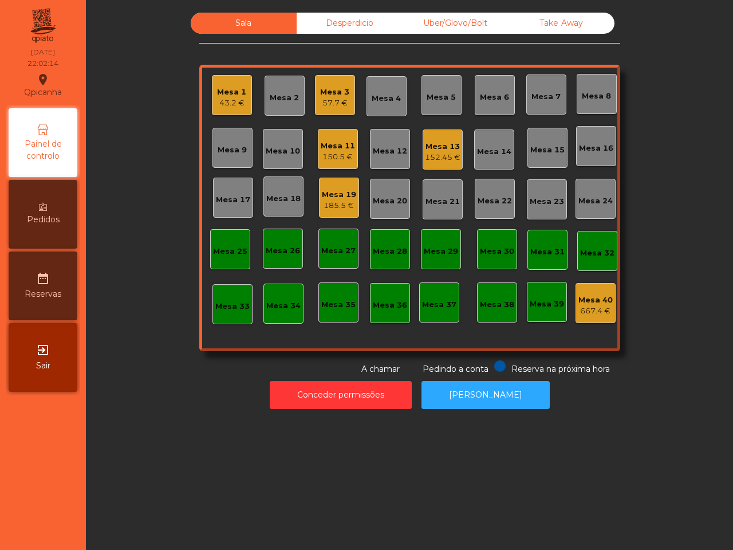
click at [330, 152] on div "150.5 €" at bounding box center [338, 156] width 34 height 11
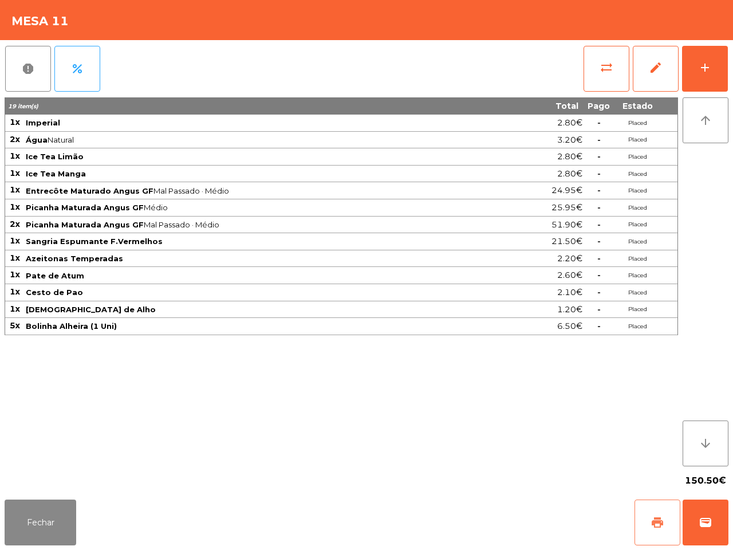
click at [643, 511] on button "print" at bounding box center [658, 522] width 46 height 46
click at [53, 538] on button "Fechar" at bounding box center [41, 522] width 72 height 46
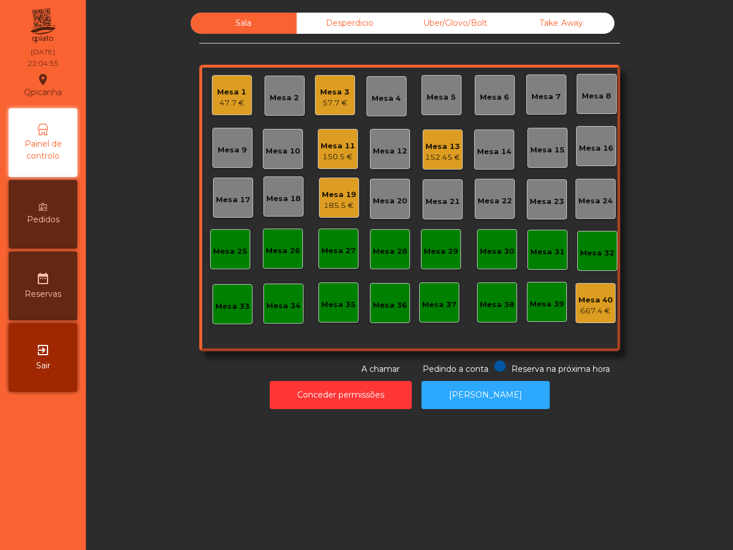
click at [53, 538] on nav "Qpicanha location_on [DATE] 22:04:55 Painel de controlo Pedidos date_range Rese…" at bounding box center [43, 275] width 86 height 550
click at [448, 159] on div "152.45 €" at bounding box center [443, 157] width 36 height 11
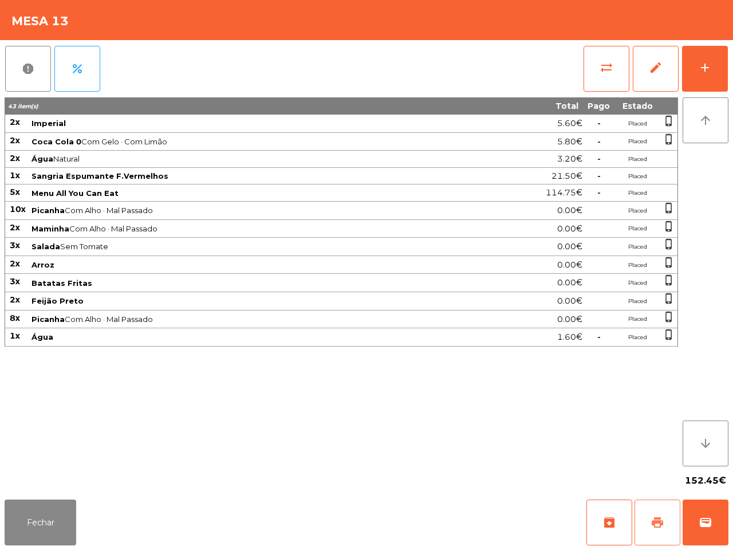
click at [646, 516] on button "print" at bounding box center [658, 522] width 46 height 46
drag, startPoint x: 656, startPoint y: 328, endPoint x: 560, endPoint y: 255, distance: 120.6
click at [653, 319] on app-items-list "report percent sync_alt edit add 43 item(s) Total Pago Estado 2x Imperial 5.60€…" at bounding box center [367, 267] width 724 height 455
click at [26, 525] on button "Fechar" at bounding box center [41, 522] width 72 height 46
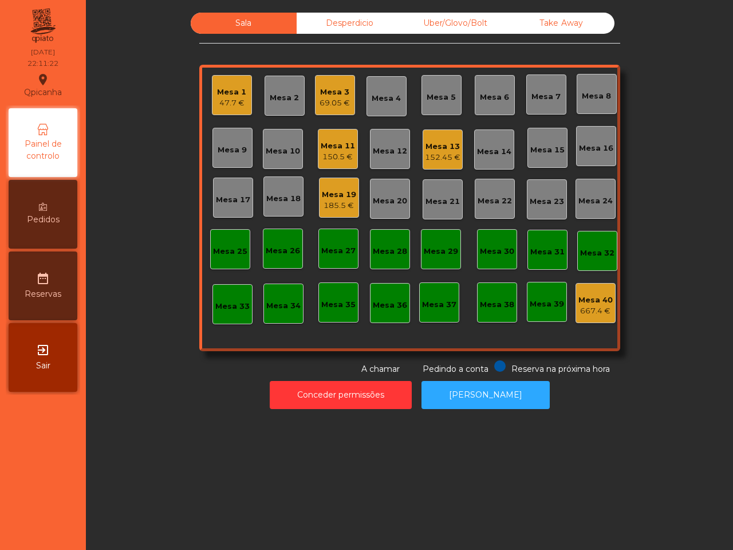
click at [218, 95] on div "Mesa 1" at bounding box center [231, 91] width 29 height 11
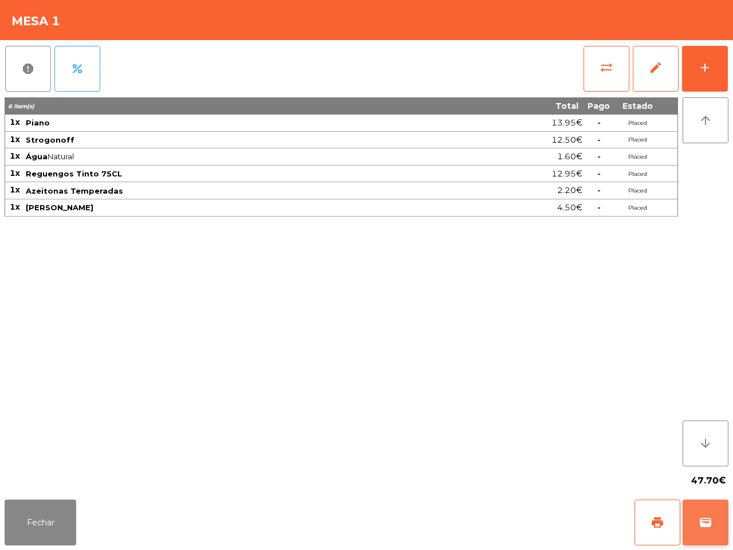
click at [709, 522] on span "wallet" at bounding box center [706, 522] width 14 height 14
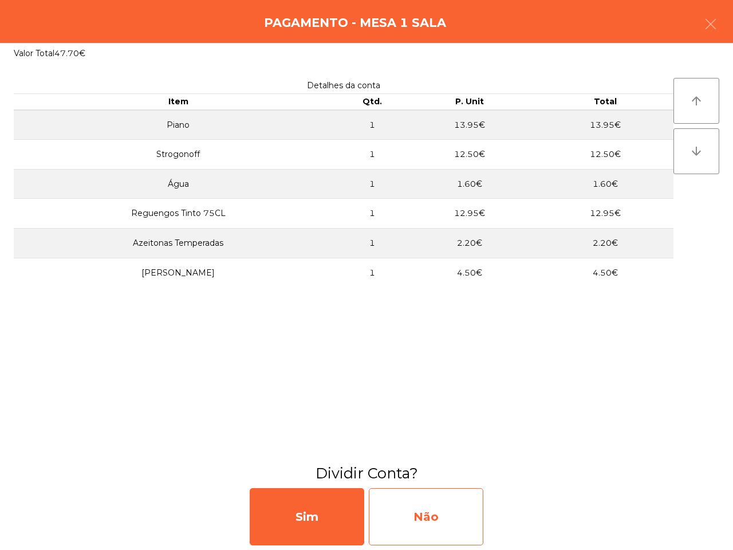
click at [474, 506] on div "Não" at bounding box center [426, 516] width 115 height 57
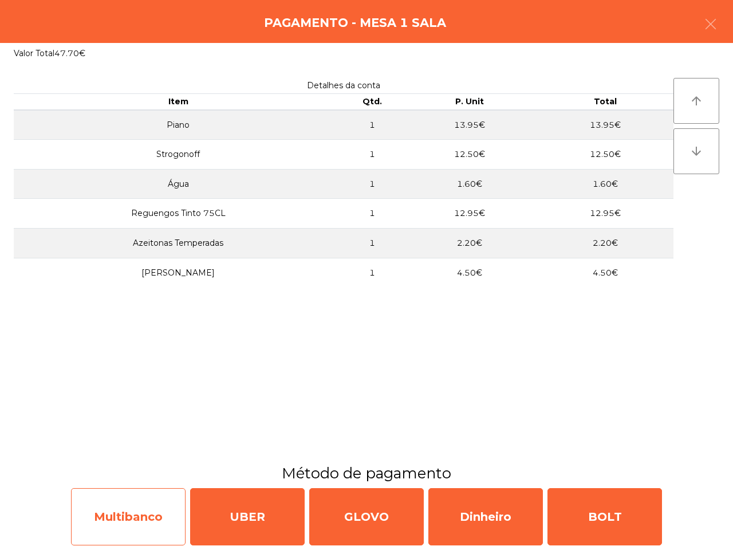
click at [159, 520] on div "Multibanco" at bounding box center [128, 516] width 115 height 57
select select "**"
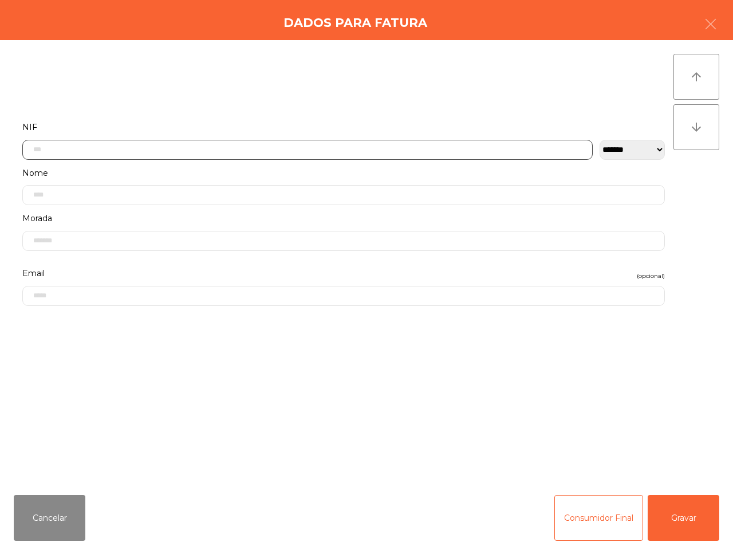
click at [271, 151] on input "text" at bounding box center [307, 150] width 570 height 20
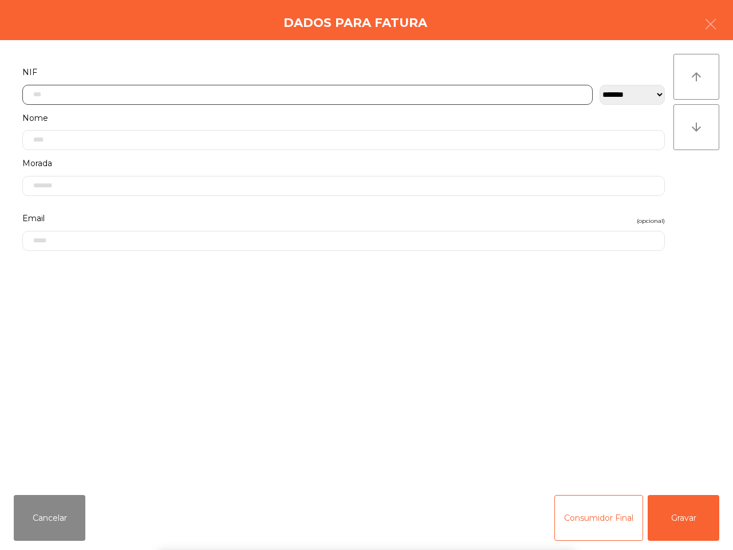
scroll to position [64, 0]
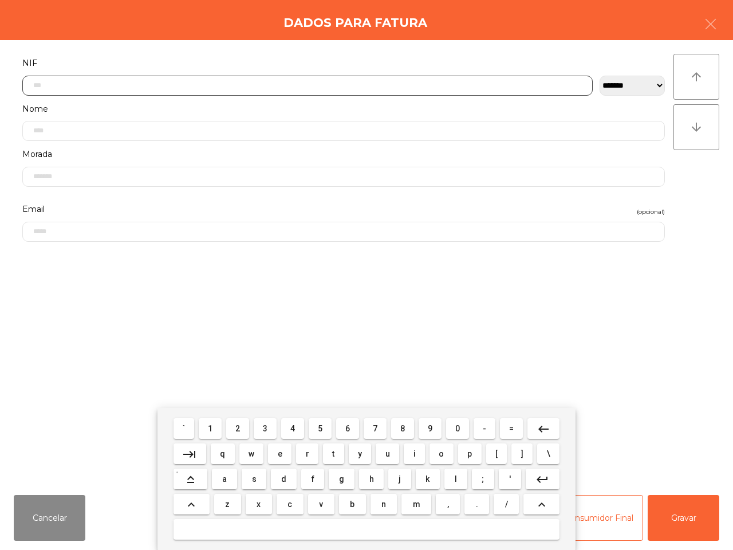
click at [324, 434] on button "5" at bounding box center [320, 428] width 23 height 21
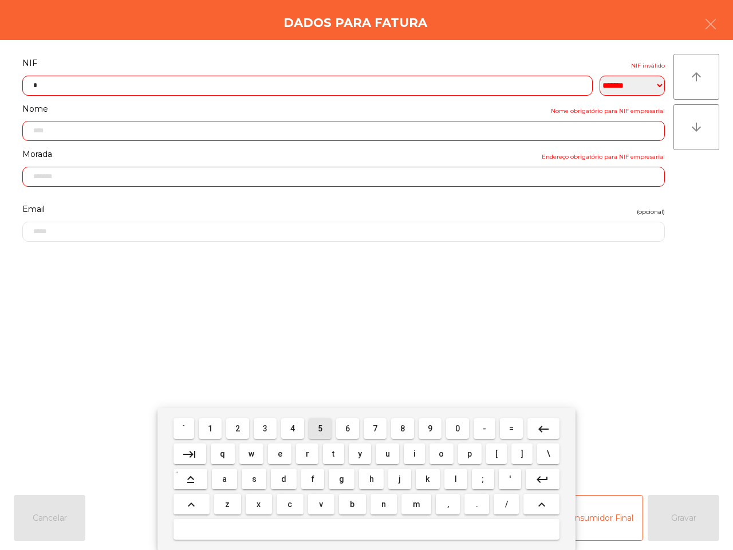
click at [211, 430] on span "1" at bounding box center [210, 428] width 5 height 9
click at [347, 428] on span "6" at bounding box center [347, 428] width 5 height 9
click at [431, 428] on span "9" at bounding box center [430, 428] width 5 height 9
click at [349, 427] on span "6" at bounding box center [347, 428] width 5 height 9
click at [431, 425] on span "9" at bounding box center [430, 428] width 5 height 9
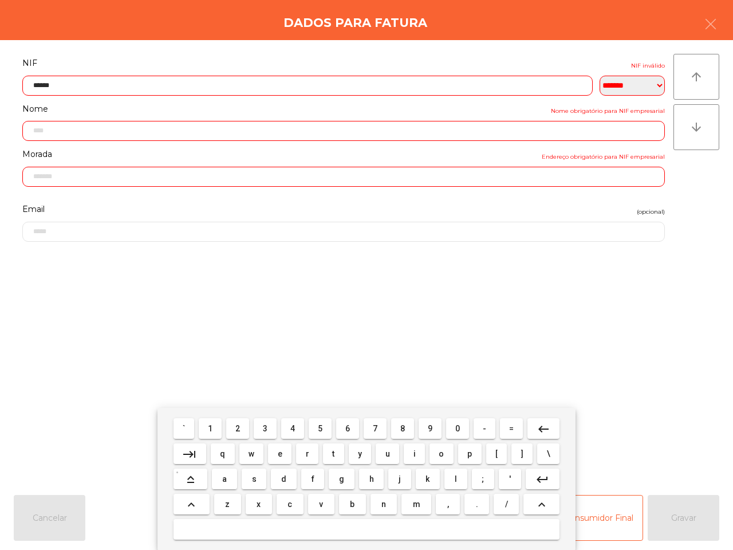
click at [300, 431] on button "4" at bounding box center [292, 428] width 23 height 21
click at [325, 434] on button "5" at bounding box center [320, 428] width 23 height 21
type input "*********"
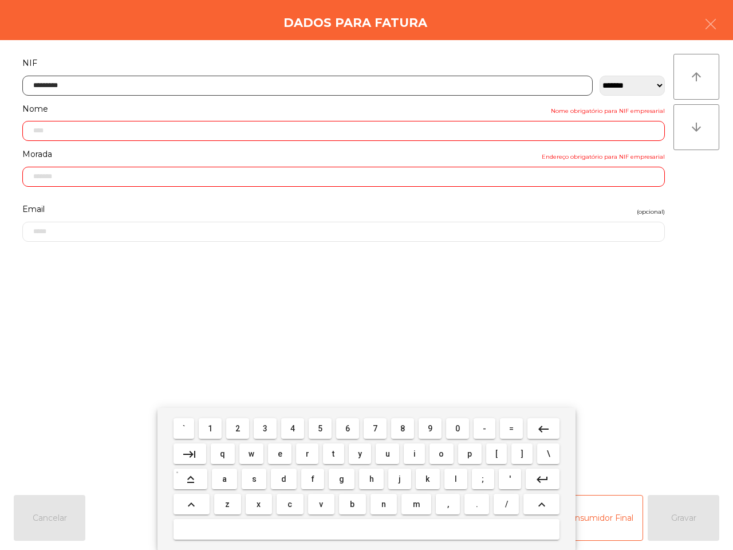
type input "**********"
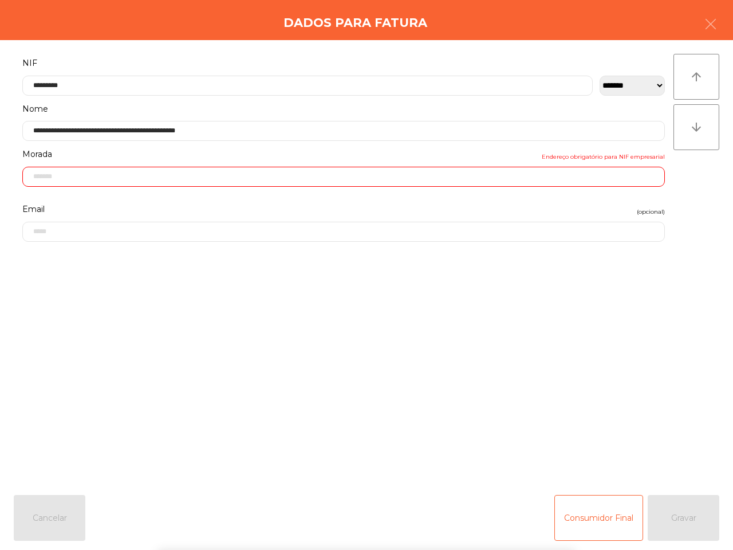
click at [553, 365] on form "**********" at bounding box center [344, 265] width 660 height 418
click at [285, 190] on div "Morada Endereço obrigatório para NIF empresarial" at bounding box center [344, 170] width 660 height 46
click at [287, 179] on input "text" at bounding box center [343, 177] width 643 height 20
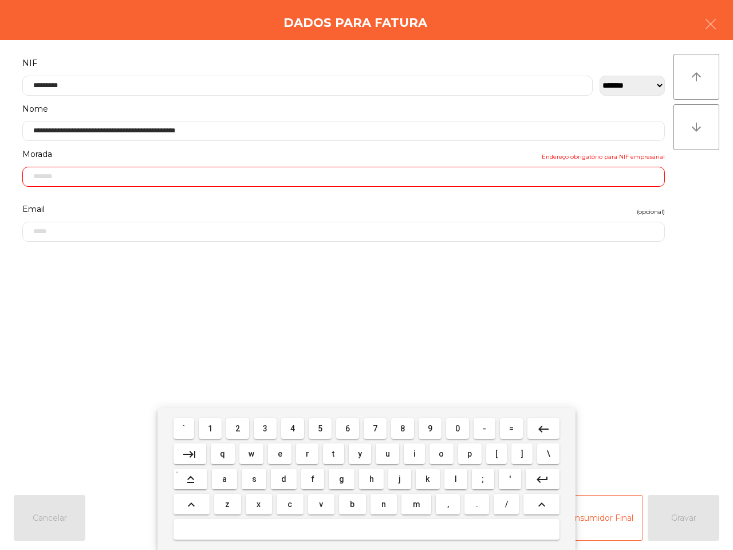
scroll to position [128, 0]
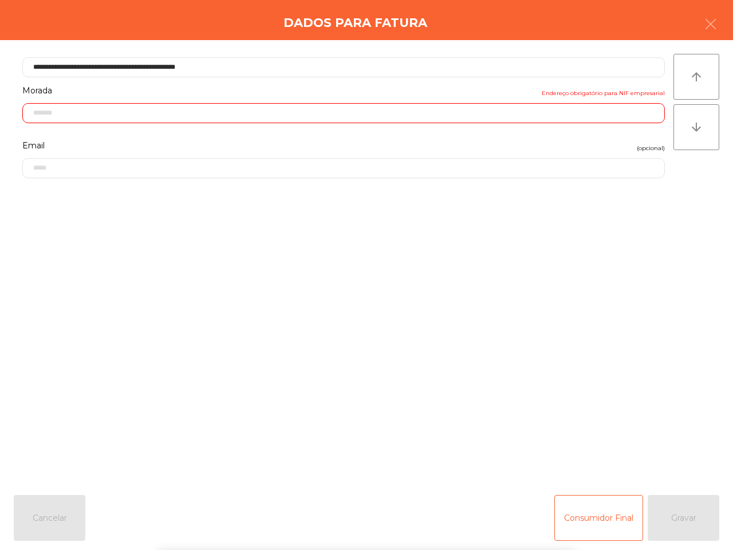
click at [287, 183] on div "Email (opcional)" at bounding box center [344, 161] width 660 height 46
click at [381, 119] on input "text" at bounding box center [343, 113] width 643 height 20
click at [381, 113] on input "text" at bounding box center [343, 113] width 643 height 20
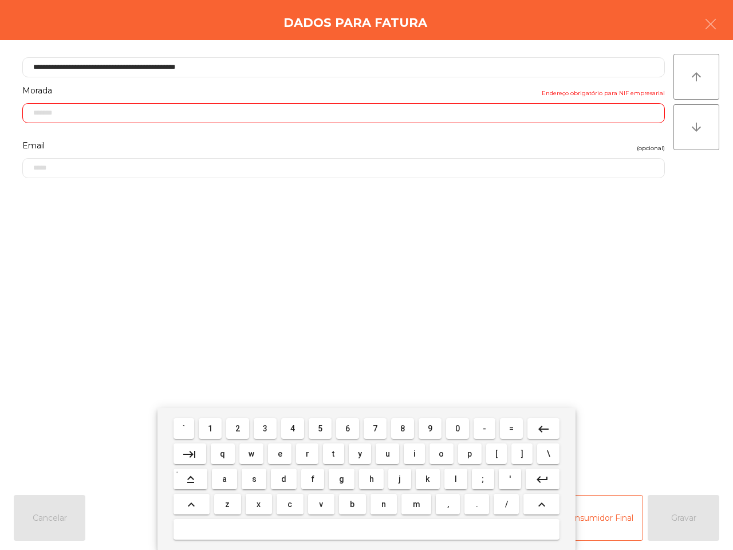
scroll to position [158, 0]
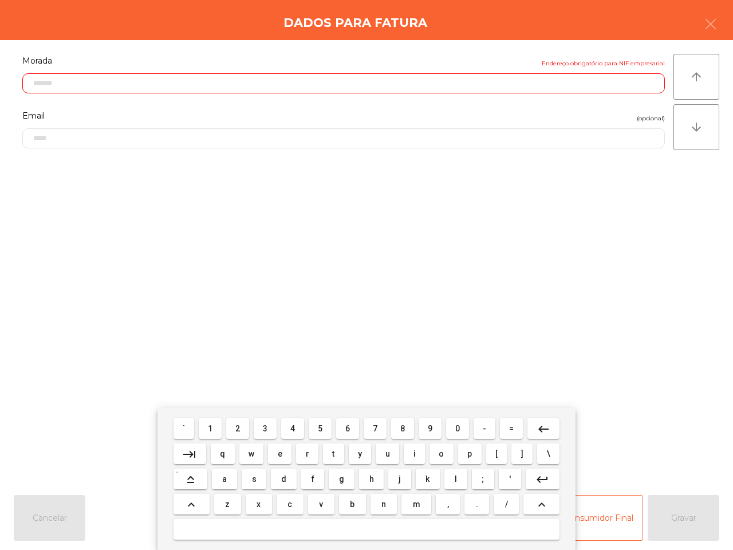
click at [473, 508] on button "." at bounding box center [477, 504] width 25 height 21
type input "*"
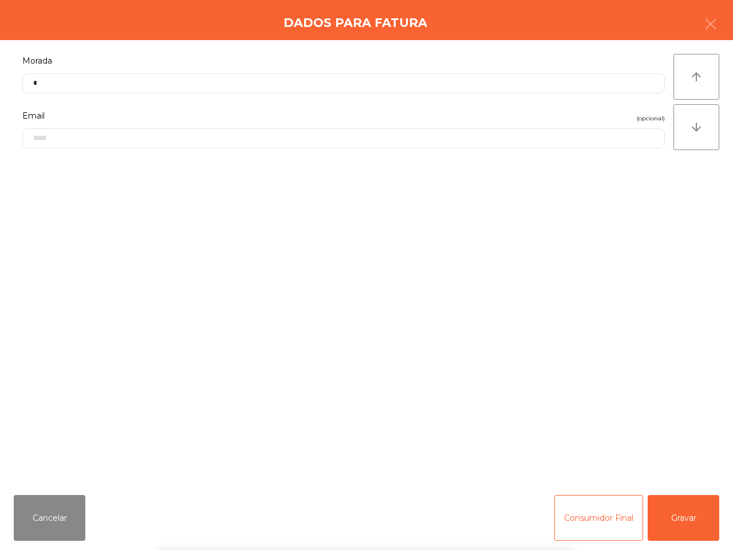
click at [665, 516] on div "` 1 2 3 4 5 6 7 8 9 0 - = keyboard_backspace keyboard_tab q w e r t y u i o p […" at bounding box center [366, 479] width 733 height 142
click at [668, 521] on button "Gravar" at bounding box center [684, 518] width 72 height 46
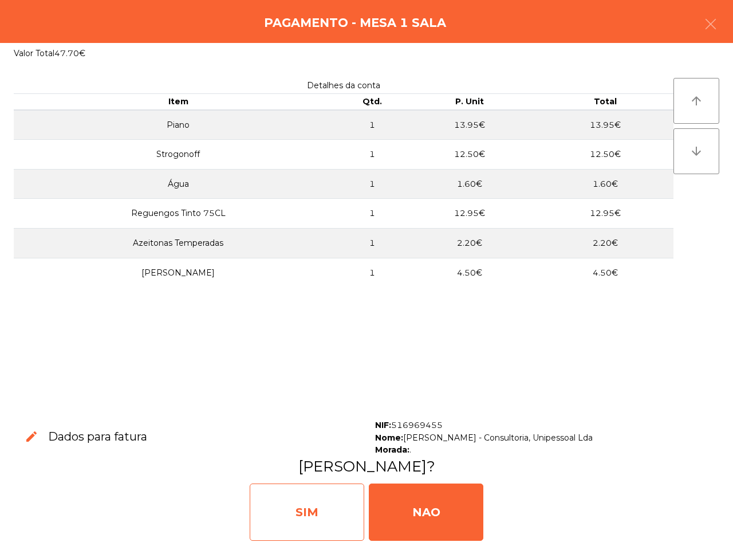
click at [338, 518] on div "SIM" at bounding box center [307, 511] width 115 height 57
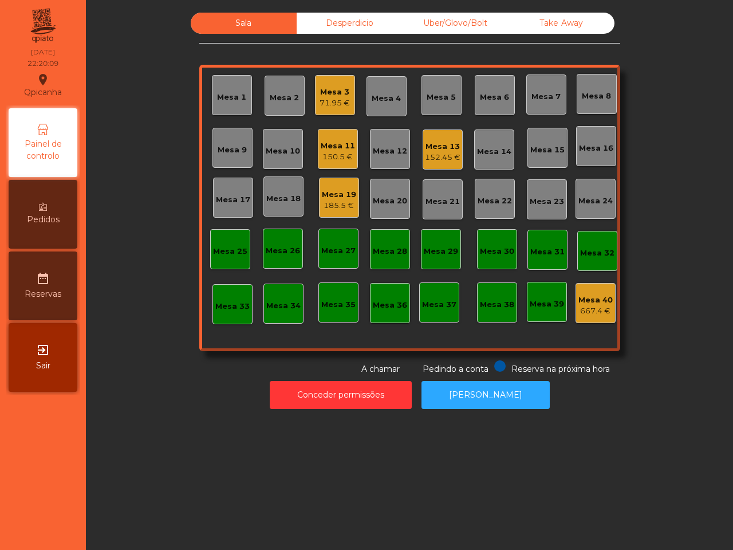
click at [334, 154] on div "150.5 €" at bounding box center [338, 156] width 34 height 11
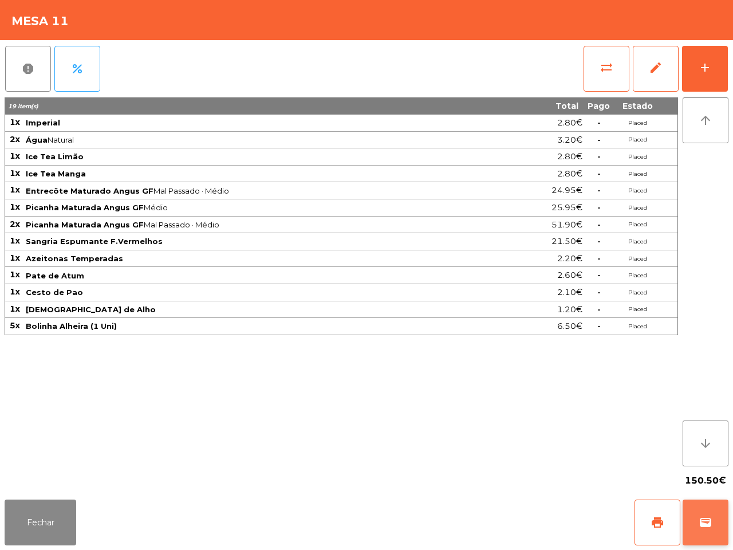
click at [693, 520] on button "wallet" at bounding box center [706, 522] width 46 height 46
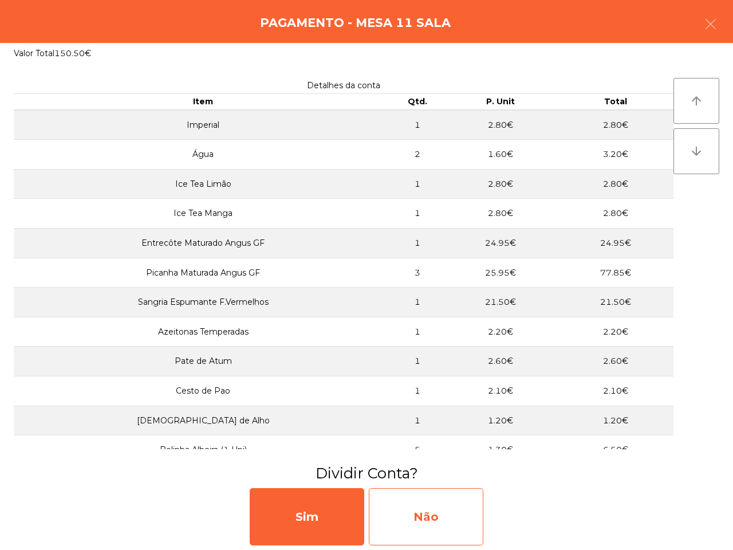
click at [438, 517] on div "Não" at bounding box center [426, 516] width 115 height 57
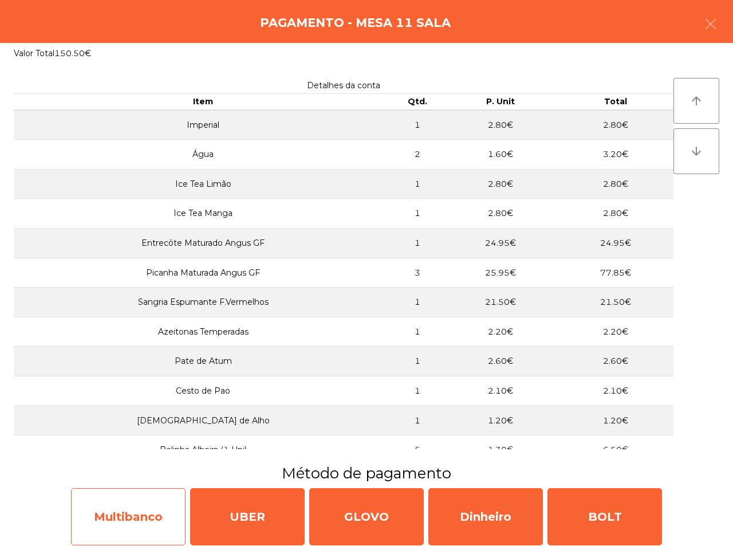
click at [121, 491] on div "Multibanco" at bounding box center [128, 516] width 115 height 57
select select "**"
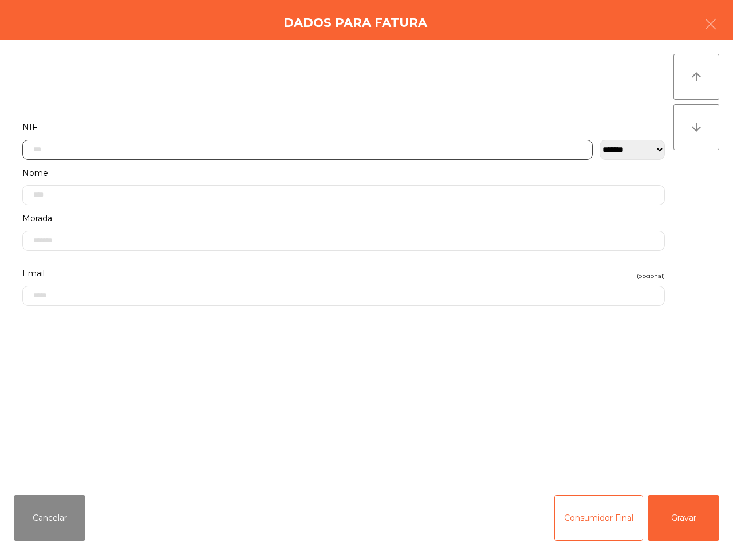
click at [255, 147] on input "text" at bounding box center [307, 150] width 570 height 20
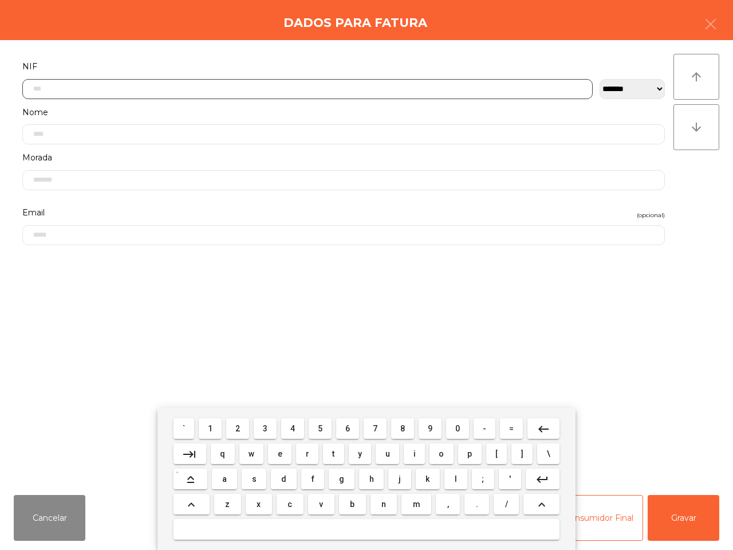
scroll to position [64, 0]
click at [324, 424] on button "5" at bounding box center [320, 428] width 23 height 21
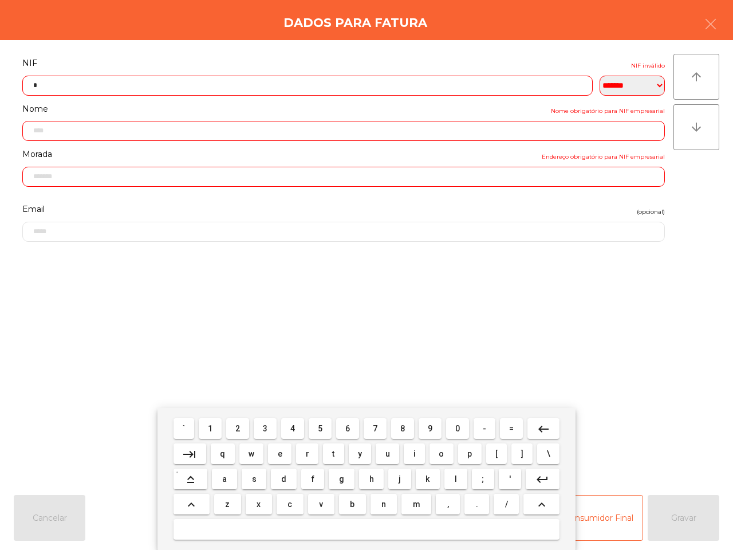
click at [448, 428] on button "0" at bounding box center [457, 428] width 23 height 21
click at [238, 425] on span "2" at bounding box center [237, 428] width 5 height 9
click at [428, 427] on span "9" at bounding box center [430, 428] width 5 height 9
drag, startPoint x: 344, startPoint y: 425, endPoint x: 328, endPoint y: 427, distance: 15.6
click at [343, 425] on button "6" at bounding box center [347, 428] width 23 height 21
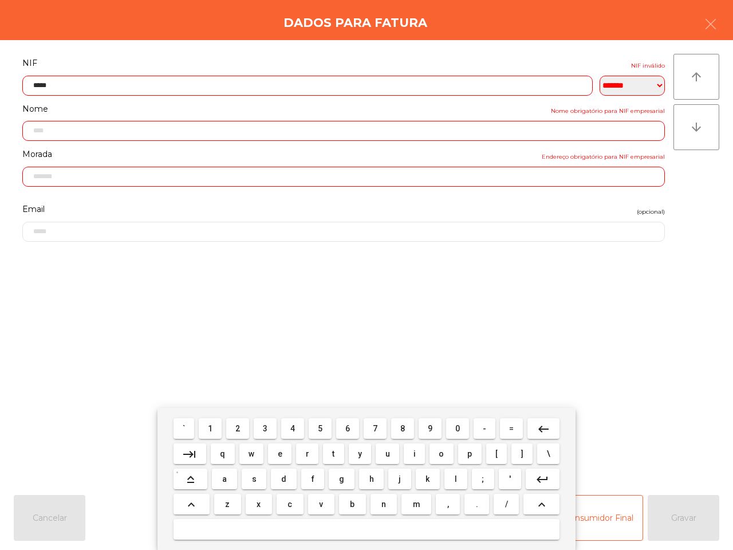
click at [295, 424] on span "4" at bounding box center [292, 428] width 5 height 9
click at [244, 431] on button "2" at bounding box center [237, 428] width 23 height 21
click at [379, 428] on button "7" at bounding box center [375, 428] width 23 height 21
type input "*********"
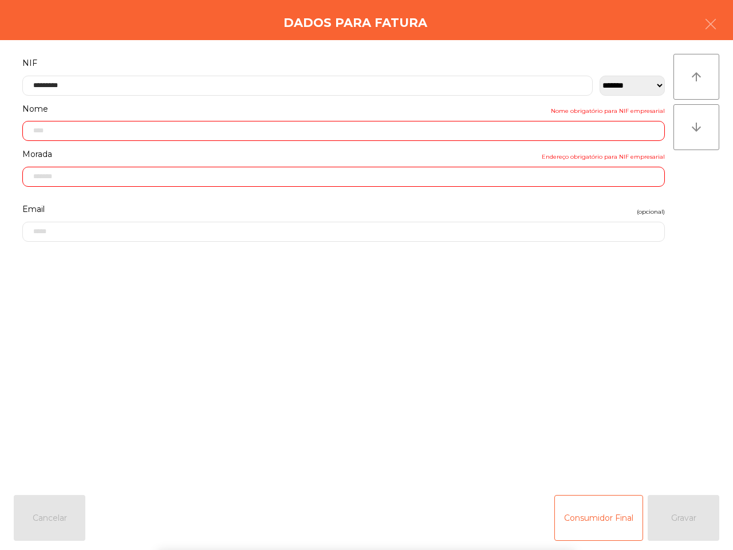
click at [405, 342] on form "**********" at bounding box center [344, 265] width 660 height 418
type input "**********"
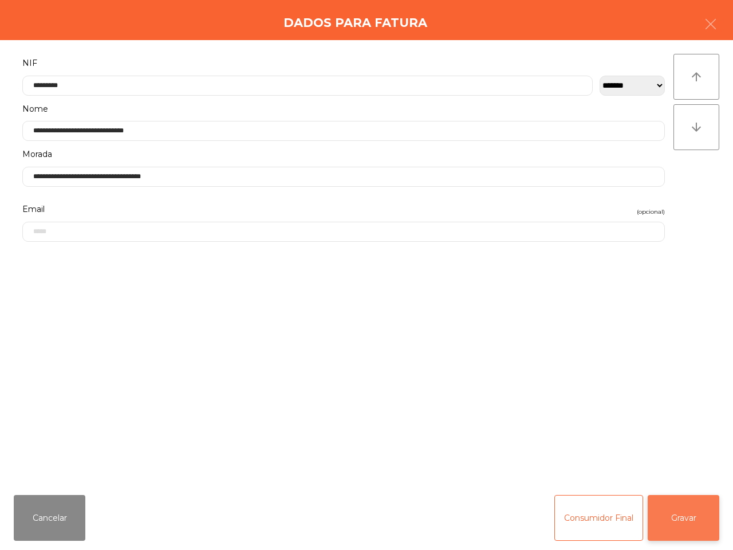
click at [691, 523] on button "Gravar" at bounding box center [684, 518] width 72 height 46
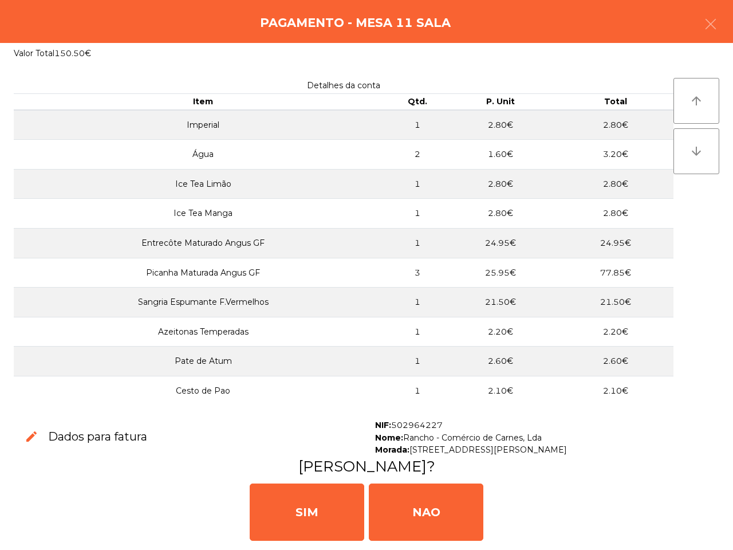
click at [292, 541] on div "SIM NAO" at bounding box center [367, 511] width 724 height 69
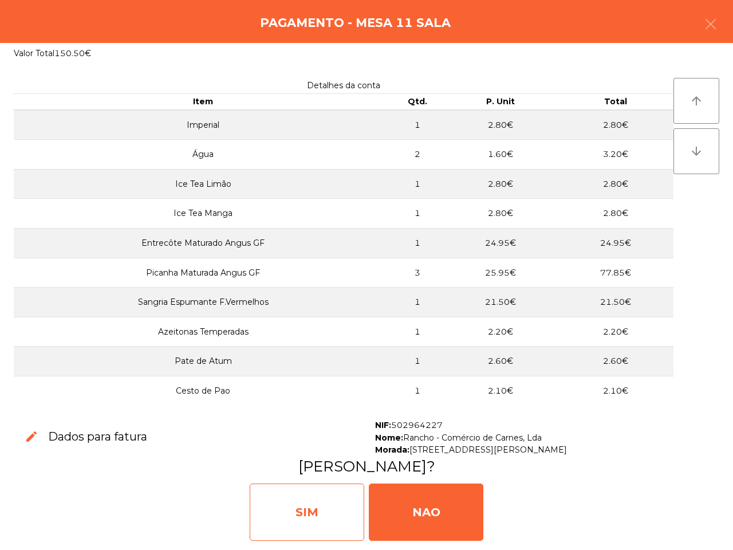
click at [295, 522] on div "SIM" at bounding box center [307, 511] width 115 height 57
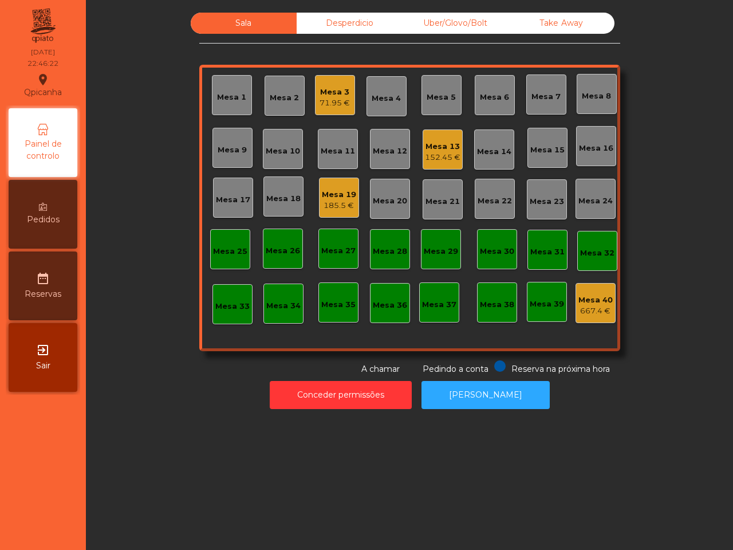
click at [325, 86] on div "Mesa 3" at bounding box center [335, 91] width 30 height 11
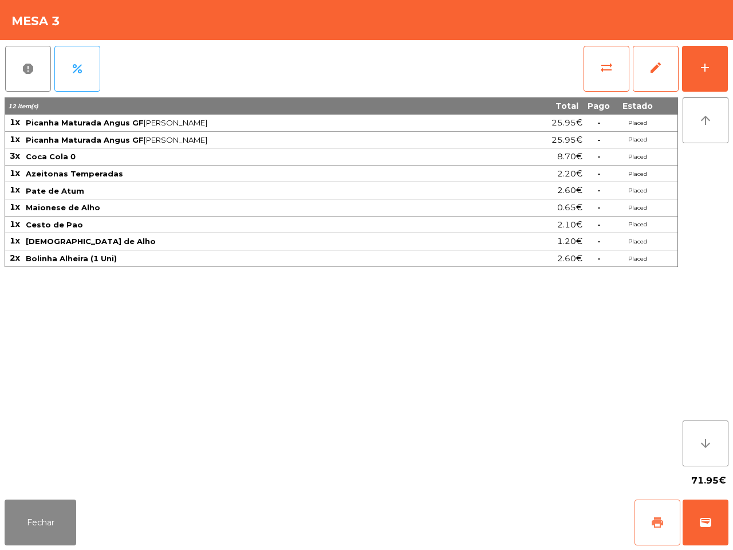
click at [663, 514] on button "print" at bounding box center [658, 522] width 46 height 46
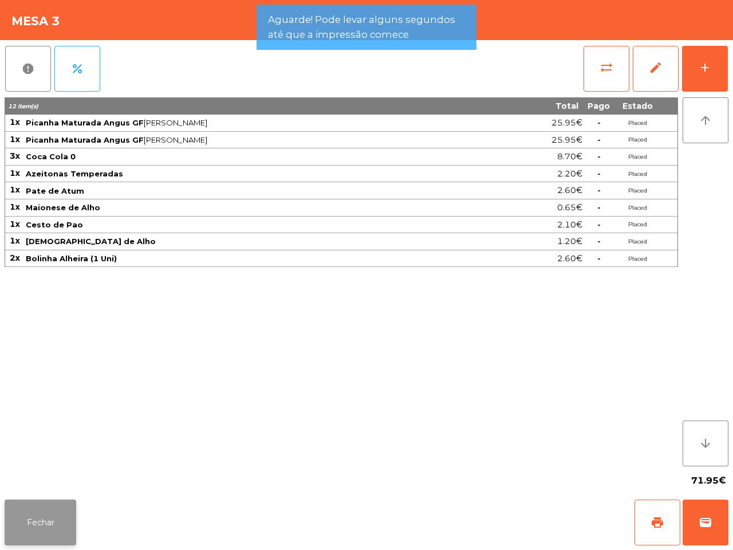
click at [50, 518] on button "Fechar" at bounding box center [41, 522] width 72 height 46
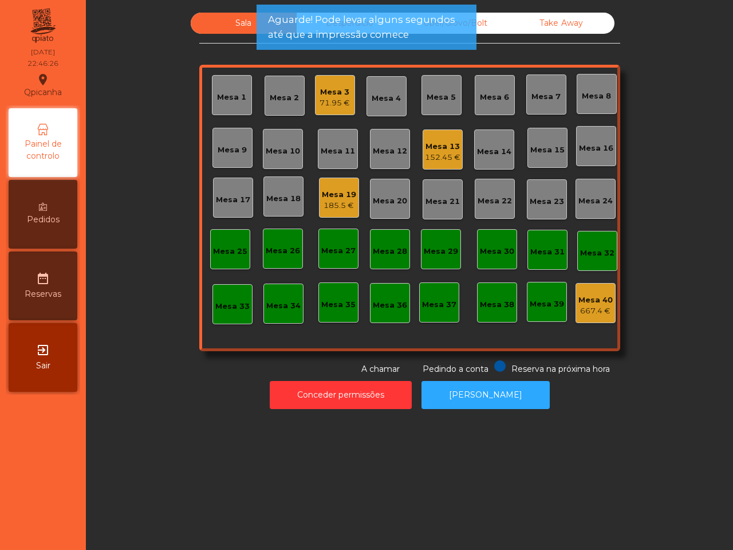
click at [427, 147] on div "Mesa 13" at bounding box center [443, 146] width 36 height 11
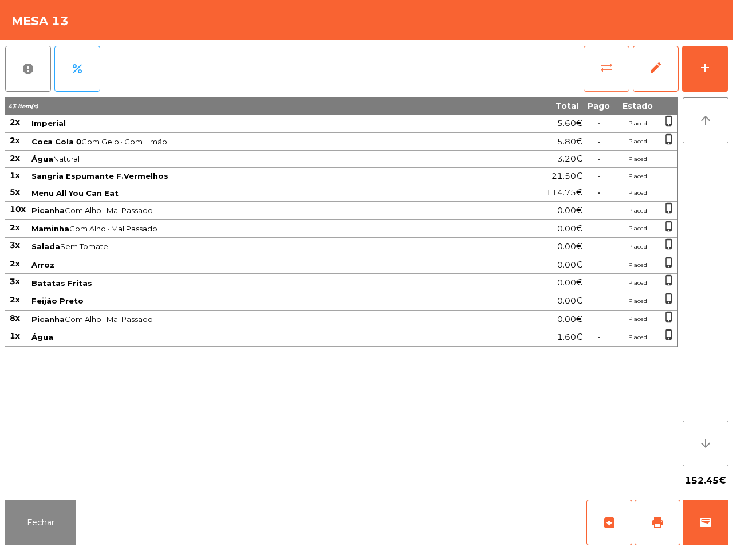
click at [600, 73] on span "sync_alt" at bounding box center [607, 68] width 14 height 14
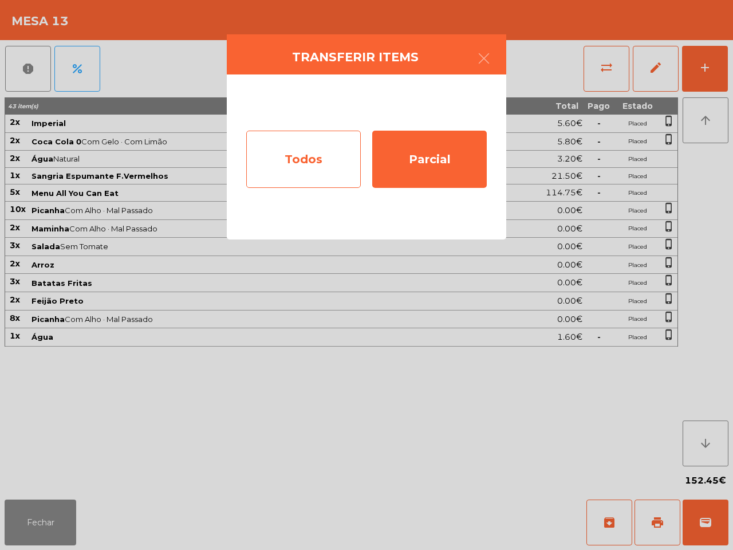
click at [321, 160] on div "Todos" at bounding box center [303, 159] width 115 height 57
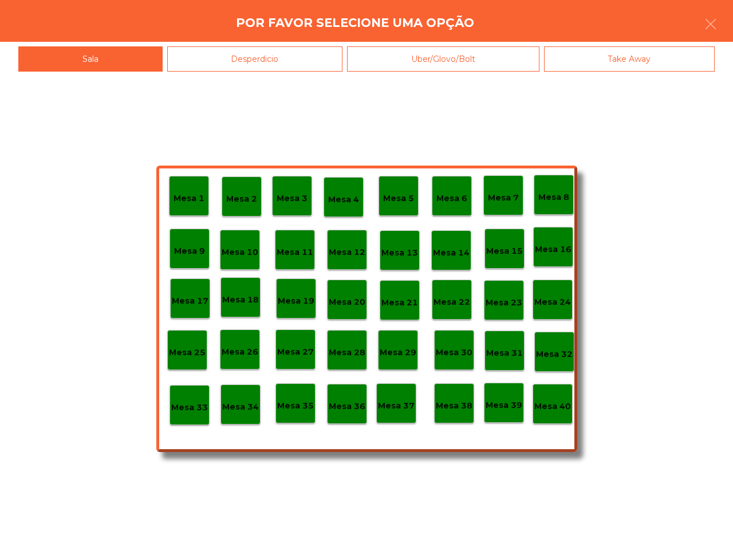
click at [505, 408] on p "Mesa 39" at bounding box center [504, 405] width 37 height 13
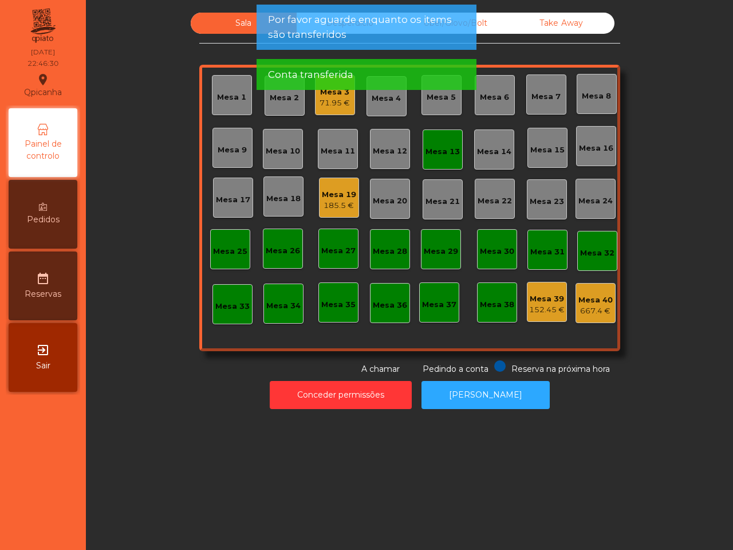
click at [342, 203] on div "185.5 €" at bounding box center [339, 205] width 34 height 11
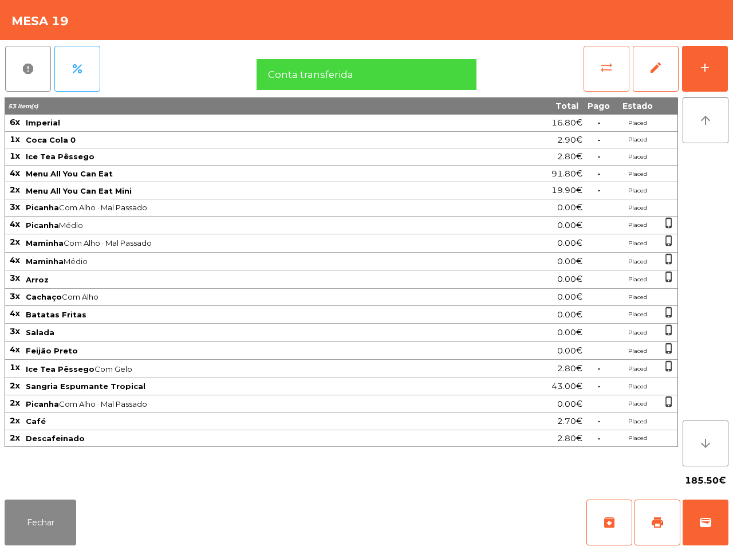
click at [601, 69] on span "sync_alt" at bounding box center [607, 68] width 14 height 14
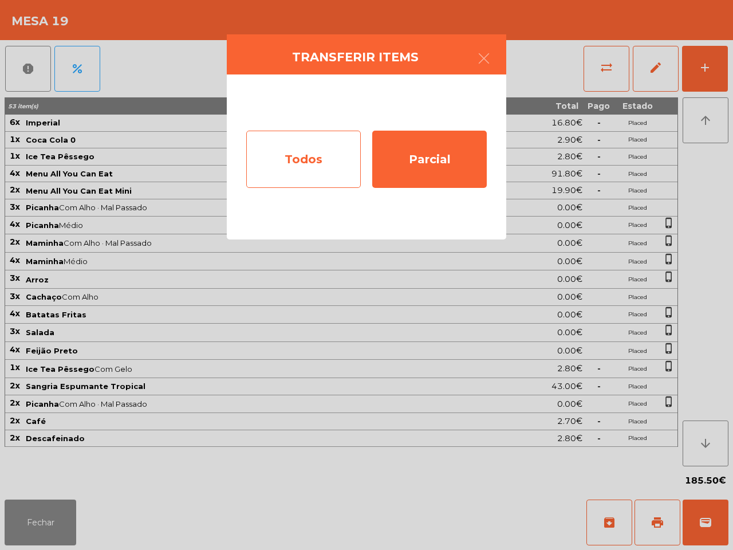
click at [313, 181] on div "Todos" at bounding box center [303, 159] width 115 height 57
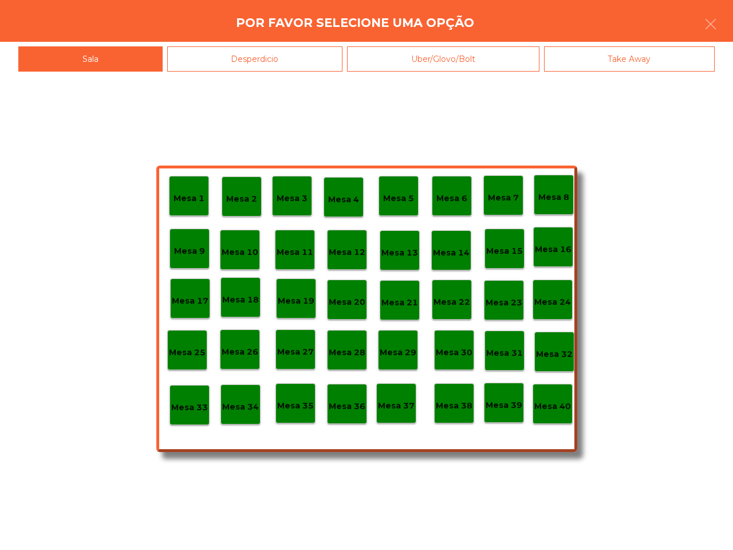
click at [513, 402] on p "Mesa 39" at bounding box center [504, 405] width 37 height 13
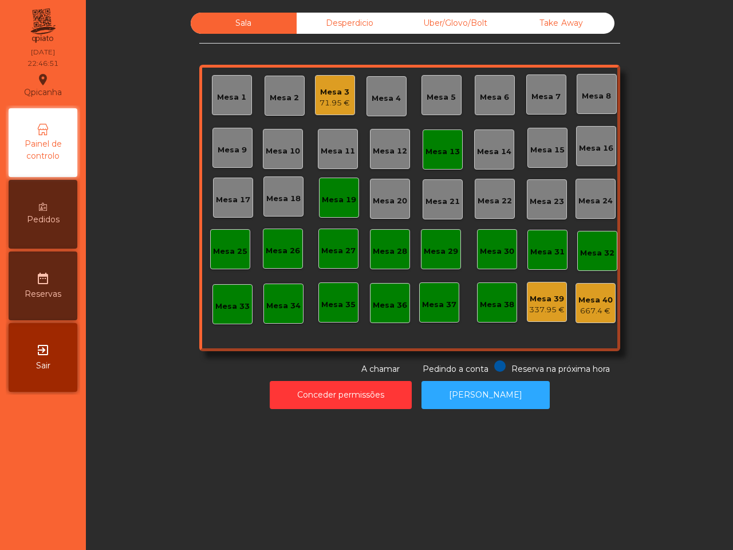
click at [326, 90] on div "Mesa 3" at bounding box center [335, 91] width 30 height 11
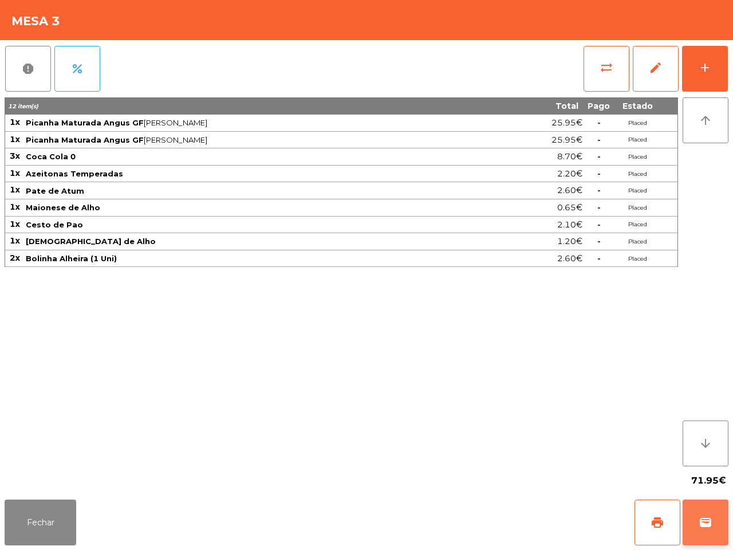
click at [707, 533] on button "wallet" at bounding box center [706, 522] width 46 height 46
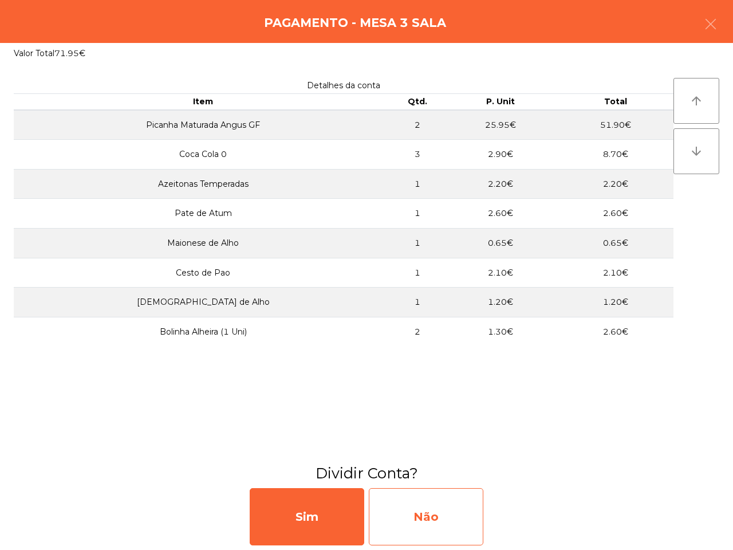
click at [434, 520] on div "Não" at bounding box center [426, 516] width 115 height 57
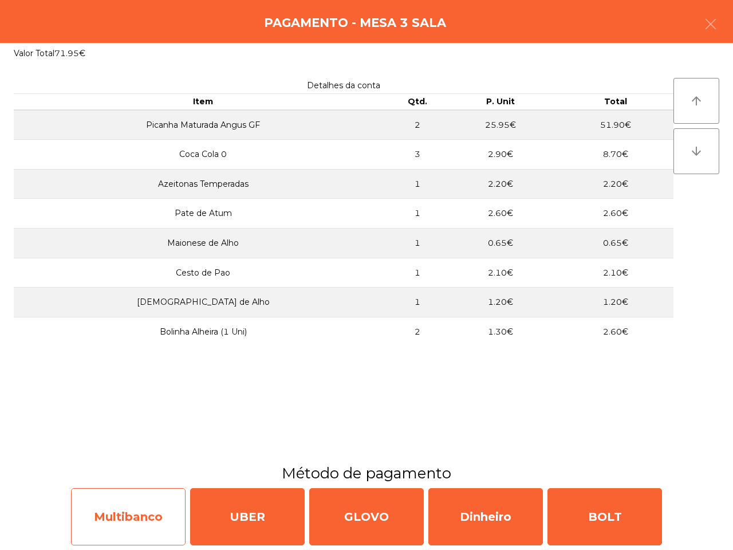
click at [158, 513] on div "Multibanco" at bounding box center [128, 516] width 115 height 57
select select "**"
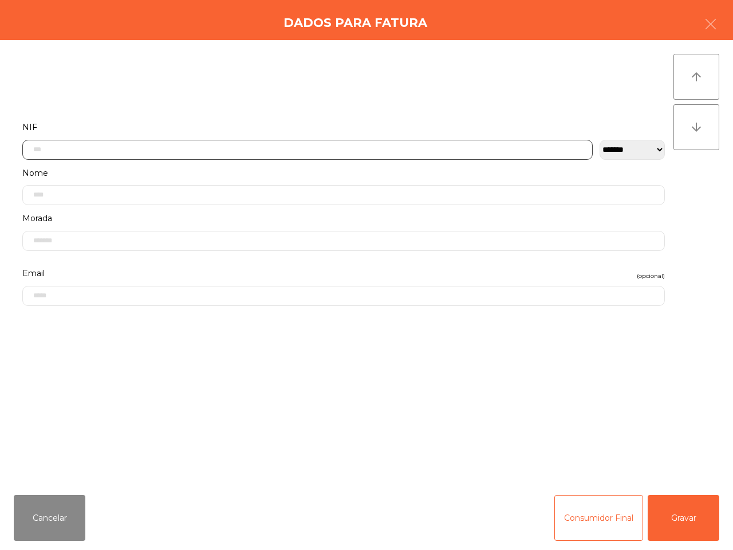
click at [273, 152] on input "text" at bounding box center [307, 150] width 570 height 20
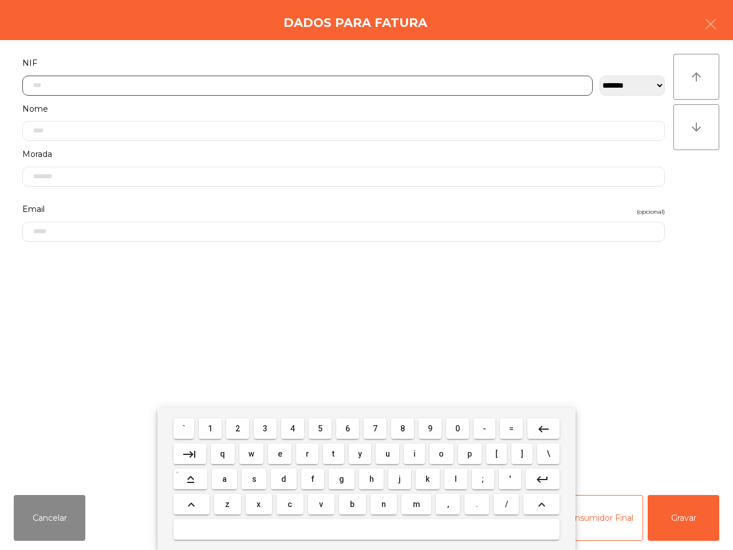
click at [240, 427] on span "2" at bounding box center [237, 428] width 5 height 9
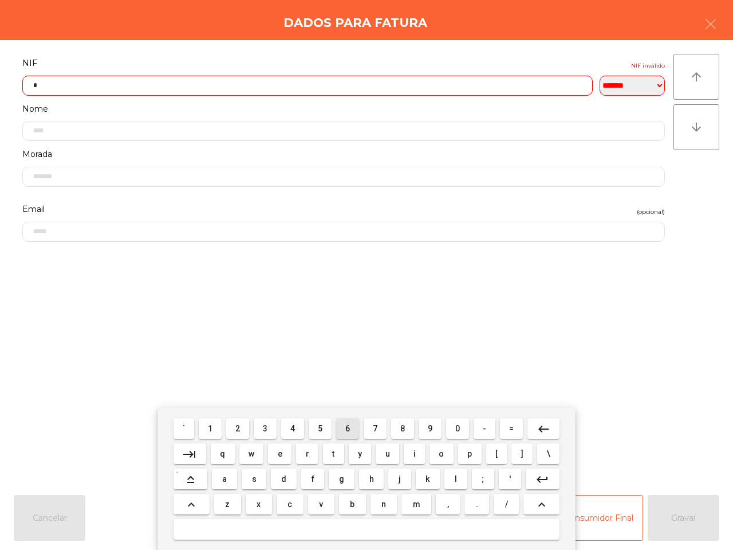
click at [341, 431] on button "6" at bounding box center [347, 428] width 23 height 21
click at [236, 427] on button "2" at bounding box center [237, 428] width 23 height 21
click at [428, 428] on span "9" at bounding box center [430, 428] width 5 height 9
click at [218, 434] on button "1" at bounding box center [210, 428] width 23 height 21
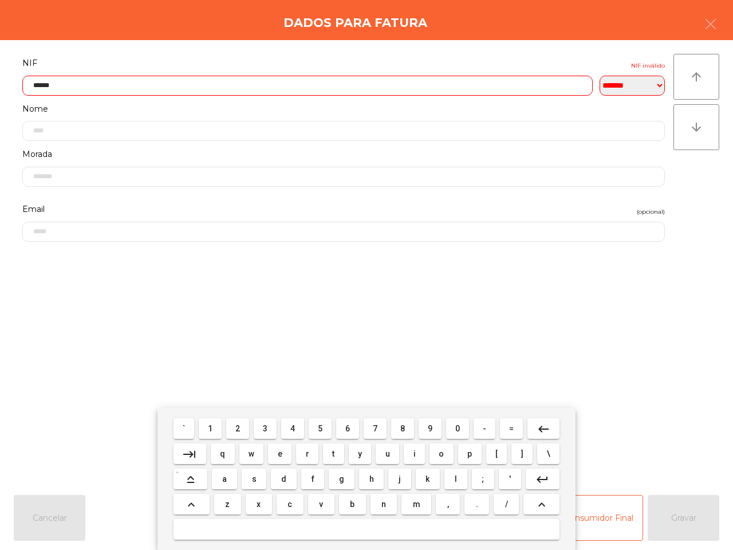
click at [242, 428] on button "2" at bounding box center [237, 428] width 23 height 21
click at [315, 431] on button "5" at bounding box center [320, 428] width 23 height 21
click at [347, 428] on span "6" at bounding box center [347, 428] width 5 height 9
type input "*********"
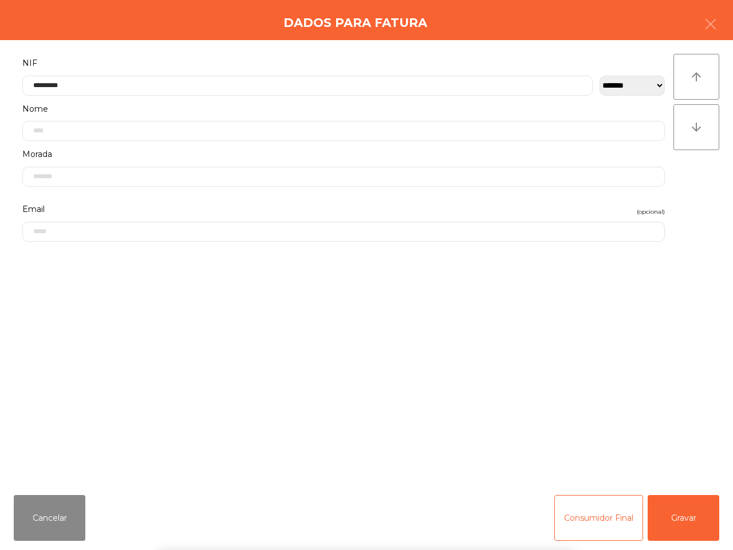
click at [444, 333] on form "**********" at bounding box center [344, 265] width 660 height 418
drag, startPoint x: 702, startPoint y: 514, endPoint x: 633, endPoint y: 502, distance: 69.8
click at [702, 514] on button "Gravar" at bounding box center [684, 518] width 72 height 46
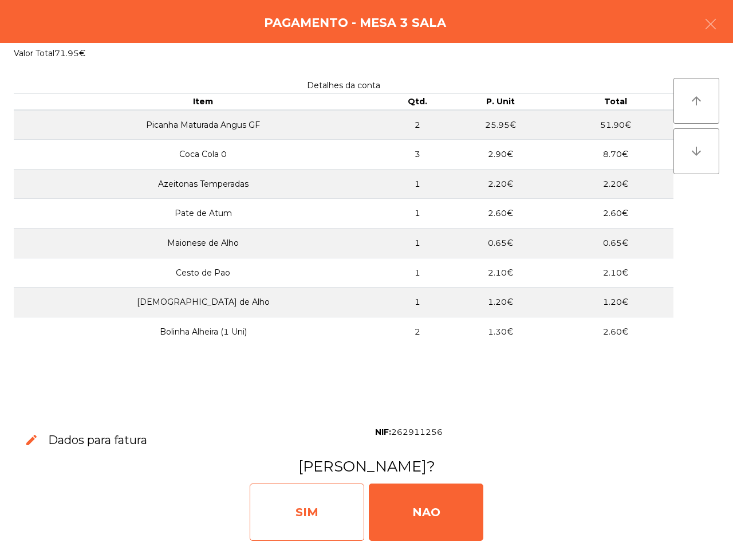
click at [340, 510] on div "SIM" at bounding box center [307, 511] width 115 height 57
